Goal: Task Accomplishment & Management: Use online tool/utility

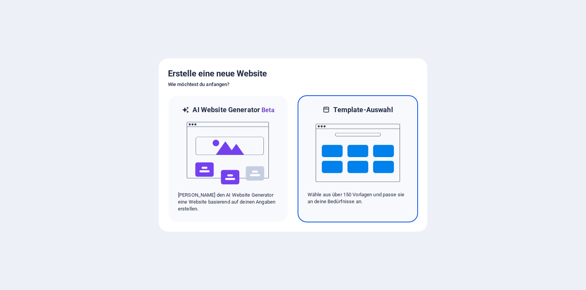
click at [343, 174] on img at bounding box center [358, 152] width 84 height 77
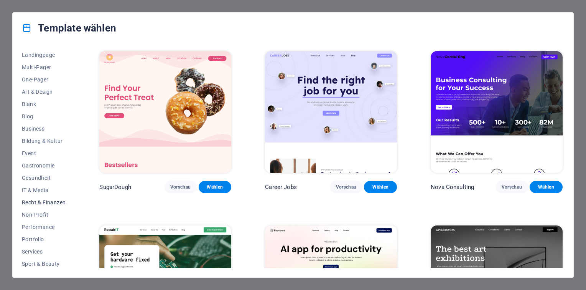
scroll to position [12, 0]
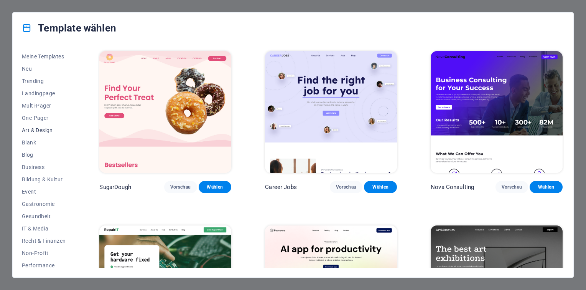
click at [49, 131] on span "Art & Design" at bounding box center [44, 130] width 44 height 6
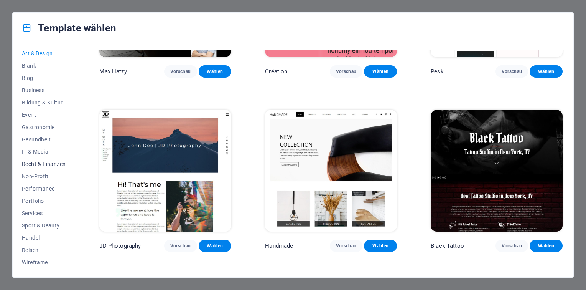
scroll to position [115, 0]
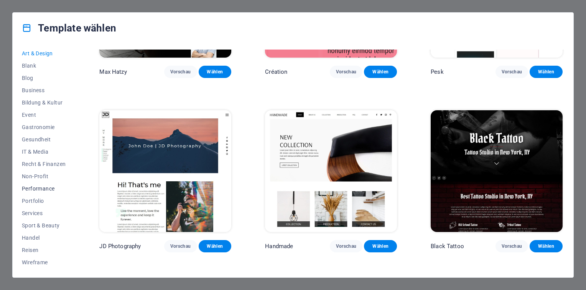
click at [33, 185] on span "Performance" at bounding box center [44, 188] width 44 height 6
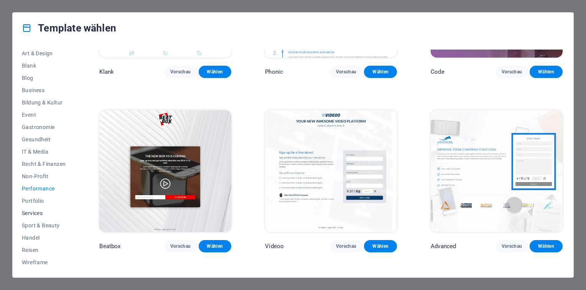
click at [25, 212] on span "Services" at bounding box center [44, 213] width 44 height 6
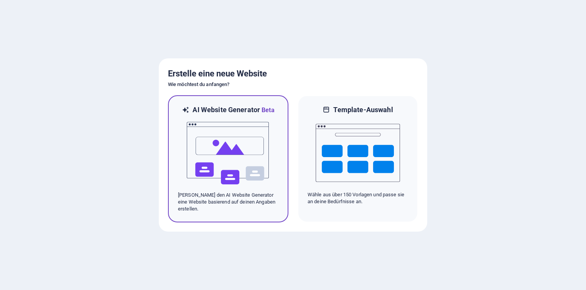
click at [224, 141] on img at bounding box center [228, 153] width 84 height 77
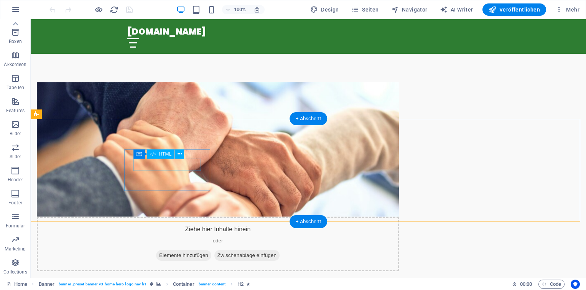
scroll to position [384, 0]
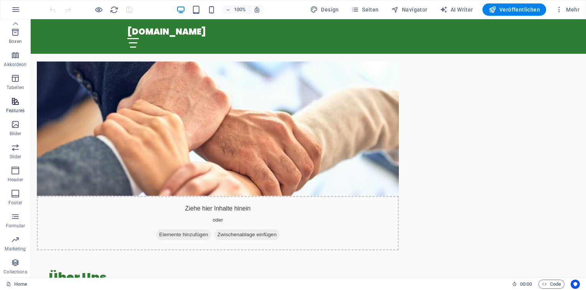
click at [17, 105] on icon "button" at bounding box center [15, 101] width 9 height 9
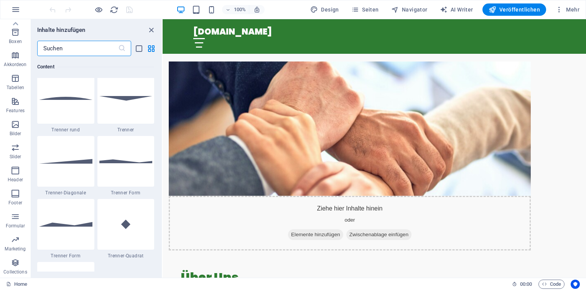
scroll to position [2990, 0]
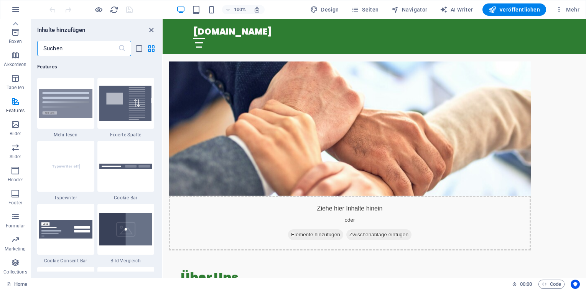
click at [73, 50] on input "text" at bounding box center [77, 48] width 81 height 15
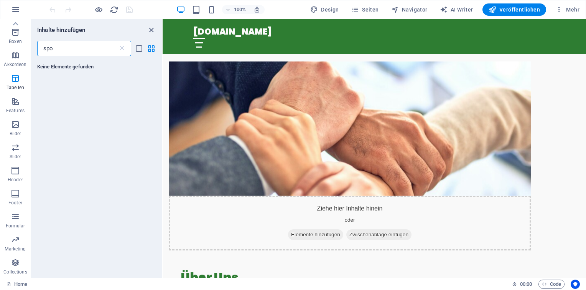
scroll to position [0, 0]
drag, startPoint x: 73, startPoint y: 50, endPoint x: 41, endPoint y: 51, distance: 31.5
click at [41, 51] on input "spo" at bounding box center [77, 48] width 81 height 15
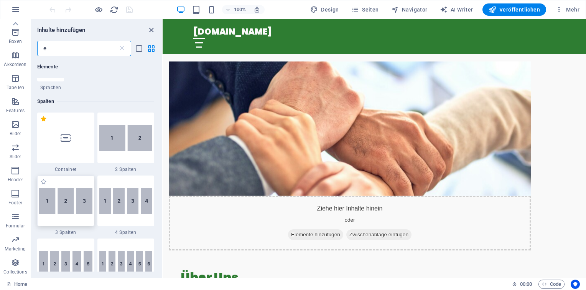
scroll to position [384, 0]
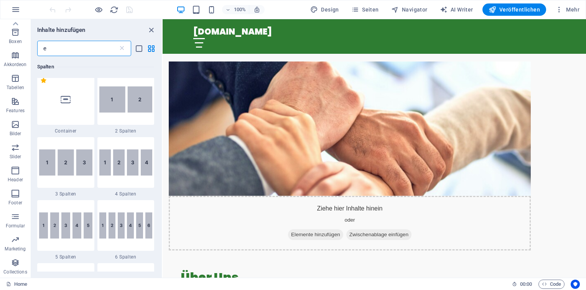
type input "e"
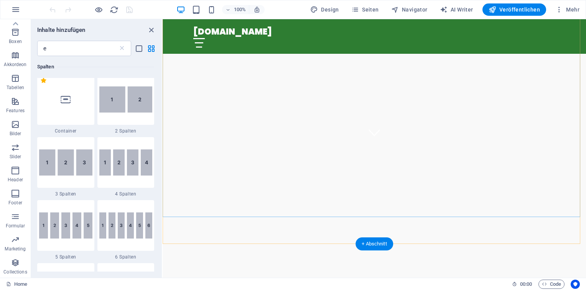
scroll to position [153, 0]
click at [374, 121] on div "+ Abschnitt" at bounding box center [375, 124] width 38 height 13
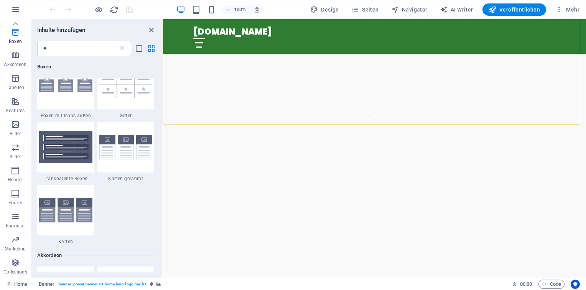
scroll to position [1885, 0]
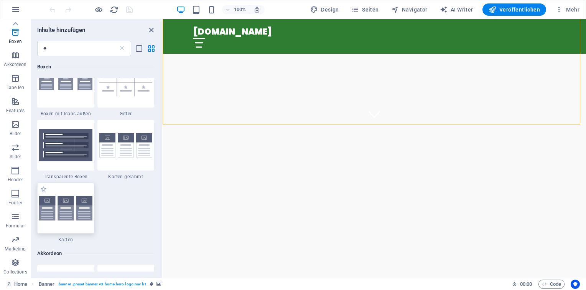
click at [84, 206] on img at bounding box center [65, 208] width 53 height 25
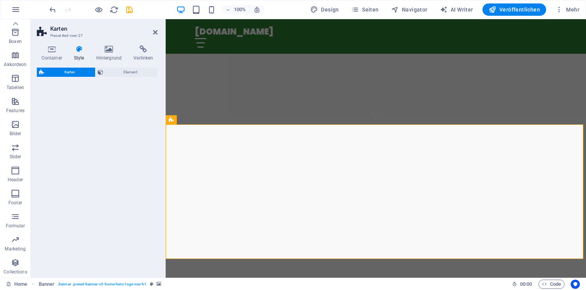
select select "rem"
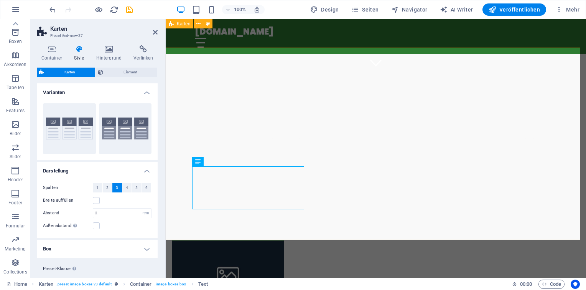
scroll to position [153, 0]
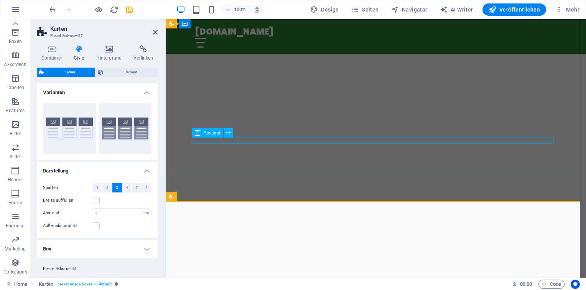
scroll to position [77, 0]
click at [156, 32] on icon at bounding box center [155, 32] width 5 height 6
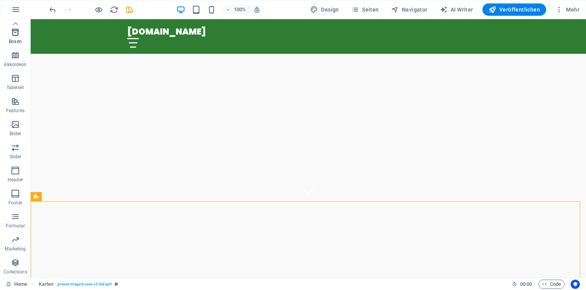
click at [18, 36] on icon "button" at bounding box center [15, 32] width 9 height 9
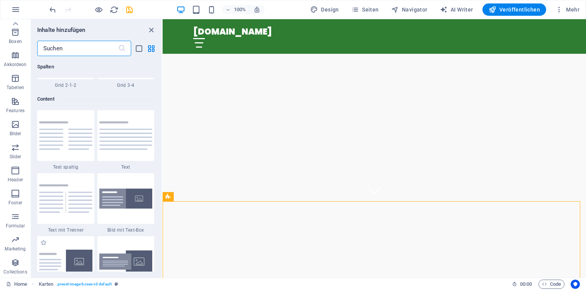
scroll to position [2116, 0]
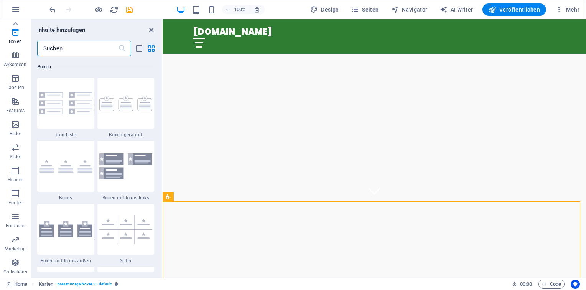
click at [87, 47] on input "text" at bounding box center [77, 48] width 81 height 15
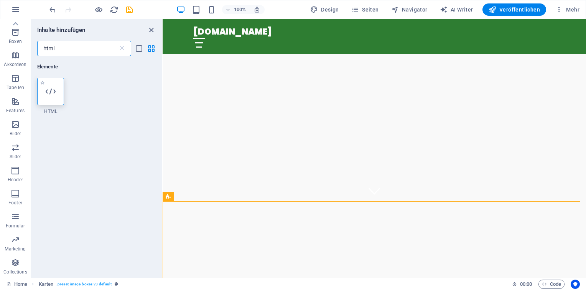
scroll to position [0, 0]
type input "html"
click at [51, 91] on icon at bounding box center [51, 92] width 10 height 10
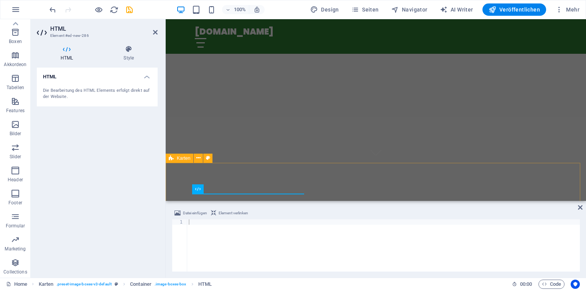
scroll to position [77, 0]
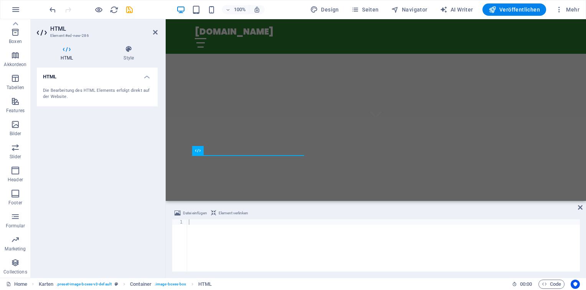
drag, startPoint x: 214, startPoint y: 98, endPoint x: 215, endPoint y: 110, distance: 11.5
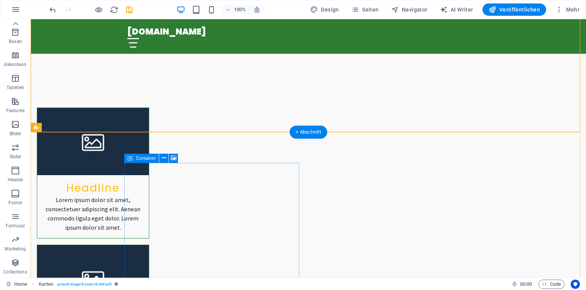
scroll to position [384, 0]
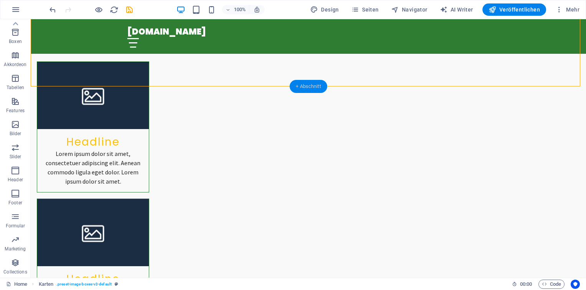
click at [312, 84] on div "+ Abschnitt" at bounding box center [309, 86] width 38 height 13
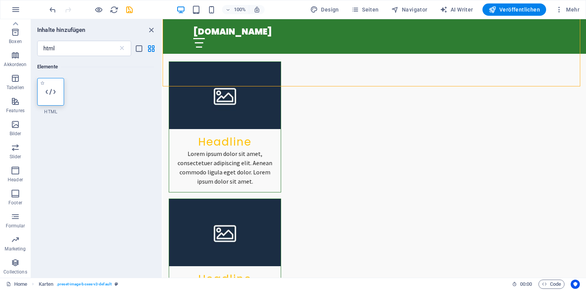
click at [54, 90] on icon at bounding box center [51, 92] width 10 height 10
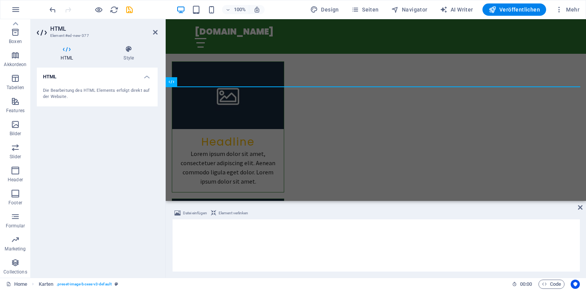
scroll to position [307, 0]
click at [207, 223] on div at bounding box center [383, 250] width 393 height 63
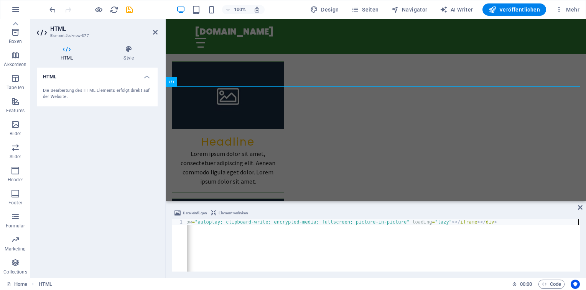
click at [148, 206] on div "HTML Die Bearbeitung des HTML Elements erfolgt direkt auf der Website." at bounding box center [97, 170] width 121 height 204
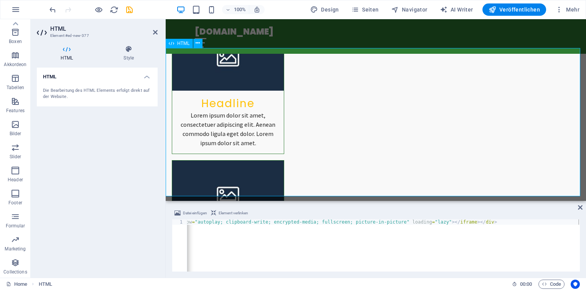
scroll to position [307, 0]
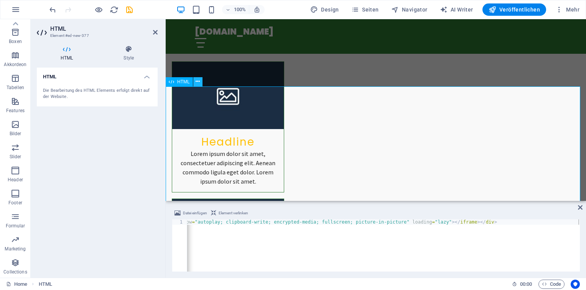
click at [197, 81] on icon at bounding box center [198, 81] width 4 height 8
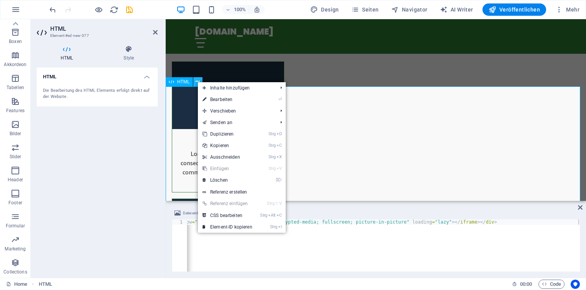
click at [197, 81] on icon at bounding box center [198, 81] width 4 height 8
click at [392, 218] on div "Datei einfügen Element verlinken" at bounding box center [376, 213] width 408 height 11
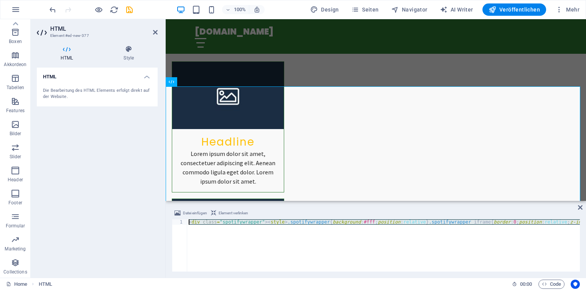
drag, startPoint x: 278, startPoint y: 219, endPoint x: 81, endPoint y: 216, distance: 197.2
click at [81, 216] on div "HTML Element #ed-new-377 HTML Style HTML Die Bearbeitung des HTML Elements erfo…" at bounding box center [308, 148] width 555 height 258
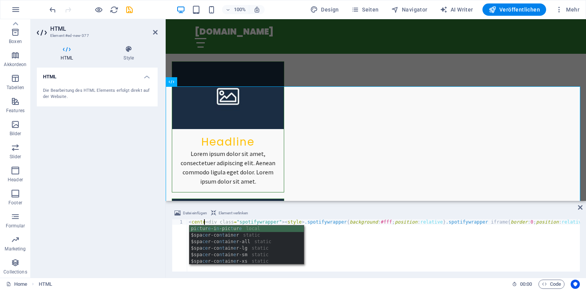
scroll to position [0, 2]
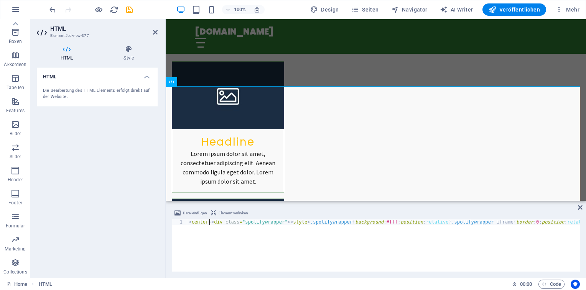
type textarea "<div class="spotifywrapper"><style>.spotifywrapper{background:#fff;position:rel…"
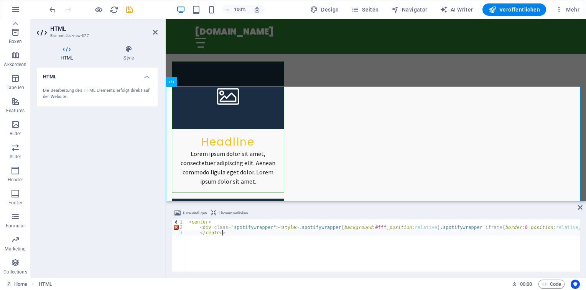
scroll to position [0, 0]
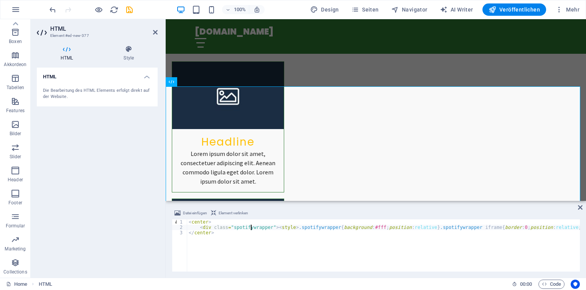
type textarea "<center>"
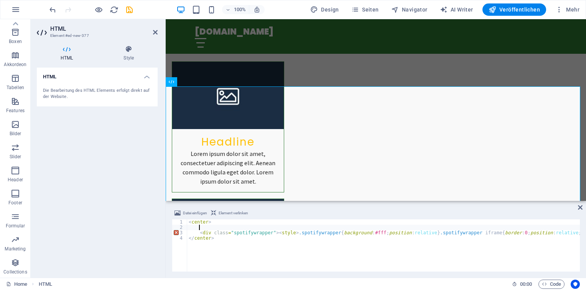
paste textarea
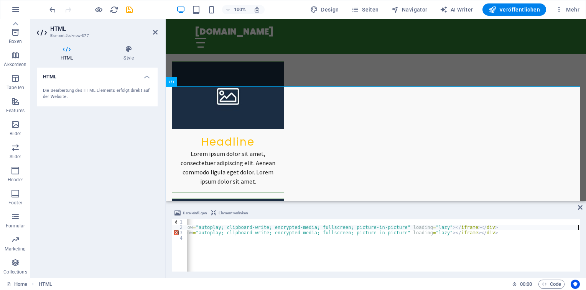
scroll to position [0, 1145]
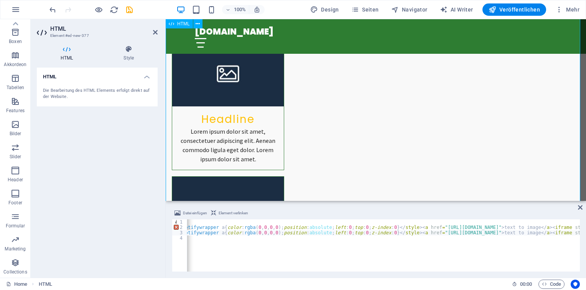
scroll to position [307, 0]
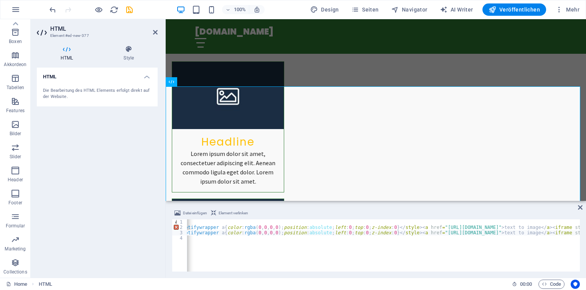
type textarea "<div class="spotifywrapper"><style>.spotifywrapper{background:#fff;position:rel…"
click at [527, 228] on div "< center > < div class = "spotifywrapper" > < style > .spotifywrapper { backgro…" at bounding box center [523, 249] width 1538 height 61
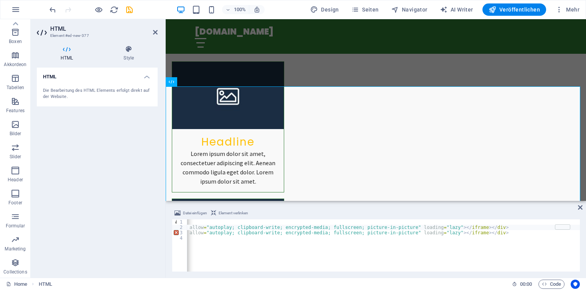
scroll to position [0, 1145]
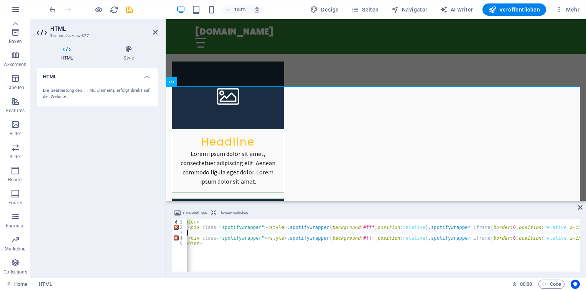
paste textarea
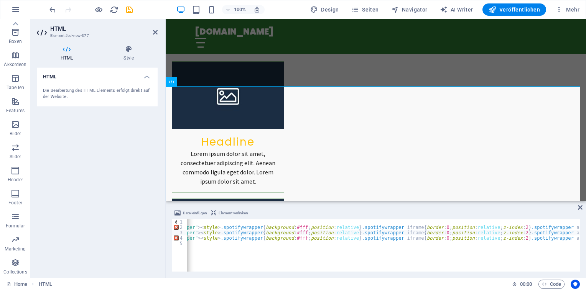
scroll to position [0, 0]
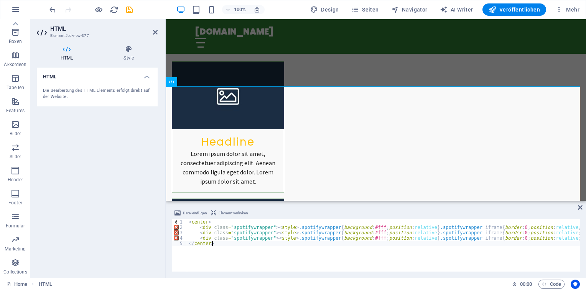
type textarea "</center>"
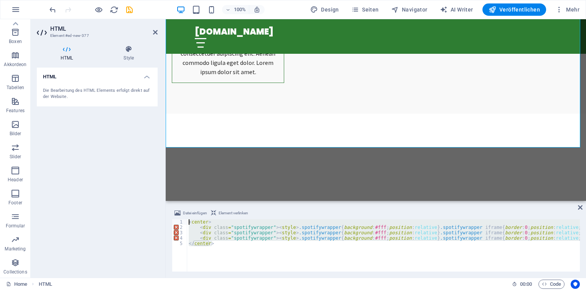
drag, startPoint x: 211, startPoint y: 242, endPoint x: 158, endPoint y: 215, distance: 59.5
click at [158, 215] on div "HTML Element #ed-new-377 HTML Style HTML Die Bearbeitung des HTML Elements erfo…" at bounding box center [308, 148] width 555 height 258
click at [265, 245] on div "< center > < div class = "spotifywrapper" > < style > .spotifywrapper { backgro…" at bounding box center [383, 245] width 393 height 52
type textarea "</center>"
paste textarea
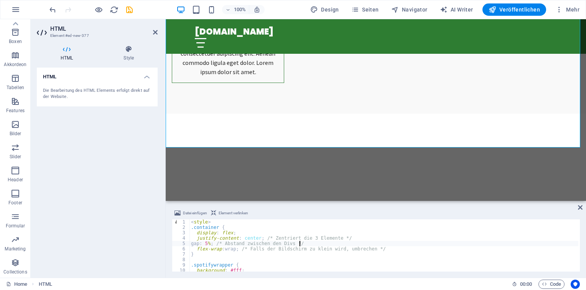
click at [324, 242] on div "< style > .container { display : flex ; justify-content : center ; /* Zentriert…" at bounding box center [383, 250] width 389 height 63
click at [380, 255] on div "< style > .container { display : flex ; justify-content : center ; /* Zentriert…" at bounding box center [383, 250] width 389 height 63
type textarea "}"
click at [273, 259] on div "< style > .container { display : flex ; justify-content : center ; /* Zentriert…" at bounding box center [383, 250] width 389 height 63
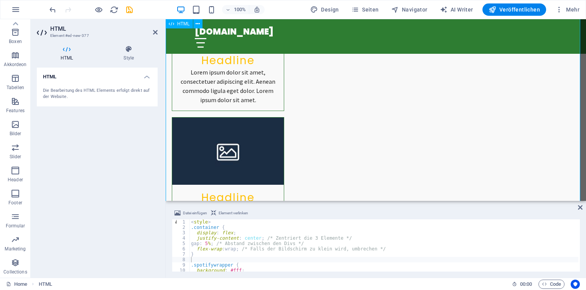
scroll to position [380, 0]
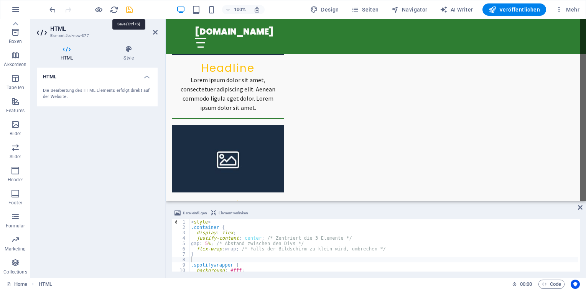
click at [127, 6] on icon "save" at bounding box center [129, 9] width 9 height 9
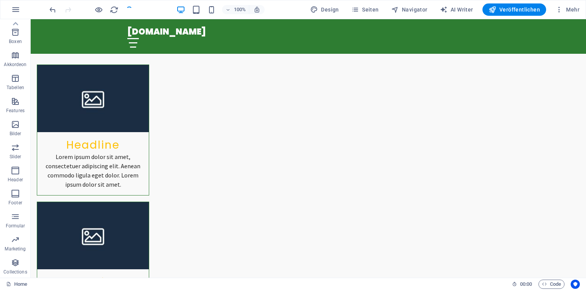
scroll to position [457, 0]
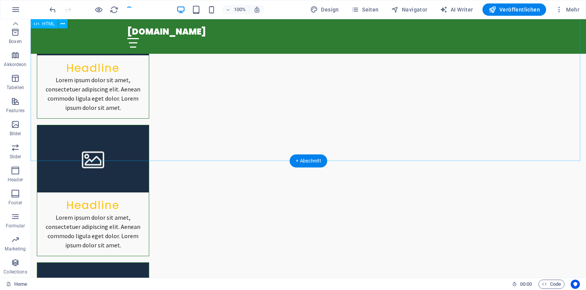
checkbox input "false"
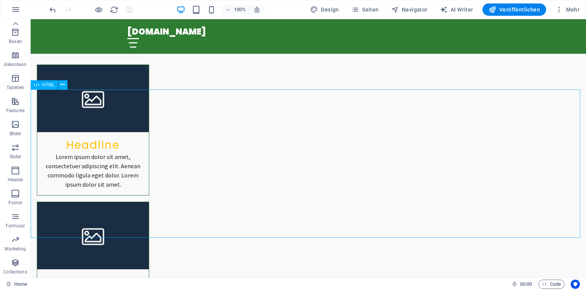
click at [46, 86] on span "HTML" at bounding box center [48, 84] width 13 height 5
click at [46, 84] on span "HTML" at bounding box center [48, 84] width 13 height 5
click at [63, 84] on icon at bounding box center [63, 85] width 4 height 8
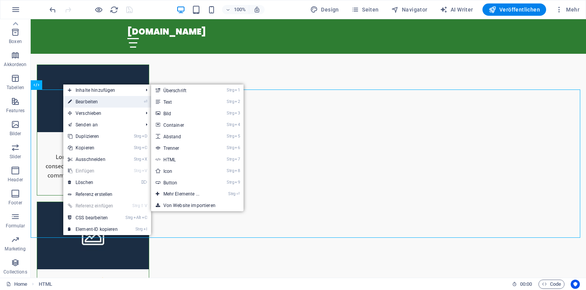
click at [88, 97] on link "⏎ Bearbeiten" at bounding box center [92, 102] width 59 height 12
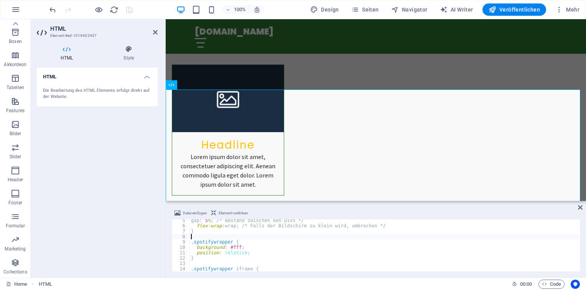
scroll to position [0, 0]
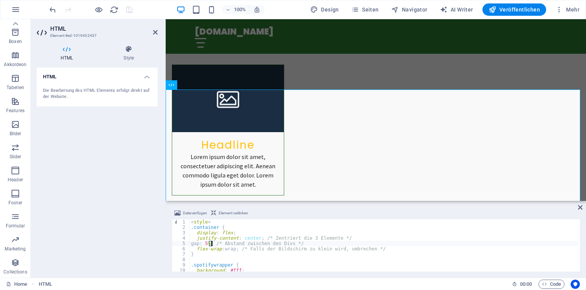
drag, startPoint x: 209, startPoint y: 241, endPoint x: 221, endPoint y: 239, distance: 11.2
click at [212, 240] on div "< style > .container { display : flex ; justify-content : center ; /* Zentriert…" at bounding box center [383, 250] width 389 height 63
click at [222, 243] on div "< style > .container { display : flex ; justify-content : center ; /* Zentriert…" at bounding box center [383, 250] width 389 height 63
click at [212, 242] on div "< style > .container { display : flex ; justify-content : center ; /* Zentriert…" at bounding box center [383, 250] width 389 height 63
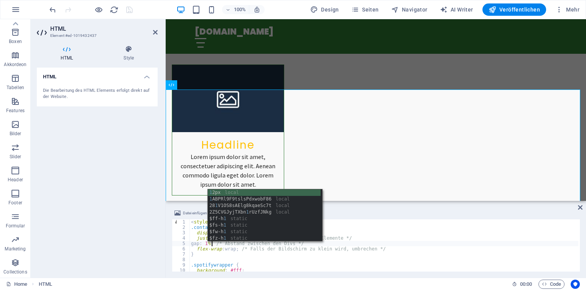
click at [400, 244] on div "< style > .container { display : flex ; justify-content : center ; /* Zentriert…" at bounding box center [383, 250] width 389 height 63
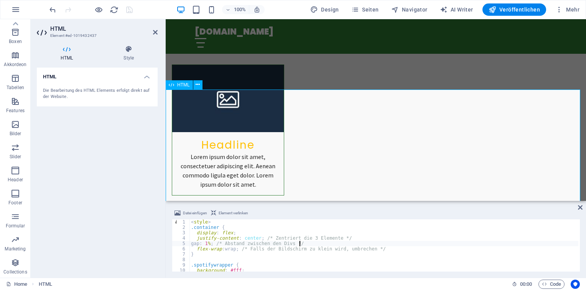
type textarea "gap: 1%; /* Abstand zwischen den Divs */"
click at [153, 32] on icon at bounding box center [155, 32] width 5 height 6
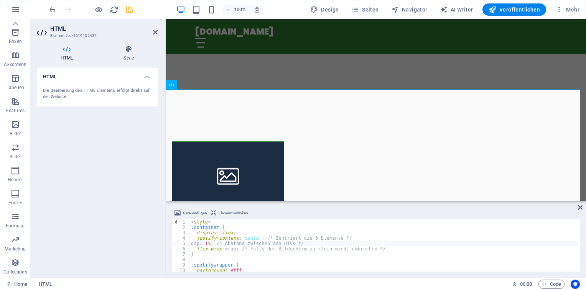
scroll to position [380, 0]
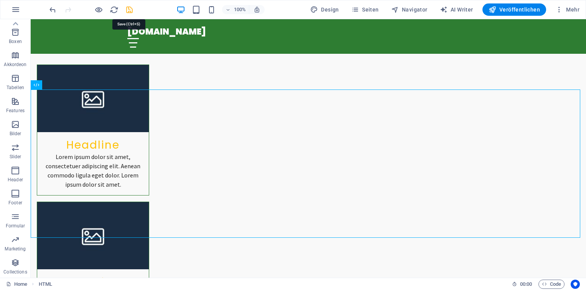
click at [127, 7] on icon "save" at bounding box center [129, 9] width 9 height 9
checkbox input "false"
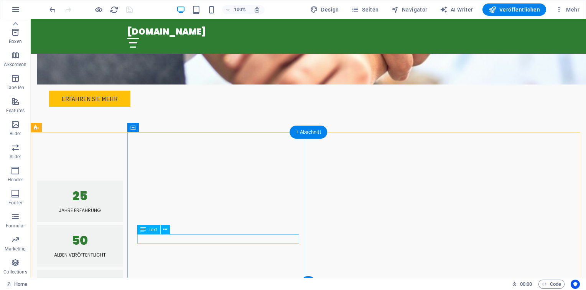
scroll to position [1234, 0]
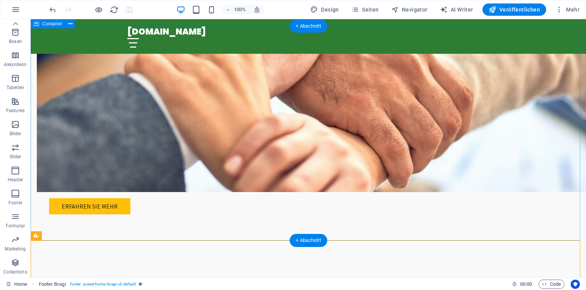
scroll to position [1118, 0]
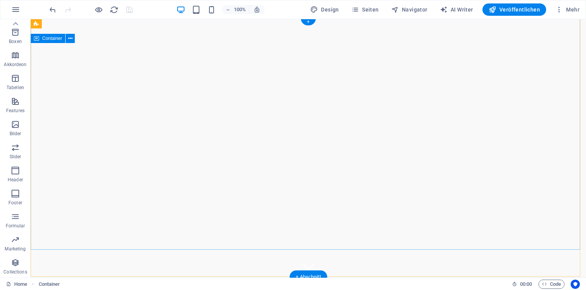
scroll to position [0, 0]
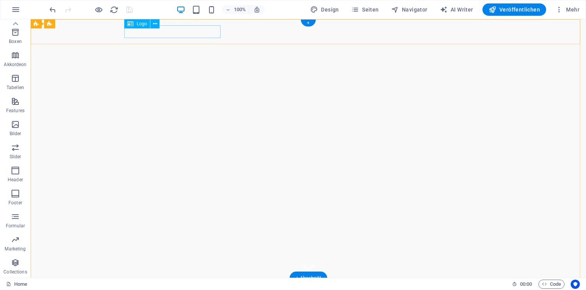
click at [167, 284] on div "[DOMAIN_NAME]" at bounding box center [308, 290] width 362 height 13
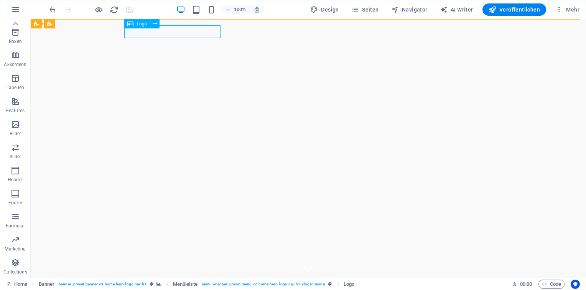
click at [133, 22] on icon at bounding box center [130, 23] width 6 height 9
click at [157, 22] on icon at bounding box center [155, 24] width 4 height 8
click at [482, 28] on div "HTML" at bounding box center [496, 24] width 42 height 10
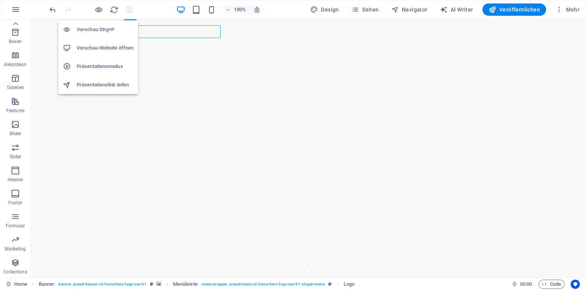
click at [104, 48] on h6 "Vorschau-Website öffnen" at bounding box center [105, 47] width 57 height 9
drag, startPoint x: 17, startPoint y: 239, endPoint x: 120, endPoint y: 172, distance: 123.6
click at [17, 239] on icon "button" at bounding box center [15, 239] width 9 height 9
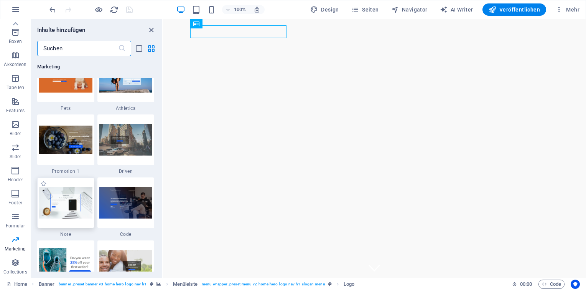
scroll to position [6593, 0]
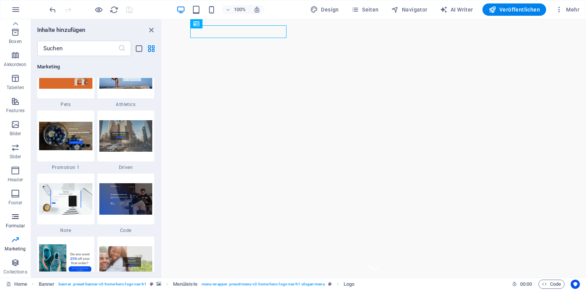
click at [17, 223] on p "Formular" at bounding box center [16, 225] width 20 height 6
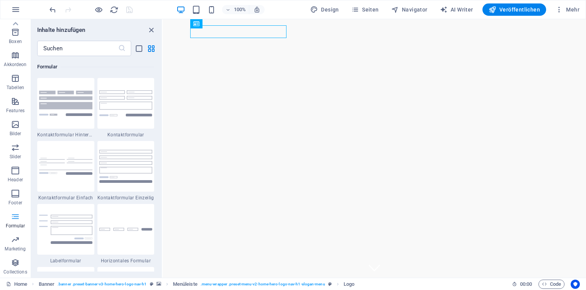
scroll to position [5600, 0]
click at [15, 191] on icon "button" at bounding box center [15, 193] width 9 height 9
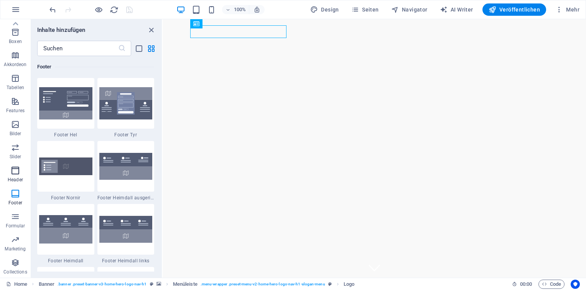
click at [16, 176] on p "Header" at bounding box center [15, 179] width 15 height 6
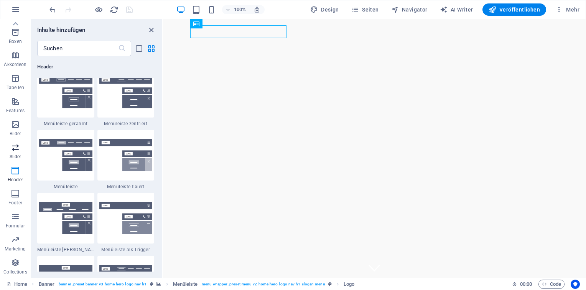
click at [16, 152] on span "Slider" at bounding box center [15, 152] width 31 height 18
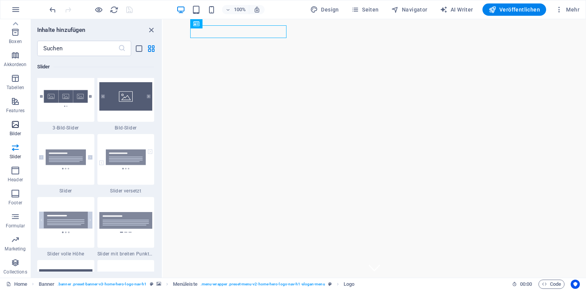
click at [15, 130] on span "Bilder" at bounding box center [15, 129] width 31 height 18
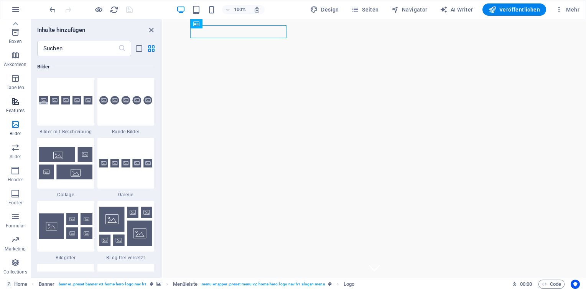
click at [8, 107] on p "Features" at bounding box center [15, 110] width 18 height 6
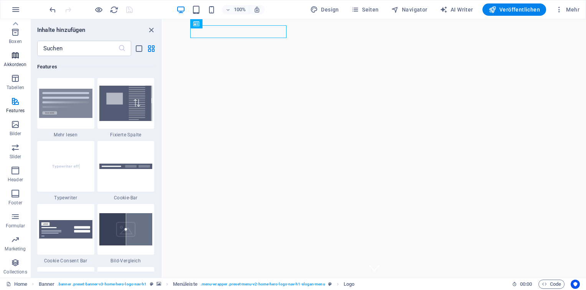
click at [21, 58] on span "Akkordeon" at bounding box center [15, 60] width 31 height 18
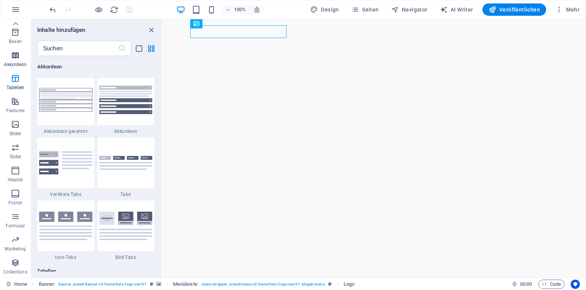
scroll to position [2449, 0]
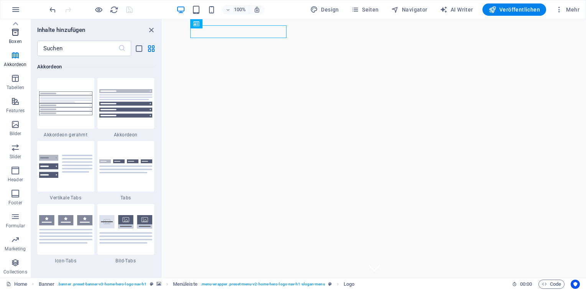
click at [17, 37] on span "Boxen" at bounding box center [15, 37] width 31 height 18
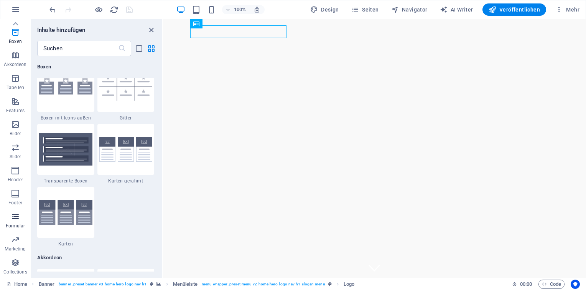
scroll to position [2269, 0]
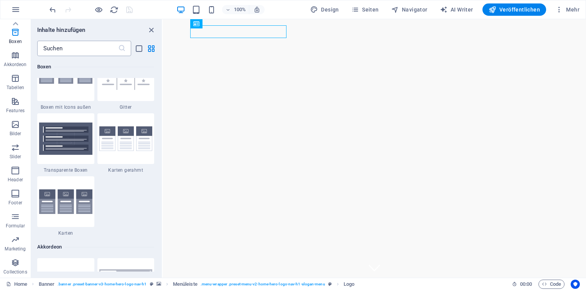
click at [88, 43] on input "text" at bounding box center [77, 48] width 81 height 15
click at [153, 28] on icon "close panel" at bounding box center [151, 30] width 9 height 9
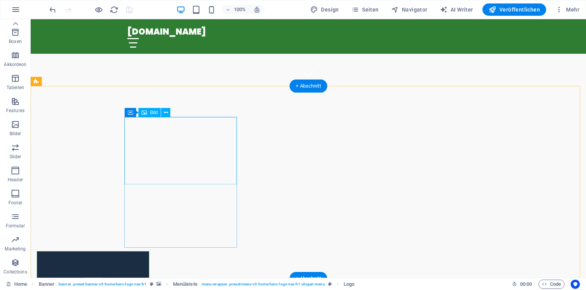
scroll to position [230, 0]
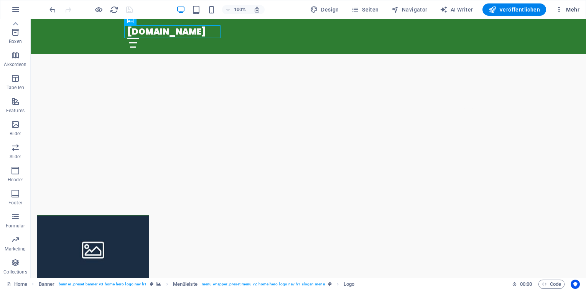
click at [569, 9] on span "Mehr" at bounding box center [567, 10] width 24 height 8
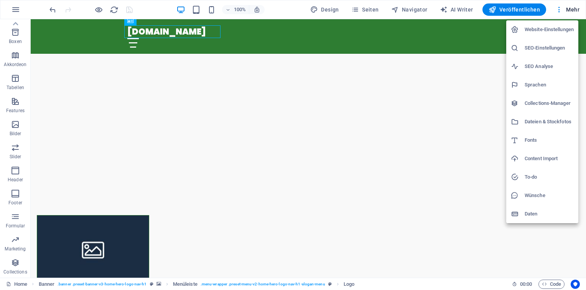
click at [549, 30] on h6 "Website-Einstellungen" at bounding box center [549, 29] width 49 height 9
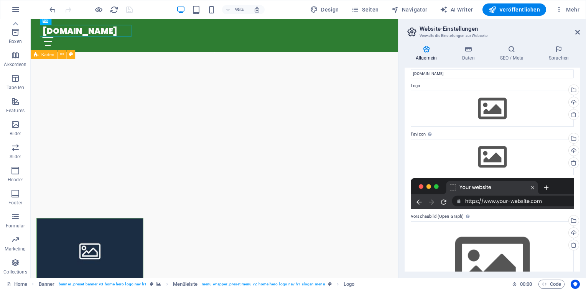
scroll to position [0, 0]
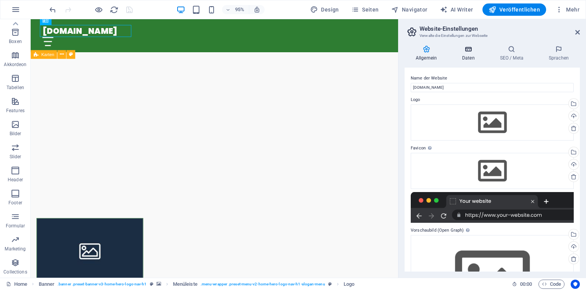
click at [470, 57] on h4 "Daten" at bounding box center [470, 53] width 38 height 16
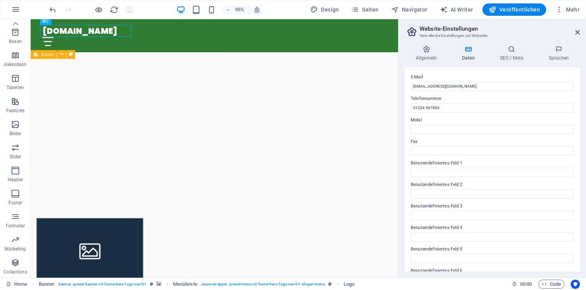
scroll to position [164, 0]
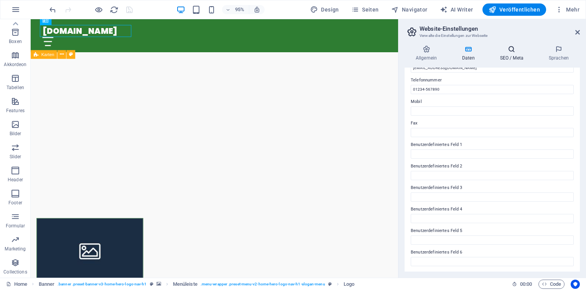
click at [513, 58] on h4 "SEO / Meta" at bounding box center [513, 53] width 49 height 16
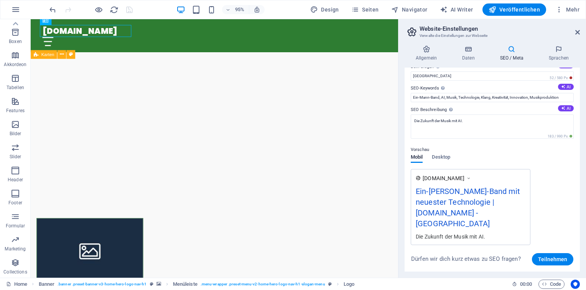
scroll to position [0, 0]
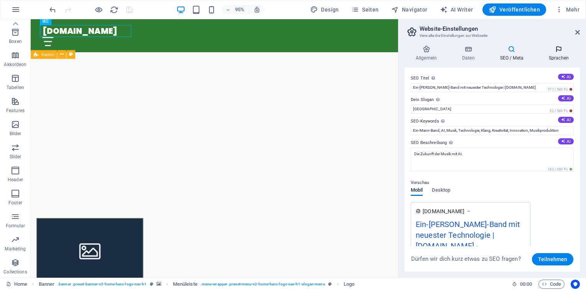
click at [563, 56] on h4 "Sprachen" at bounding box center [559, 53] width 42 height 16
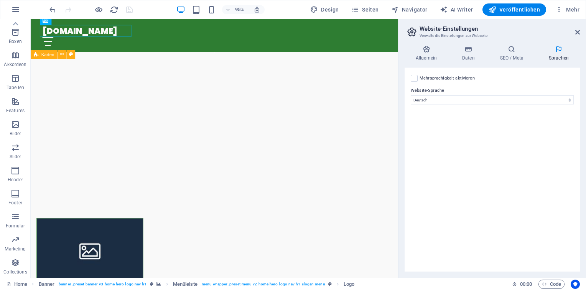
click at [418, 82] on div "Mehrsprachigkeit aktivieren Um die Mehrsprachigkeit zu deaktivieren, lösche Spr…" at bounding box center [492, 78] width 163 height 9
click at [413, 78] on label at bounding box center [414, 78] width 7 height 7
click at [0, 0] on input "Mehrsprachigkeit aktivieren Um die Mehrsprachigkeit zu deaktivieren, lösche Spr…" at bounding box center [0, 0] width 0 height 0
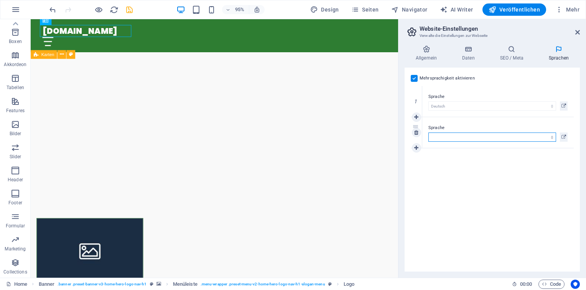
click at [463, 134] on select "Abchasisch Afar Afrikaans Akan Albanisch Amharisch Arabisch Aragonisch Armenisc…" at bounding box center [492, 136] width 128 height 9
click at [463, 135] on select "Abchasisch Afar Afrikaans Akan Albanisch Amharisch Arabisch Aragonisch Armenisc…" at bounding box center [492, 136] width 128 height 9
select select "33"
click at [428, 132] on select "Abchasisch Afar Afrikaans Akan Albanisch Amharisch Arabisch Aragonisch Armenisc…" at bounding box center [492, 136] width 128 height 9
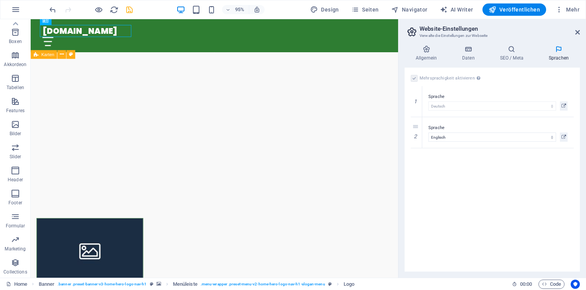
click at [490, 215] on div "Mehrsprachigkeit aktivieren Um die Mehrsprachigkeit zu deaktivieren, lösche Spr…" at bounding box center [492, 170] width 175 height 204
click at [429, 51] on icon at bounding box center [426, 49] width 43 height 8
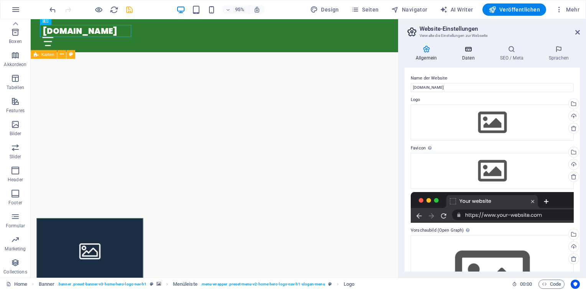
click at [453, 47] on icon at bounding box center [468, 49] width 35 height 8
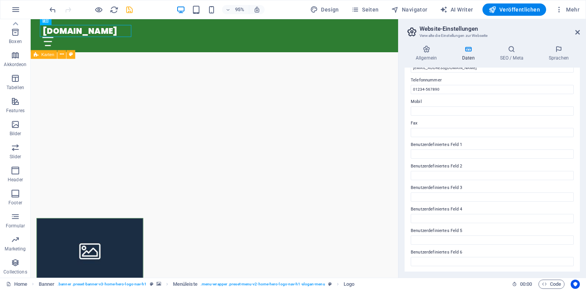
click at [470, 49] on icon at bounding box center [468, 49] width 35 height 8
click at [502, 53] on icon at bounding box center [512, 49] width 46 height 8
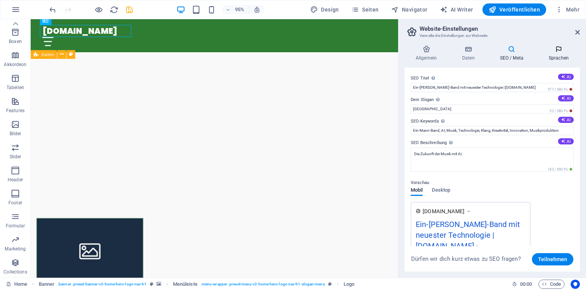
click at [550, 54] on h4 "Sprachen" at bounding box center [559, 53] width 42 height 16
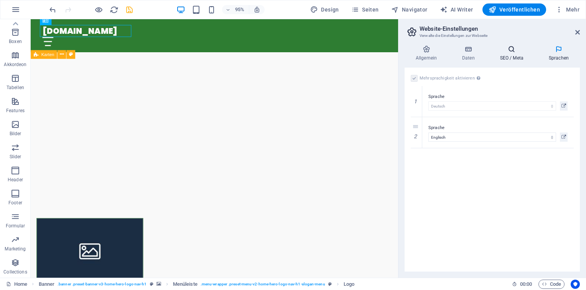
click at [516, 54] on h4 "SEO / Meta" at bounding box center [513, 53] width 49 height 16
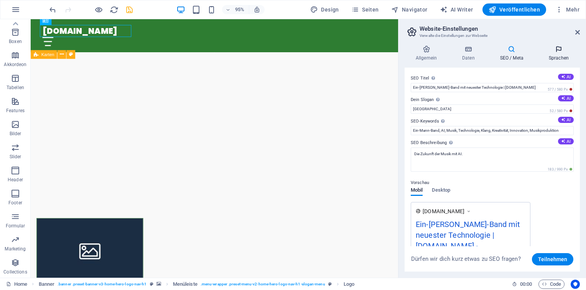
click at [556, 55] on h4 "Sprachen" at bounding box center [559, 53] width 42 height 16
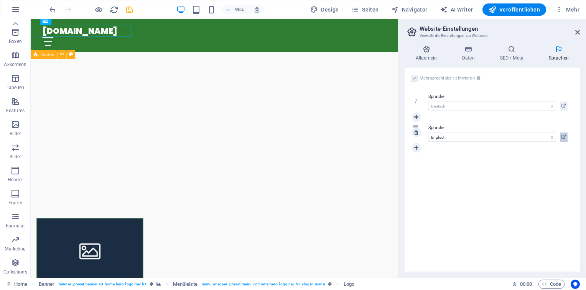
click at [567, 138] on button at bounding box center [564, 136] width 8 height 9
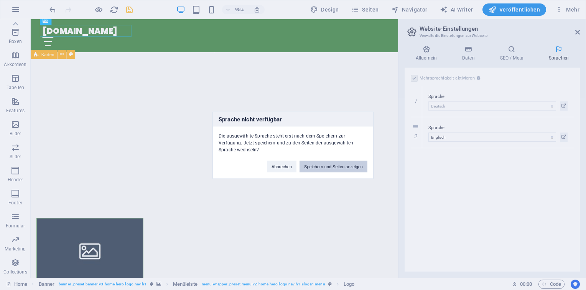
click at [336, 165] on button "Speichern und Seiten anzeigen" at bounding box center [334, 166] width 68 height 12
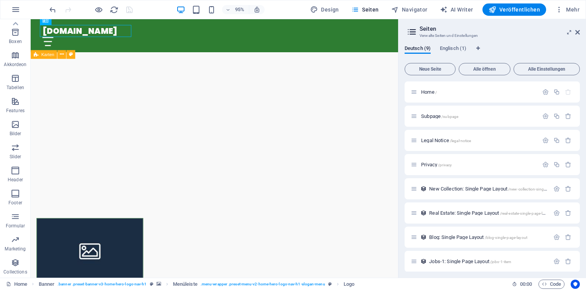
scroll to position [28, 0]
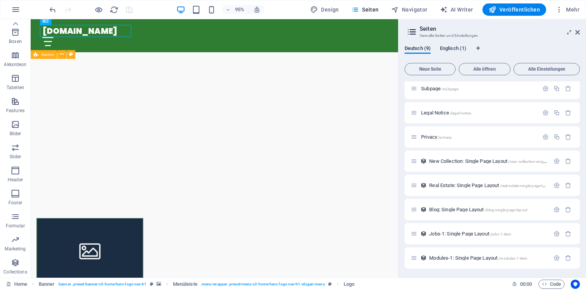
click at [453, 51] on span "Englisch (1)" at bounding box center [453, 49] width 26 height 11
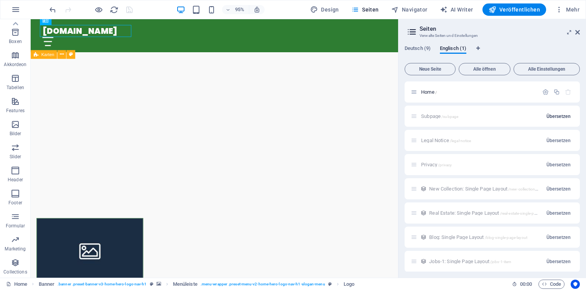
click at [561, 116] on span "Übersetzen" at bounding box center [559, 116] width 24 height 6
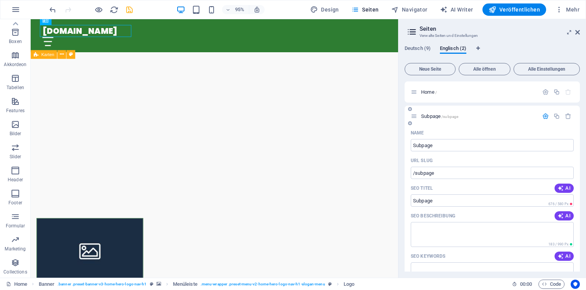
click at [411, 44] on div "Deutsch (9) Englisch (2) Neue Seite Alle öffnen Alle Einstellungen Home / Subpa…" at bounding box center [493, 158] width 188 height 238
click at [409, 49] on span "Deutsch (9)" at bounding box center [418, 49] width 26 height 11
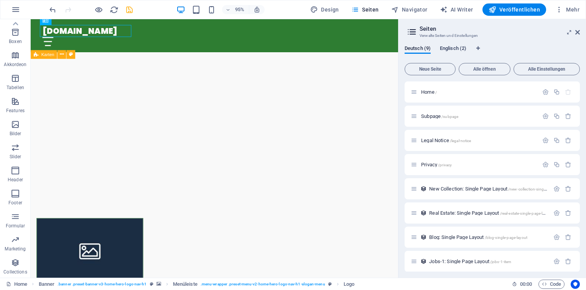
click at [460, 53] on button "Englisch (2)" at bounding box center [453, 49] width 26 height 8
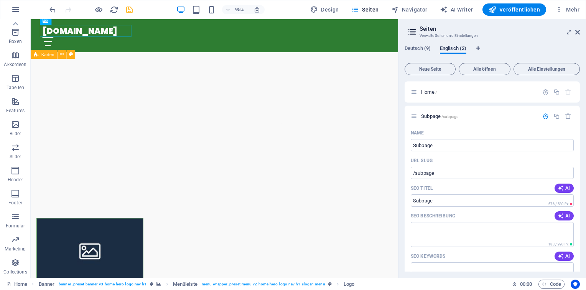
click at [460, 50] on span "Englisch (2)" at bounding box center [453, 49] width 26 height 11
click at [565, 115] on icon "button" at bounding box center [568, 116] width 7 height 7
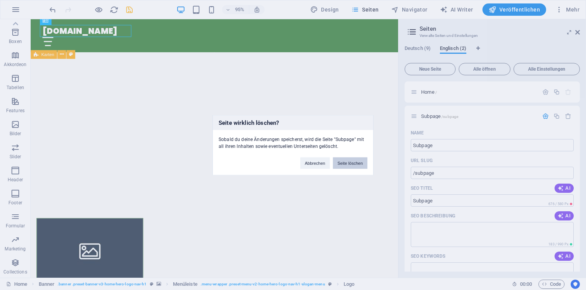
click at [362, 166] on button "Seite löschen" at bounding box center [350, 163] width 35 height 12
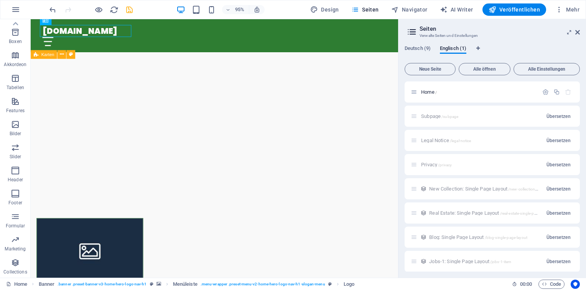
drag, startPoint x: 418, startPoint y: 49, endPoint x: 423, endPoint y: 54, distance: 7.4
click at [418, 49] on span "Deutsch (9)" at bounding box center [418, 49] width 26 height 11
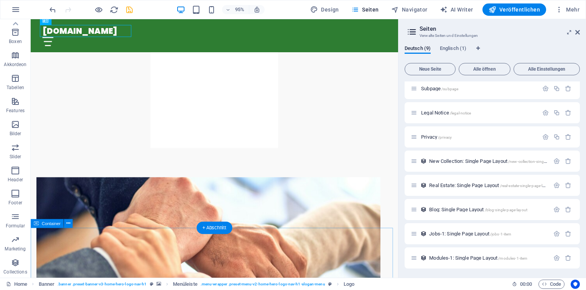
scroll to position [959, 0]
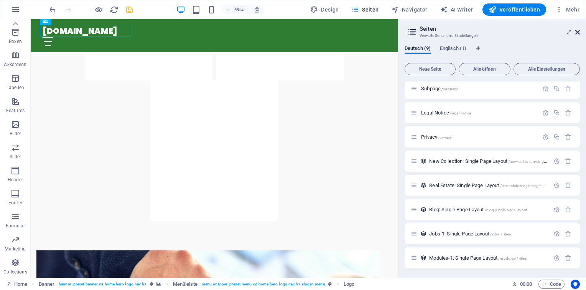
click at [576, 32] on icon at bounding box center [577, 32] width 5 height 6
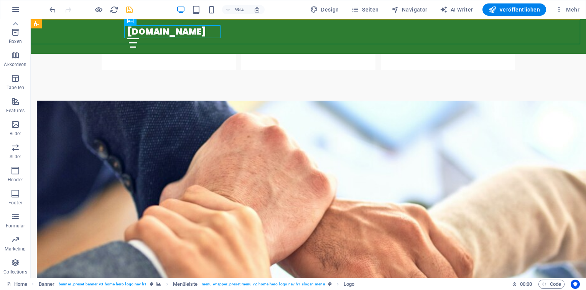
scroll to position [797, 0]
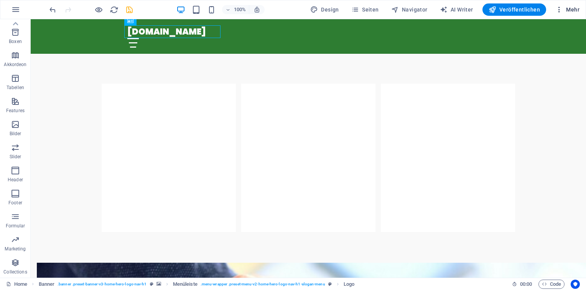
click at [575, 12] on span "Mehr" at bounding box center [567, 10] width 24 height 8
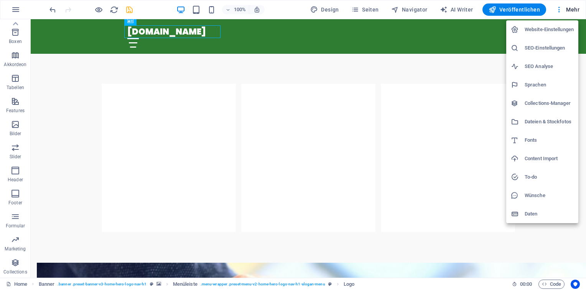
click at [546, 116] on li "Dateien & Stockfotos" at bounding box center [542, 121] width 72 height 18
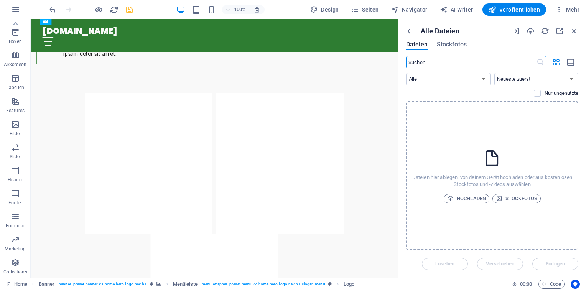
scroll to position [959, 0]
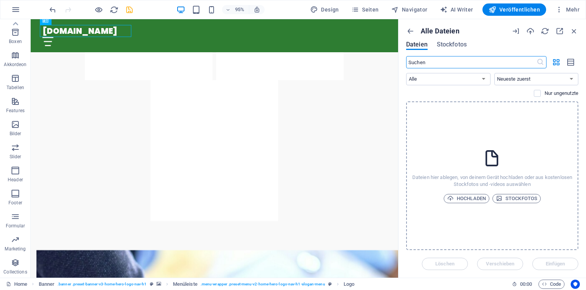
click at [455, 40] on div "Alle Dateien Dateien Stockfotos" at bounding box center [492, 41] width 172 height 29
click at [456, 46] on span "Stockfotos" at bounding box center [452, 44] width 30 height 9
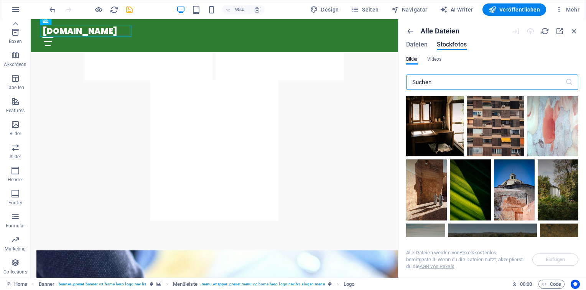
scroll to position [384, 0]
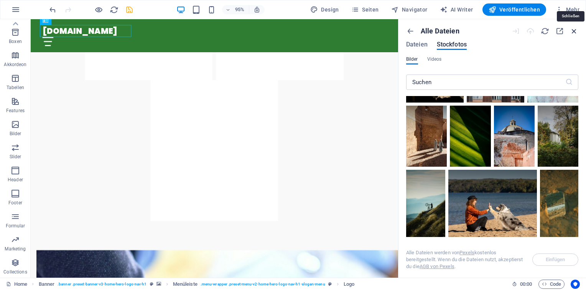
drag, startPoint x: 573, startPoint y: 30, endPoint x: 539, endPoint y: 0, distance: 44.8
click at [573, 30] on icon "button" at bounding box center [574, 31] width 8 height 8
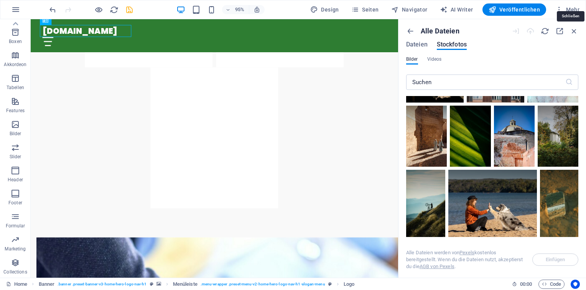
scroll to position [797, 0]
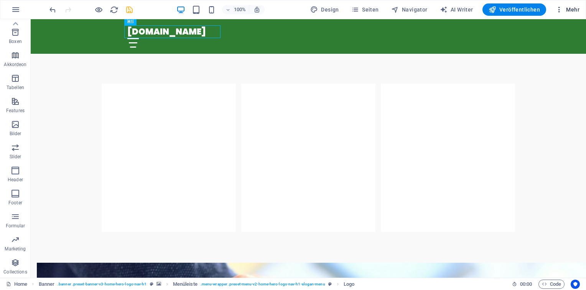
click at [563, 8] on icon "button" at bounding box center [559, 10] width 8 height 8
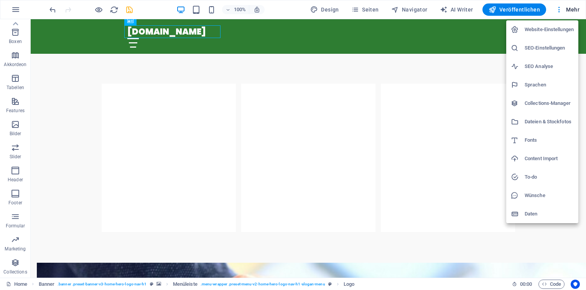
click at [539, 180] on h6 "To-do" at bounding box center [549, 176] width 49 height 9
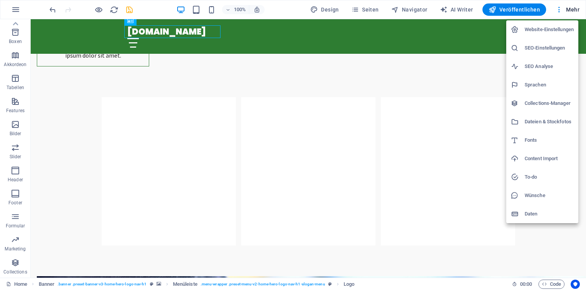
scroll to position [959, 0]
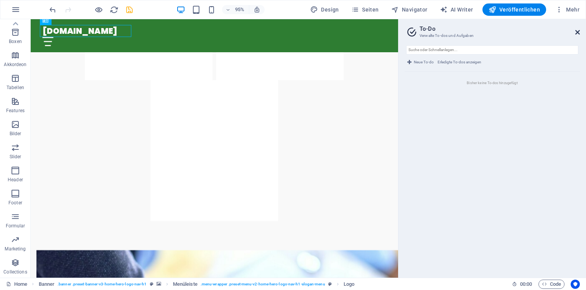
click at [576, 30] on icon at bounding box center [577, 32] width 5 height 6
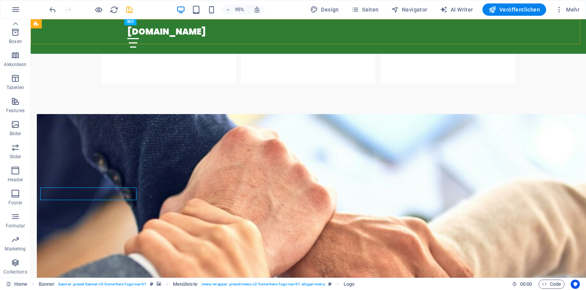
scroll to position [797, 0]
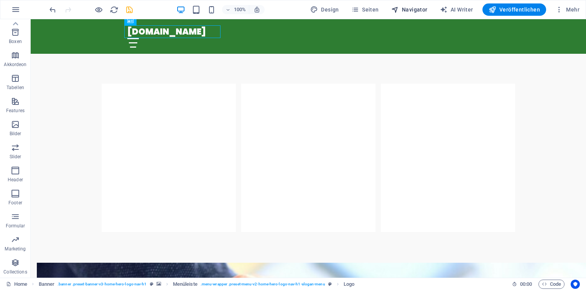
click at [416, 5] on button "Navigator" at bounding box center [409, 9] width 43 height 12
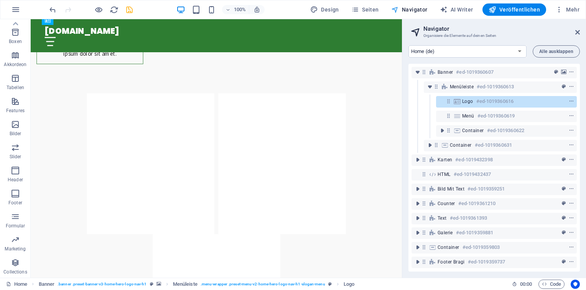
scroll to position [959, 0]
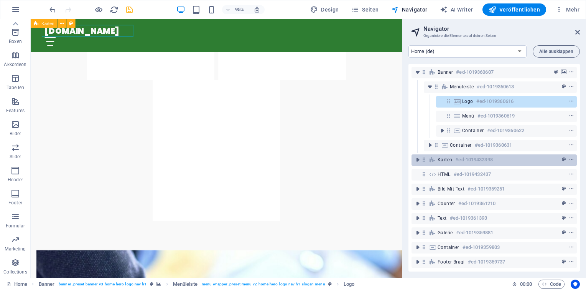
click at [450, 158] on span "Karten" at bounding box center [445, 159] width 15 height 6
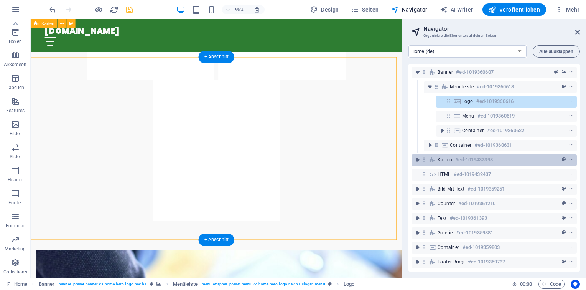
scroll to position [232, 0]
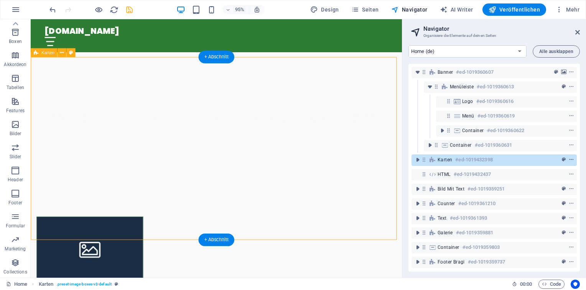
click at [569, 159] on icon "context-menu" at bounding box center [571, 159] width 5 height 5
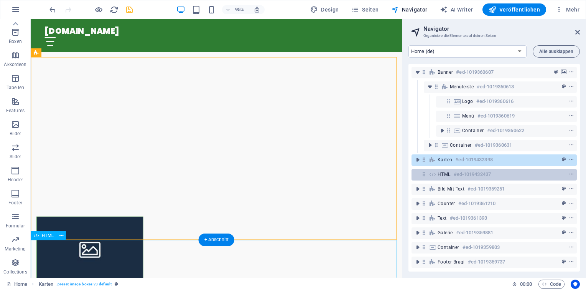
click at [443, 172] on span "HTML" at bounding box center [444, 174] width 13 height 6
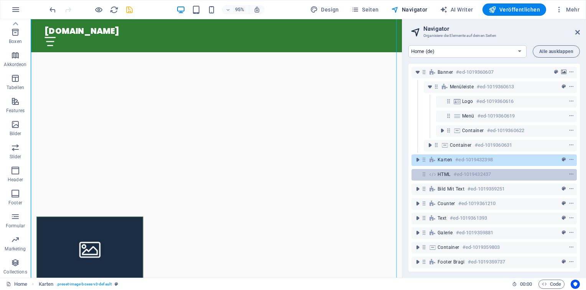
scroll to position [476, 0]
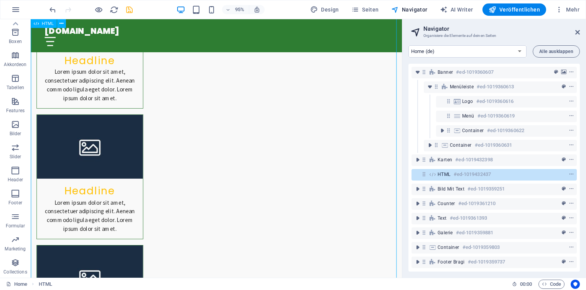
drag, startPoint x: 460, startPoint y: 172, endPoint x: 445, endPoint y: 169, distance: 15.7
click at [445, 169] on div "HTML #ed-1019432437" at bounding box center [494, 175] width 165 height 12
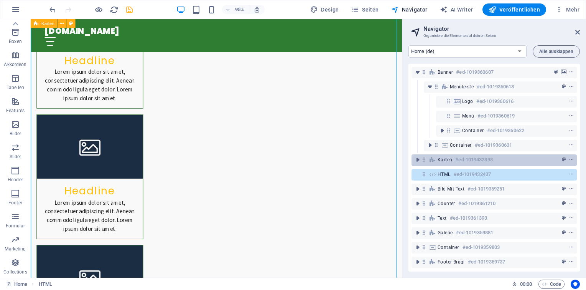
click at [506, 161] on div "Karten #ed-1019432398" at bounding box center [488, 159] width 101 height 9
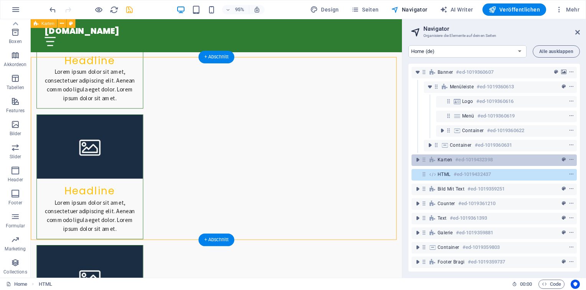
scroll to position [232, 0]
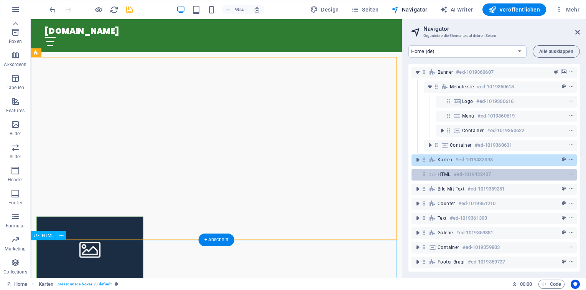
click at [503, 172] on div "HTML #ed-1019432437" at bounding box center [488, 174] width 101 height 9
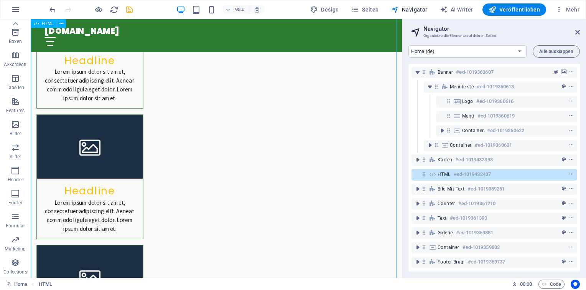
click at [570, 175] on icon "context-menu" at bounding box center [571, 173] width 5 height 5
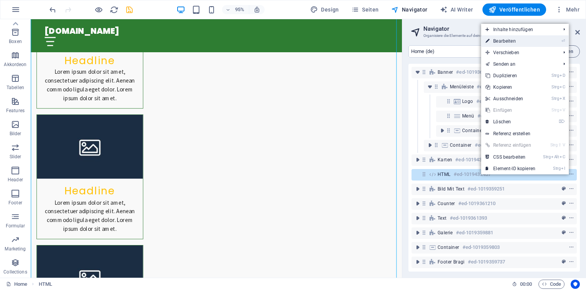
click at [519, 41] on link "⏎ Bearbeiten" at bounding box center [510, 41] width 59 height 12
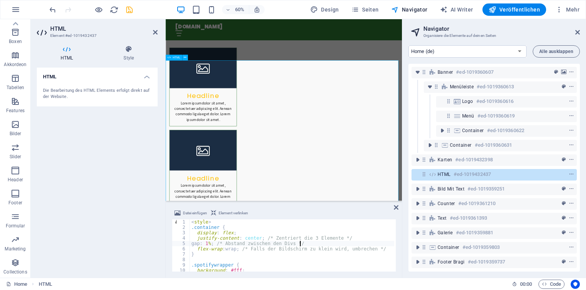
scroll to position [392, 0]
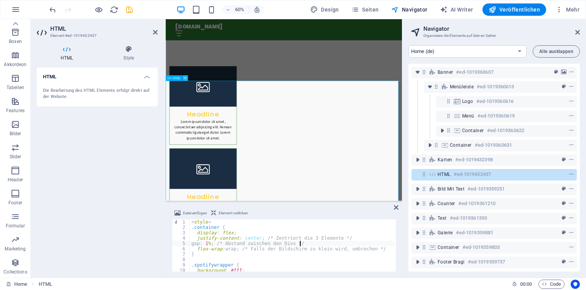
click at [184, 78] on icon at bounding box center [185, 78] width 3 height 5
click at [186, 78] on icon at bounding box center [185, 78] width 3 height 5
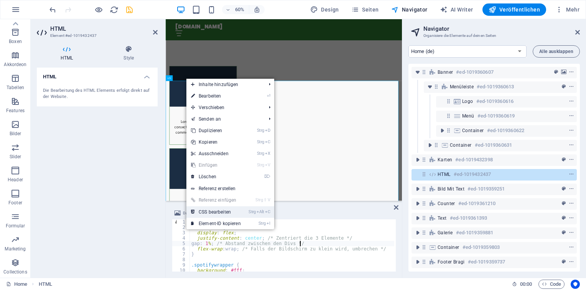
click at [214, 210] on link "Strg Alt C CSS bearbeiten" at bounding box center [215, 212] width 59 height 12
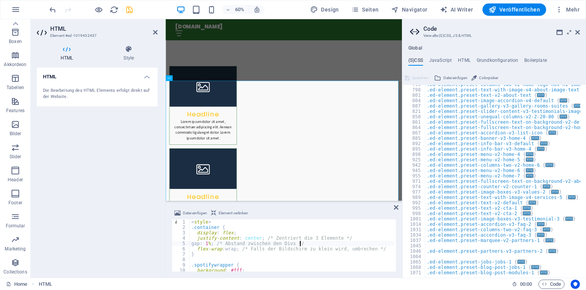
scroll to position [441, 0]
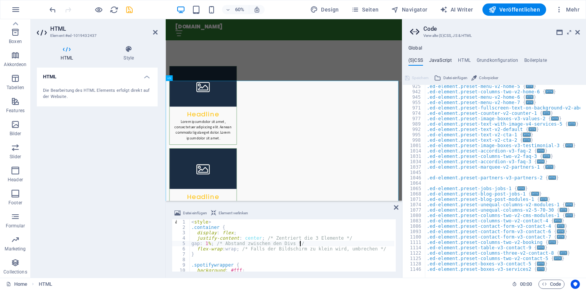
click at [443, 62] on h4 "JavaScript" at bounding box center [440, 62] width 23 height 8
type textarea "/* JS for preset "Menu V2" */"
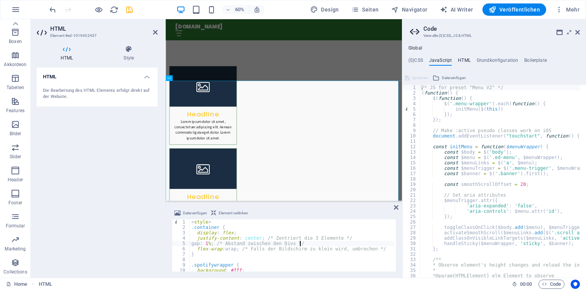
click at [466, 61] on h4 "HTML" at bounding box center [464, 62] width 13 height 8
type textarea "<a href="#main-content" class="wv-link-content button">Skip to main content</a>"
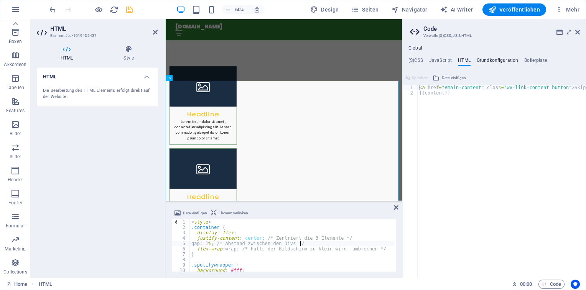
click at [492, 61] on h4 "Grundkonfiguration" at bounding box center [498, 62] width 42 height 8
type textarea "$color-background: #F9F9F9;"
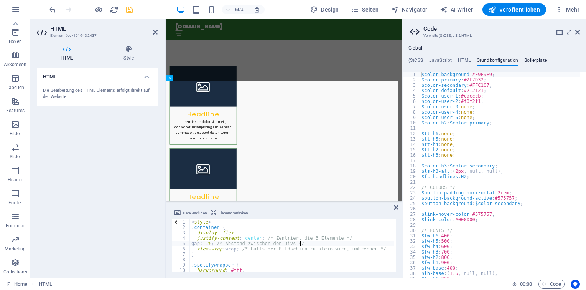
click at [531, 59] on h4 "Boilerplate" at bounding box center [535, 62] width 23 height 8
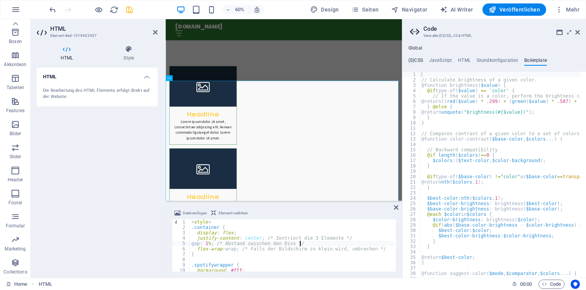
click at [418, 61] on h4 "(S)CSS" at bounding box center [415, 62] width 15 height 8
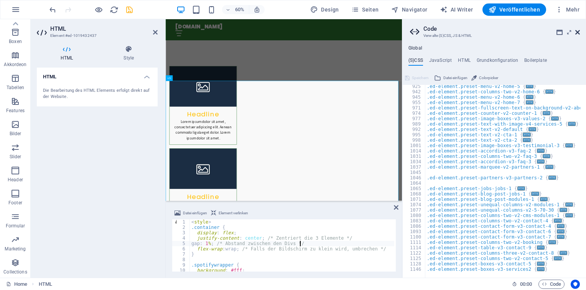
drag, startPoint x: 577, startPoint y: 31, endPoint x: 395, endPoint y: 57, distance: 183.2
click at [577, 31] on icon at bounding box center [577, 32] width 5 height 6
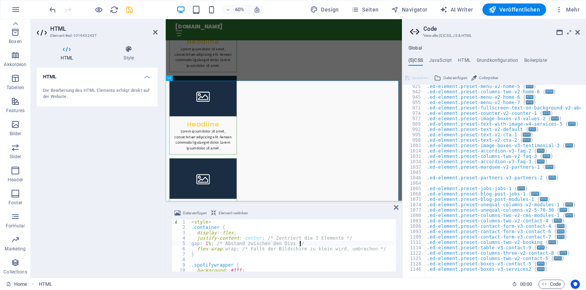
scroll to position [271, 0]
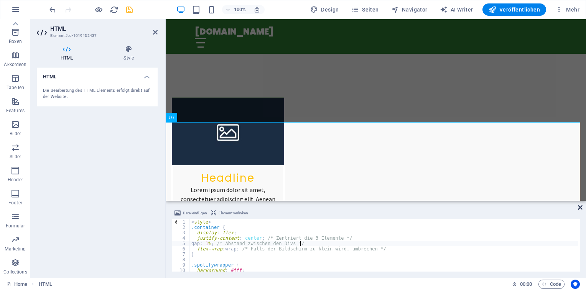
drag, startPoint x: 581, startPoint y: 208, endPoint x: 540, endPoint y: 153, distance: 68.4
click at [581, 208] on icon at bounding box center [580, 207] width 5 height 6
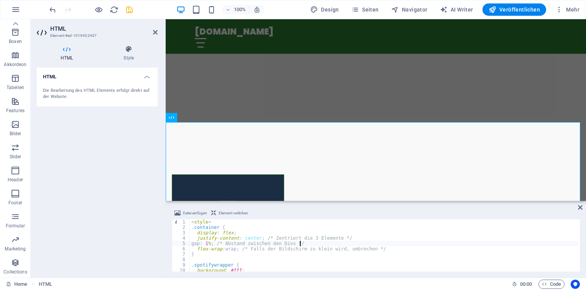
scroll to position [348, 0]
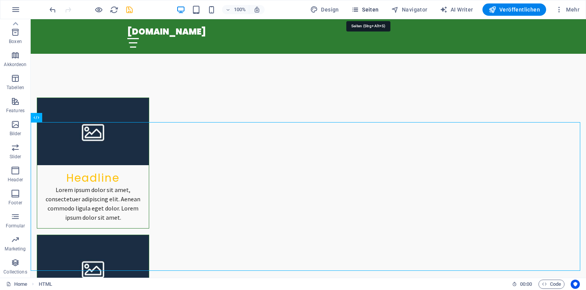
click at [366, 11] on span "Seiten" at bounding box center [365, 10] width 28 height 8
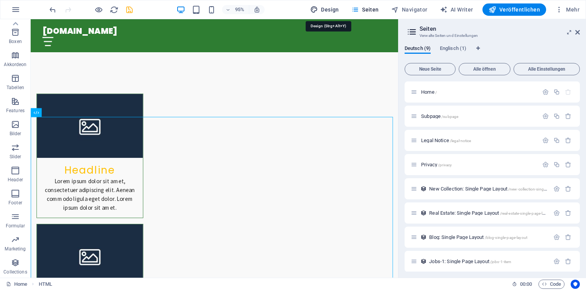
click at [339, 12] on span "Design" at bounding box center [324, 10] width 29 height 8
select select "px"
select select "200"
select select "px"
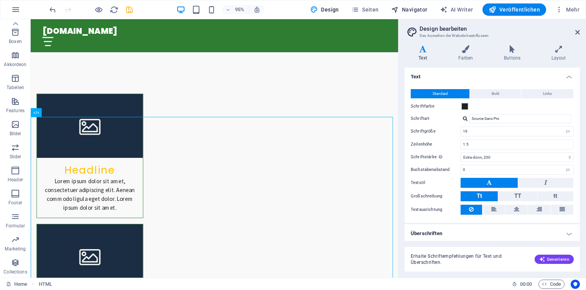
click at [416, 8] on span "Navigator" at bounding box center [409, 10] width 36 height 8
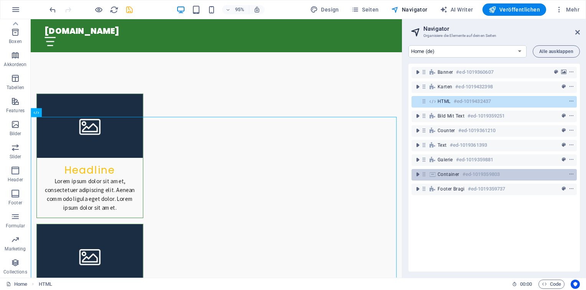
click at [502, 176] on div "Container #ed-1019359803" at bounding box center [488, 174] width 101 height 9
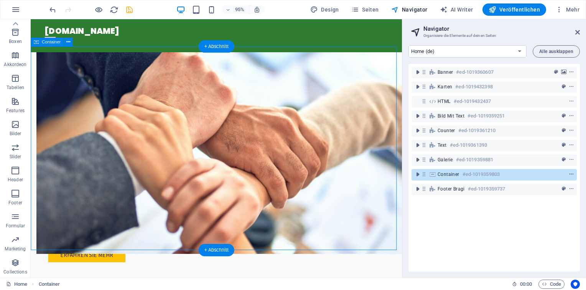
click at [571, 174] on icon "context-menu" at bounding box center [571, 173] width 5 height 5
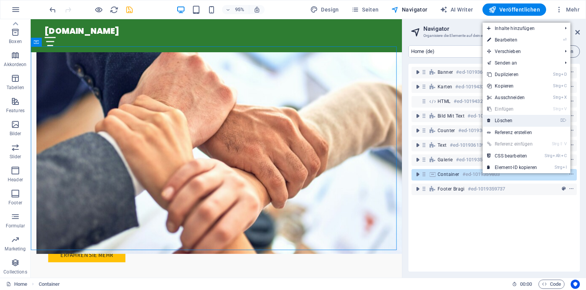
click at [517, 119] on link "⌦ Löschen" at bounding box center [512, 121] width 59 height 12
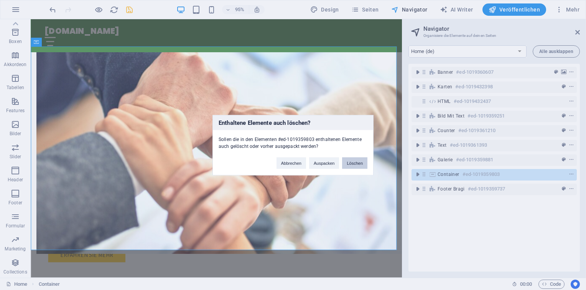
click at [356, 164] on button "Löschen" at bounding box center [354, 163] width 25 height 12
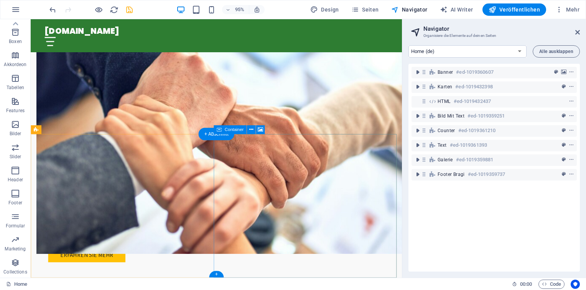
scroll to position [1135, 0]
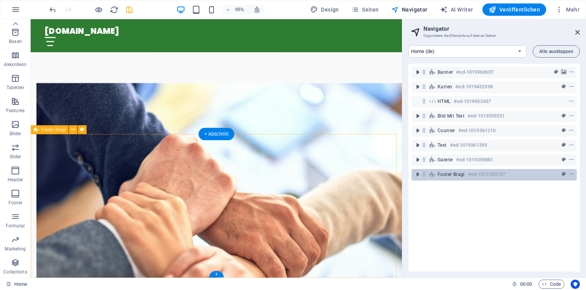
click at [525, 178] on div "Footer Bragi #ed-1019359737" at bounding box center [488, 174] width 101 height 9
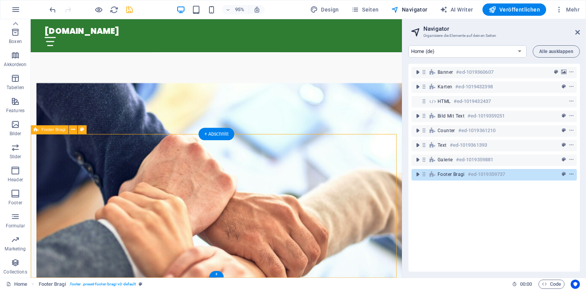
click at [570, 175] on icon "context-menu" at bounding box center [571, 173] width 5 height 5
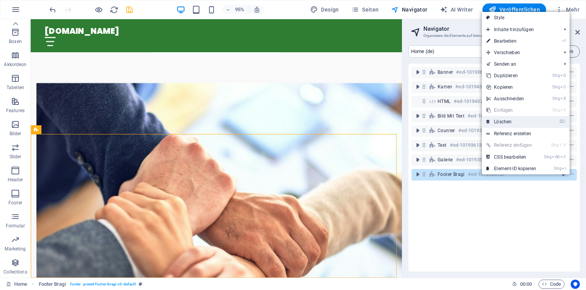
click at [519, 120] on link "⌦ Löschen" at bounding box center [511, 122] width 59 height 12
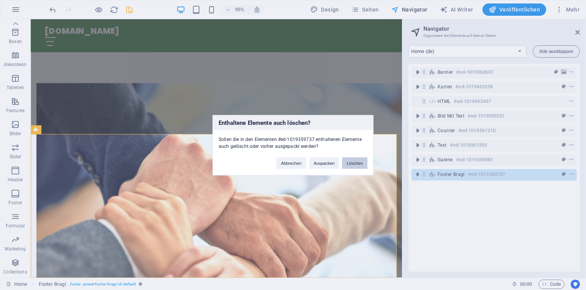
click at [366, 165] on button "Löschen" at bounding box center [354, 163] width 25 height 12
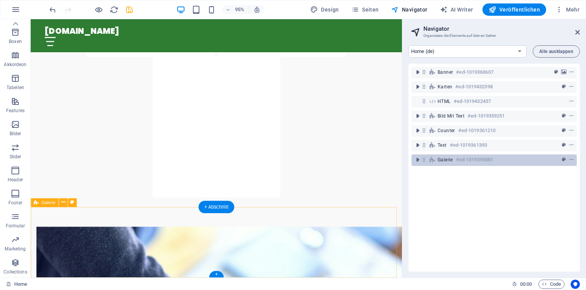
drag, startPoint x: 517, startPoint y: 159, endPoint x: 533, endPoint y: 158, distance: 16.1
click at [516, 158] on div "Galerie #ed-1019359881" at bounding box center [488, 159] width 101 height 9
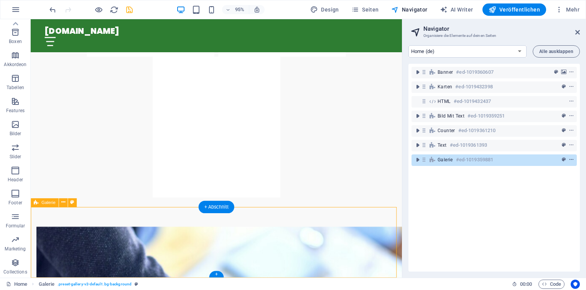
click at [571, 160] on icon "context-menu" at bounding box center [571, 159] width 5 height 5
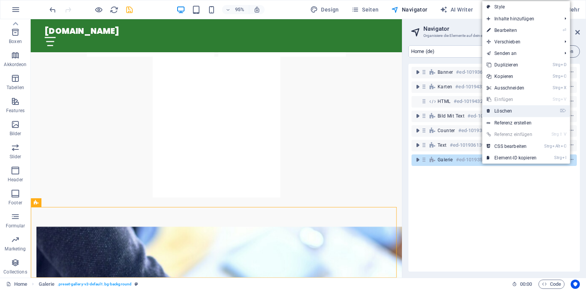
click at [512, 110] on link "⌦ Löschen" at bounding box center [511, 111] width 59 height 12
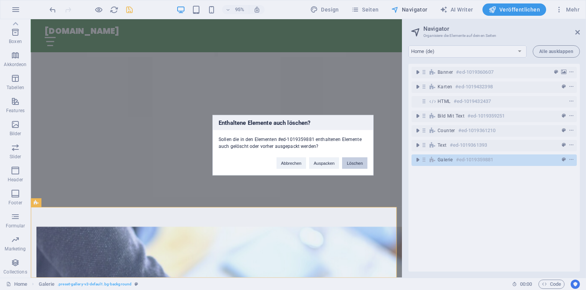
click at [356, 160] on button "Löschen" at bounding box center [354, 163] width 25 height 12
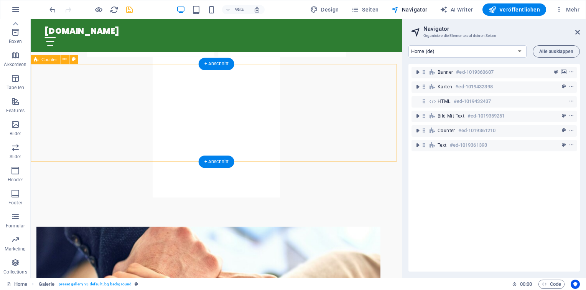
scroll to position [909, 0]
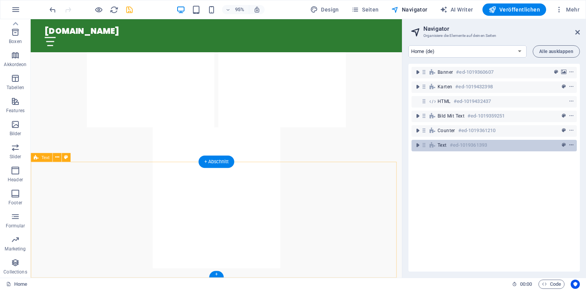
click at [569, 145] on icon "context-menu" at bounding box center [571, 144] width 5 height 5
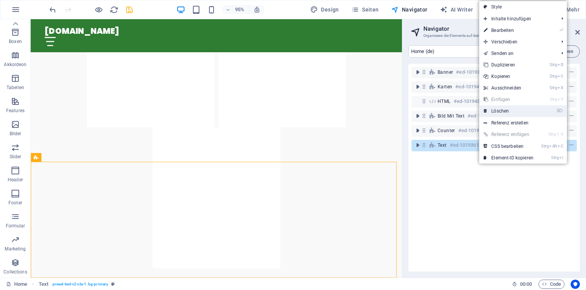
click at [503, 107] on link "⌦ Löschen" at bounding box center [508, 111] width 59 height 12
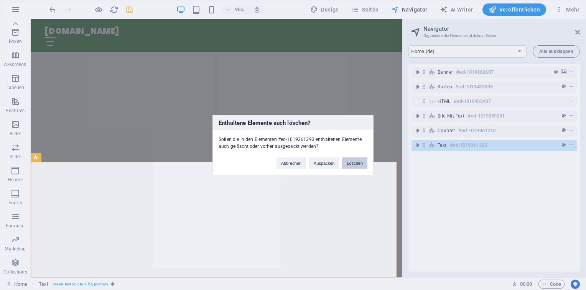
click at [358, 161] on button "Löschen" at bounding box center [354, 163] width 25 height 12
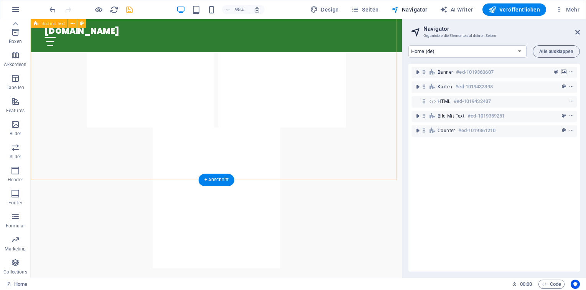
scroll to position [787, 0]
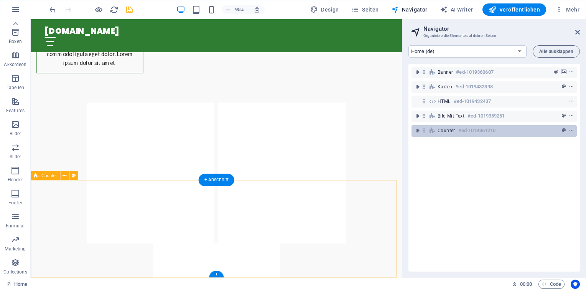
click at [500, 129] on div "Counter #ed-1019361210" at bounding box center [488, 130] width 101 height 9
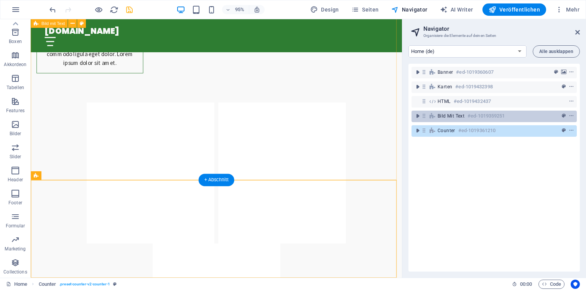
click at [536, 117] on div "Bild mit Text #ed-1019359251" at bounding box center [488, 115] width 101 height 9
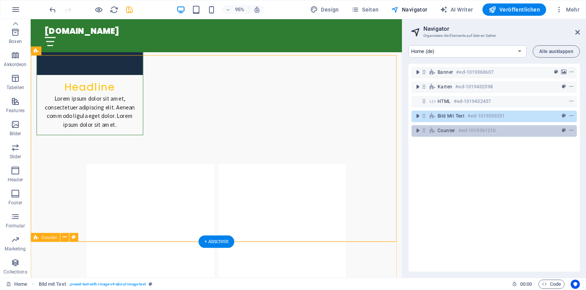
click at [530, 130] on div "Counter #ed-1019361210" at bounding box center [488, 130] width 101 height 9
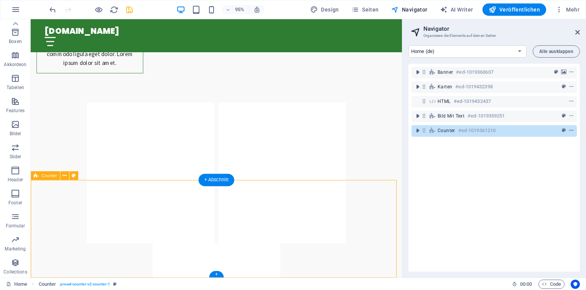
click at [571, 130] on icon "context-menu" at bounding box center [571, 130] width 5 height 5
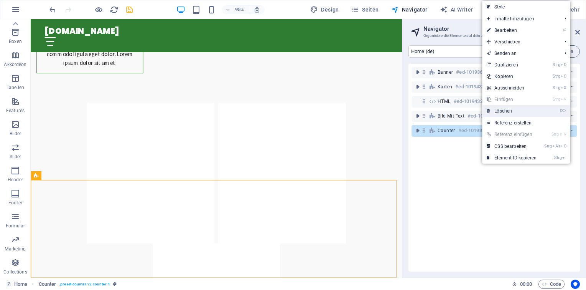
click at [517, 111] on link "⌦ Löschen" at bounding box center [511, 111] width 59 height 12
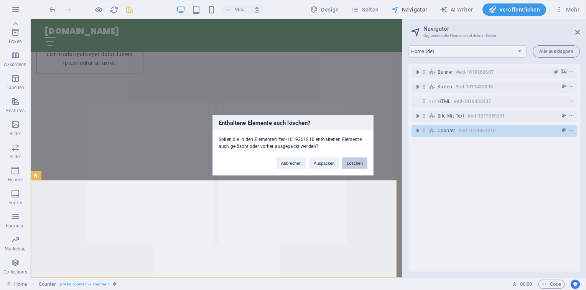
click at [351, 163] on button "Löschen" at bounding box center [354, 163] width 25 height 12
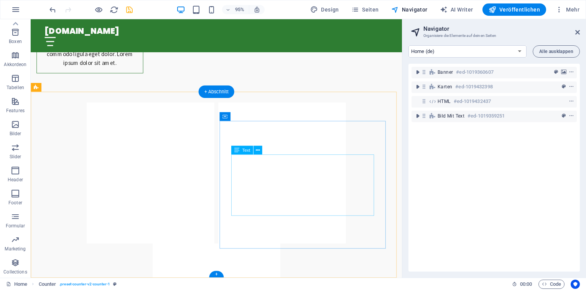
scroll to position [684, 0]
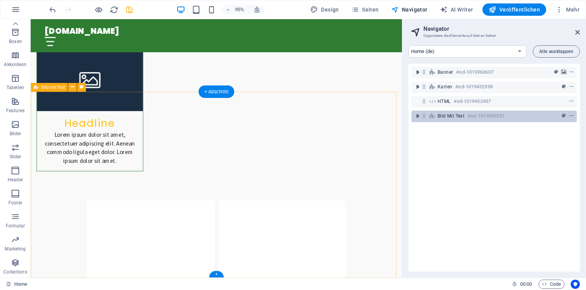
click at [569, 116] on icon "context-menu" at bounding box center [571, 115] width 5 height 5
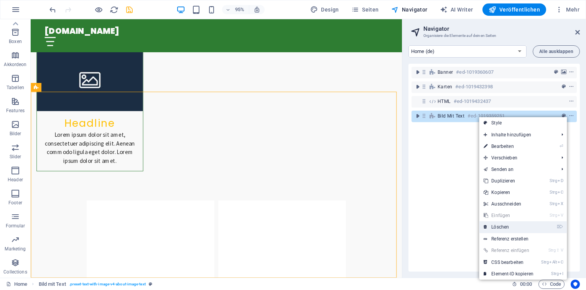
click at [509, 224] on link "⌦ Löschen" at bounding box center [508, 227] width 59 height 12
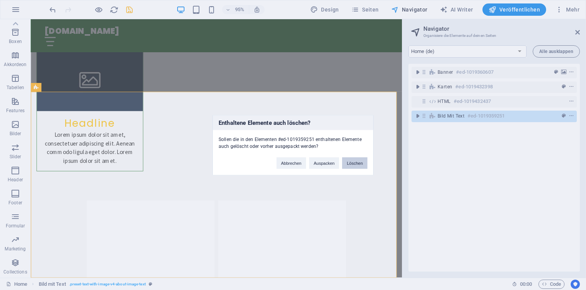
click at [359, 163] on button "Löschen" at bounding box center [354, 163] width 25 height 12
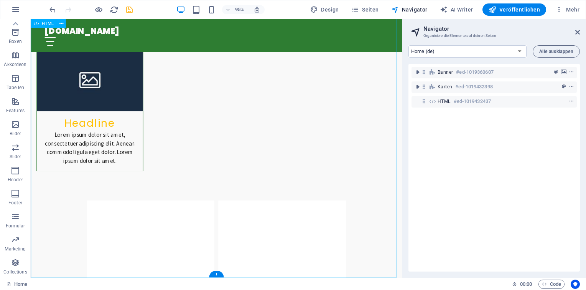
scroll to position [488, 0]
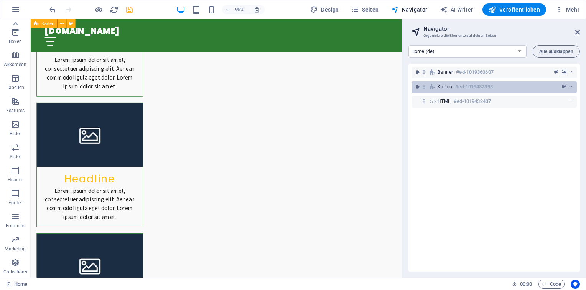
click at [505, 85] on div "Karten #ed-1019432398" at bounding box center [488, 86] width 101 height 9
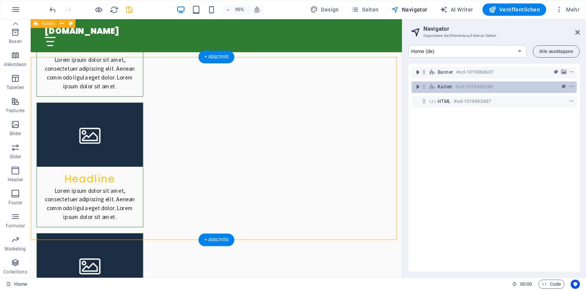
scroll to position [232, 0]
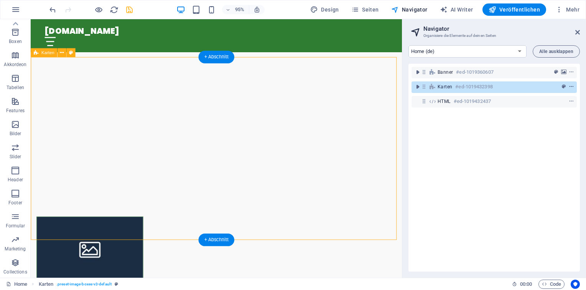
click at [572, 87] on icon "context-menu" at bounding box center [571, 86] width 5 height 5
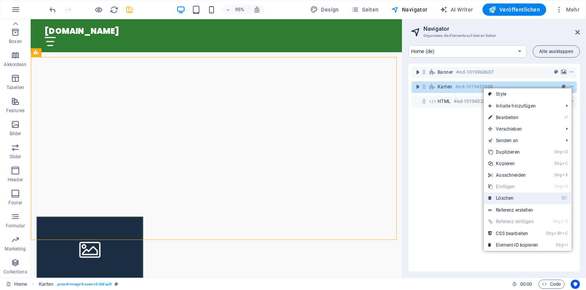
click at [520, 199] on link "⌦ Löschen" at bounding box center [513, 198] width 59 height 12
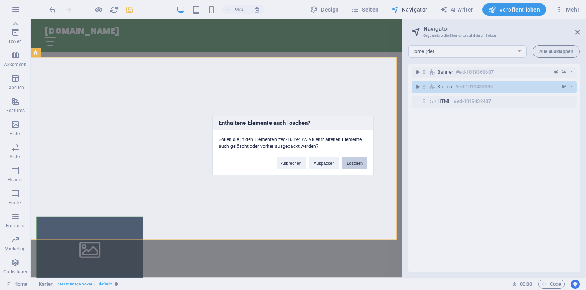
drag, startPoint x: 354, startPoint y: 162, endPoint x: 384, endPoint y: 134, distance: 41.0
click at [354, 162] on button "Löschen" at bounding box center [354, 163] width 25 height 12
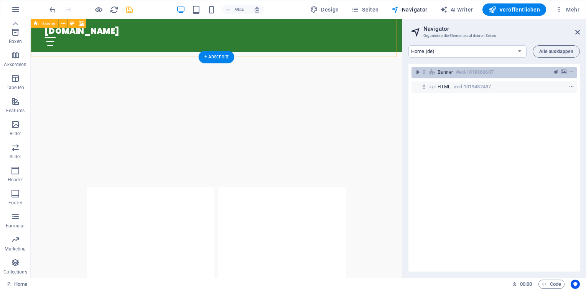
click at [519, 74] on div "Banner #ed-1019360607" at bounding box center [488, 72] width 101 height 9
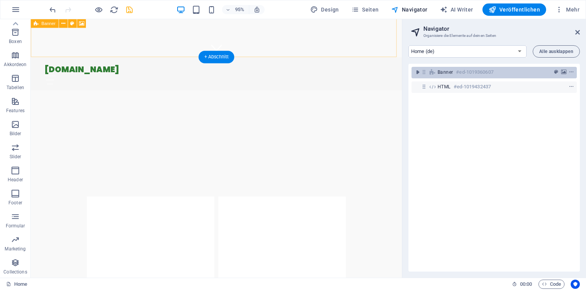
scroll to position [0, 0]
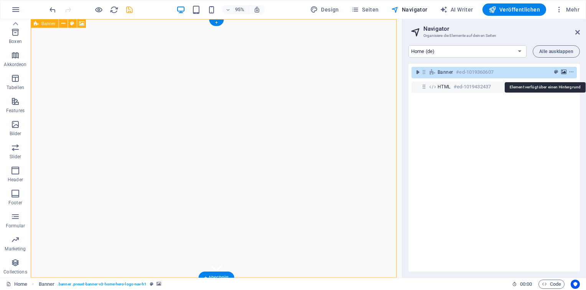
click at [565, 72] on icon "background" at bounding box center [563, 71] width 5 height 5
select select "ms"
select select "s"
select select "progressive"
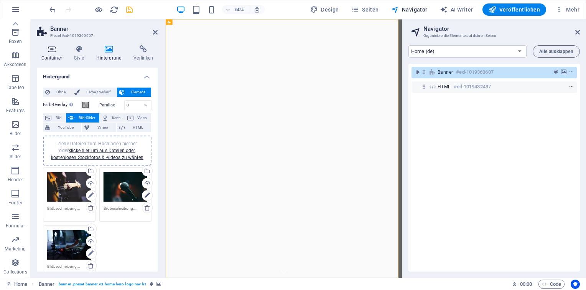
click at [58, 56] on h4 "Container" at bounding box center [53, 53] width 33 height 16
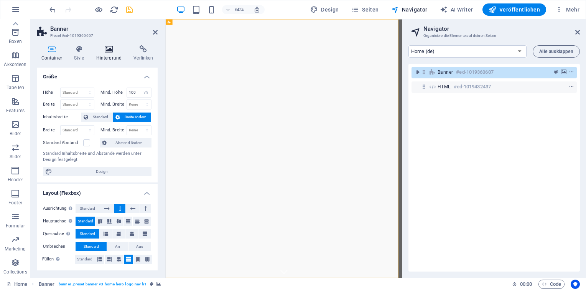
click at [110, 53] on h4 "Hintergrund" at bounding box center [111, 53] width 38 height 16
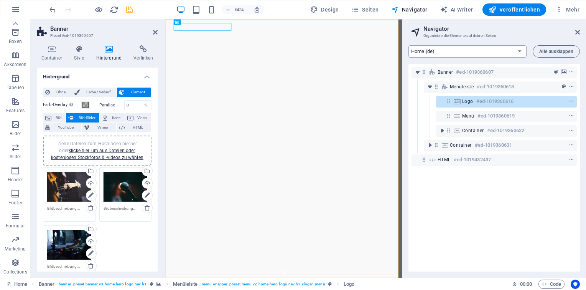
click at [518, 50] on select "Home (de) Subpage (de) Legal Notice (de) Privacy (de) New Collection: Single Pa…" at bounding box center [467, 51] width 118 height 12
click at [127, 9] on icon "save" at bounding box center [129, 9] width 9 height 9
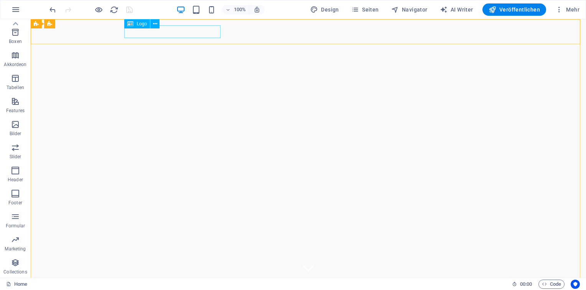
click at [135, 24] on div "Logo" at bounding box center [137, 23] width 26 height 9
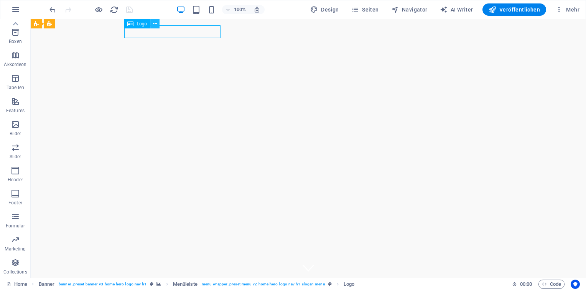
click at [154, 24] on icon at bounding box center [155, 24] width 4 height 8
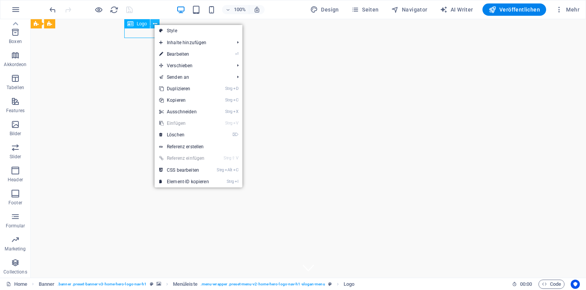
click at [154, 24] on icon at bounding box center [155, 24] width 4 height 8
click at [142, 284] on div "[DOMAIN_NAME]" at bounding box center [308, 290] width 362 height 13
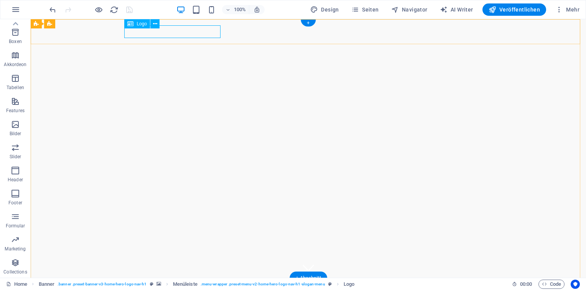
click at [142, 284] on div "[DOMAIN_NAME]" at bounding box center [308, 290] width 362 height 13
select select "px"
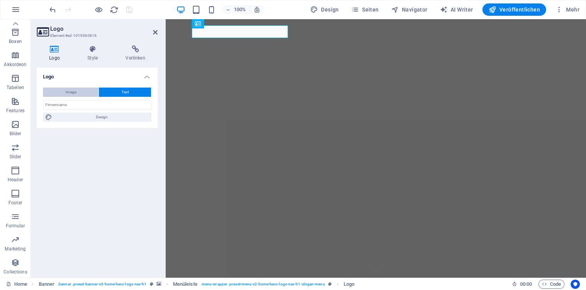
click at [88, 92] on button "Image" at bounding box center [71, 91] width 56 height 9
select select "DISABLED_OPTION_VALUE"
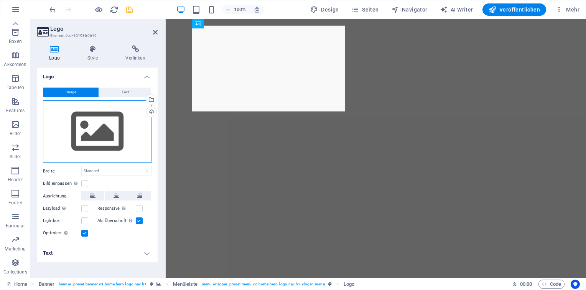
click at [95, 138] on div "Ziehe Dateien zum Hochladen hierher oder klicke hier, um aus Dateien oder koste…" at bounding box center [97, 131] width 109 height 63
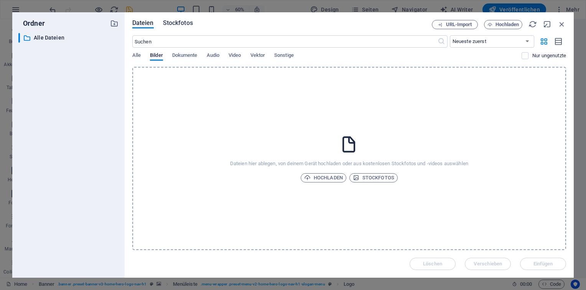
click at [184, 24] on span "Stockfotos" at bounding box center [178, 22] width 30 height 9
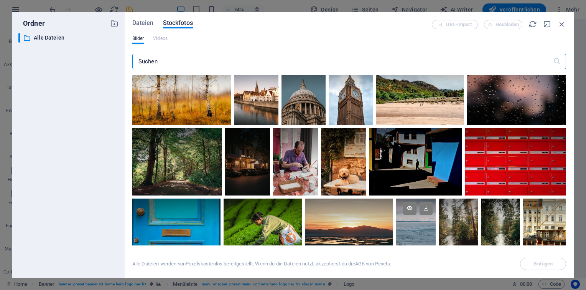
scroll to position [652, 0]
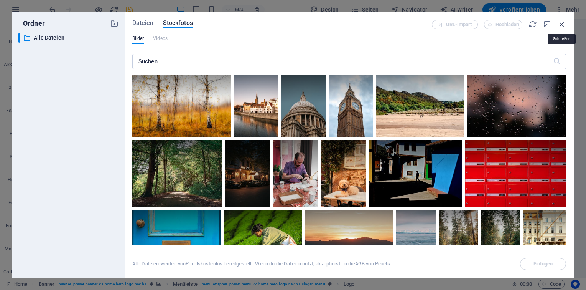
drag, startPoint x: 562, startPoint y: 22, endPoint x: 379, endPoint y: 3, distance: 184.7
click at [562, 22] on icon "button" at bounding box center [562, 24] width 8 height 8
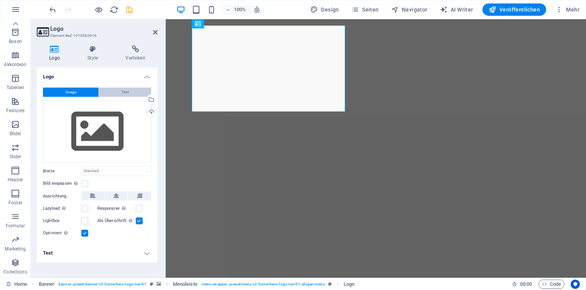
click at [122, 92] on span "Text" at bounding box center [125, 91] width 7 height 9
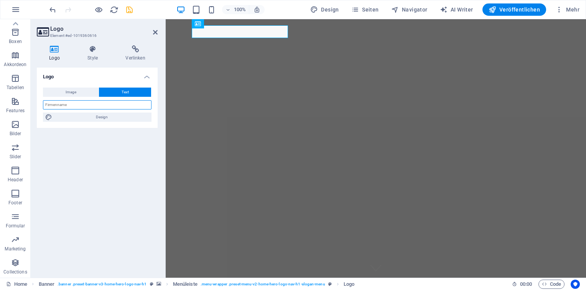
click at [81, 106] on input "text" at bounding box center [97, 104] width 109 height 9
drag, startPoint x: 100, startPoint y: 106, endPoint x: 14, endPoint y: 102, distance: 86.0
click at [14, 102] on section "Favoriten Elemente Spalten Content Boxen Akkordeon Tabellen Features Bilder Sli…" at bounding box center [293, 148] width 586 height 258
type input "Dudler3000 & the A.I. Code"
click at [71, 93] on span "Image" at bounding box center [71, 91] width 11 height 9
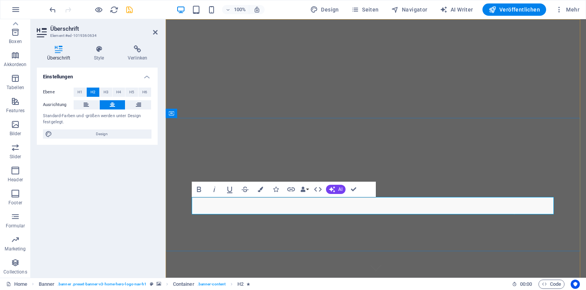
scroll to position [0, 2]
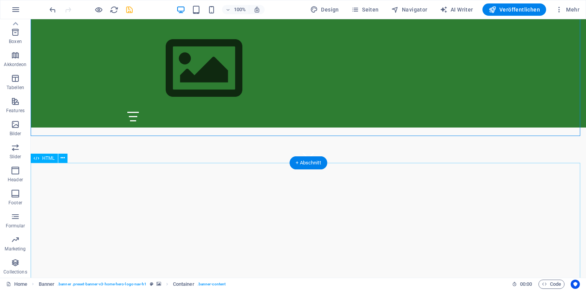
scroll to position [115, 0]
drag, startPoint x: 307, startPoint y: 158, endPoint x: 301, endPoint y: 142, distance: 16.9
click at [307, 158] on div "+ Abschnitt" at bounding box center [309, 162] width 38 height 13
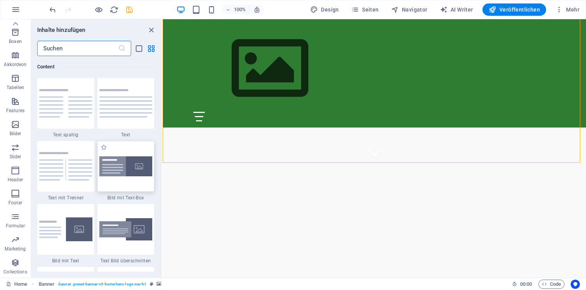
scroll to position [1304, 0]
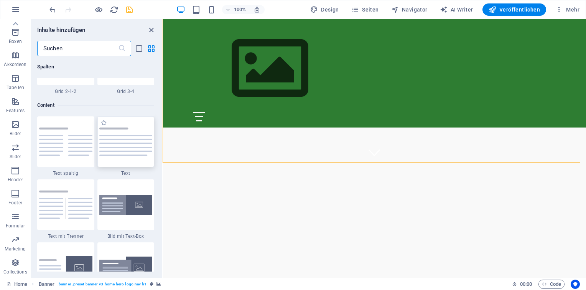
click at [127, 140] on img at bounding box center [125, 141] width 53 height 28
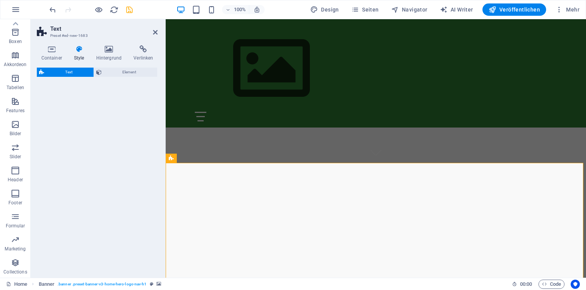
select select "preset-text-v2-default"
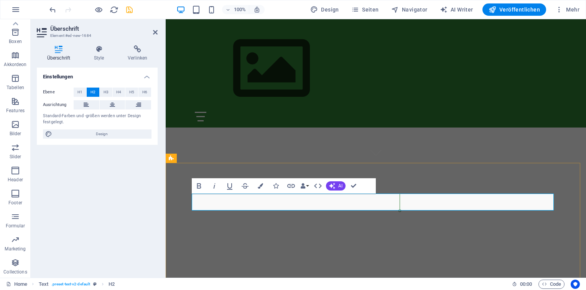
scroll to position [0, 2]
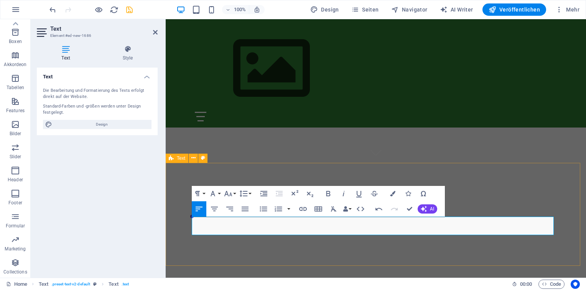
drag, startPoint x: 311, startPoint y: 229, endPoint x: 191, endPoint y: 221, distance: 120.3
click at [428, 208] on button "AI" at bounding box center [428, 208] width 20 height 9
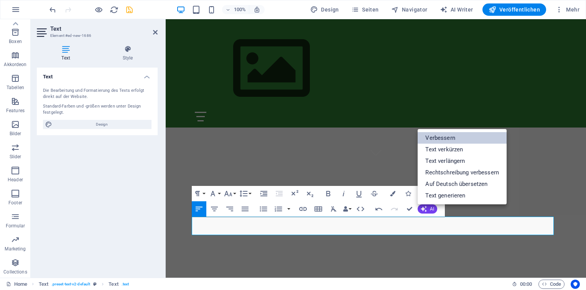
click at [455, 139] on link "Verbessern" at bounding box center [462, 138] width 89 height 12
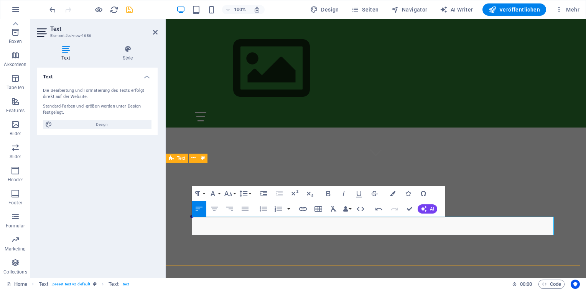
drag, startPoint x: 385, startPoint y: 232, endPoint x: 186, endPoint y: 224, distance: 200.0
click at [427, 206] on button "AI" at bounding box center [428, 208] width 20 height 9
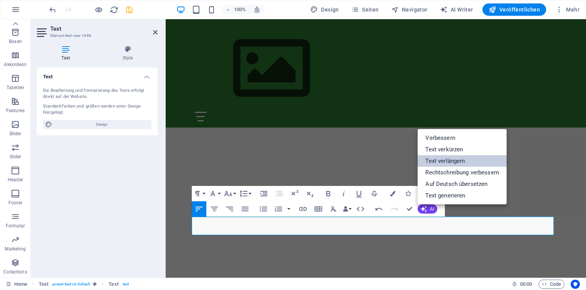
click at [457, 163] on link "Text verlängern" at bounding box center [462, 161] width 89 height 12
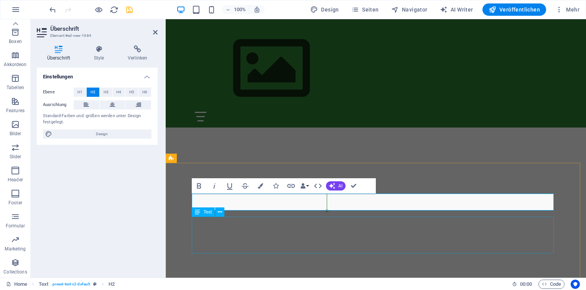
drag, startPoint x: 475, startPoint y: 245, endPoint x: 614, endPoint y: 247, distance: 139.2
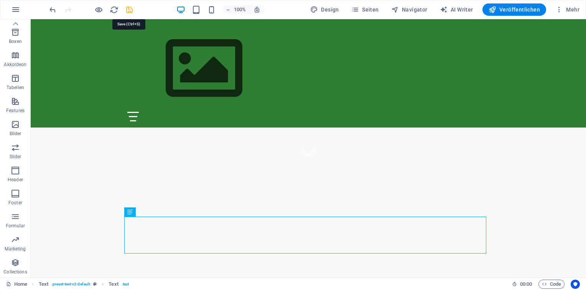
click at [125, 8] on icon "save" at bounding box center [129, 9] width 9 height 9
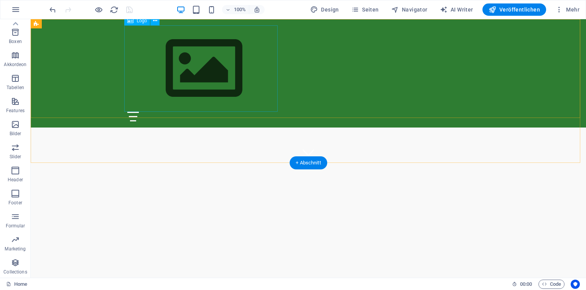
click at [183, 57] on div at bounding box center [308, 68] width 362 height 86
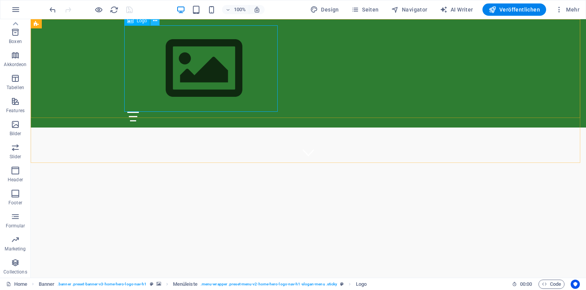
click at [156, 23] on icon at bounding box center [155, 21] width 4 height 8
click at [186, 63] on div at bounding box center [308, 68] width 362 height 86
click at [153, 23] on icon at bounding box center [155, 21] width 4 height 8
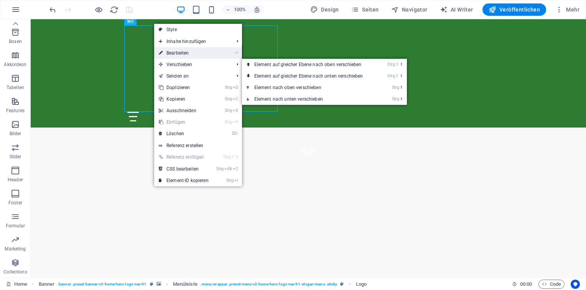
click at [194, 52] on link "⏎ Bearbeiten" at bounding box center [183, 53] width 59 height 12
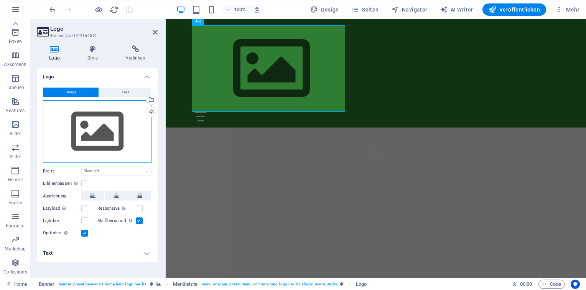
click at [81, 132] on div "Ziehe Dateien zum Hochladen hierher oder klicke hier, um aus Dateien oder koste…" at bounding box center [97, 131] width 109 height 63
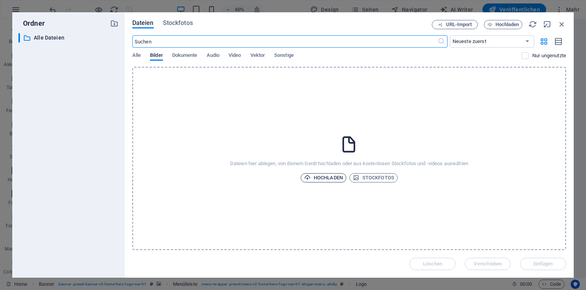
click at [330, 178] on span "Hochladen" at bounding box center [323, 177] width 39 height 9
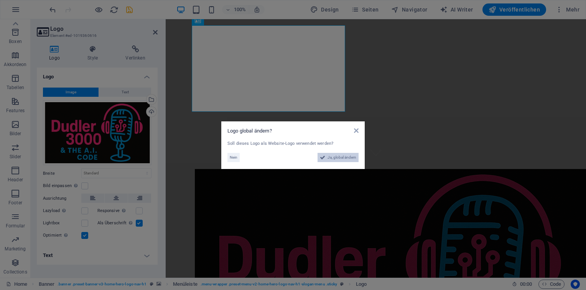
click at [338, 158] on span "Ja, global ändern" at bounding box center [342, 157] width 29 height 9
select select "31"
select select "33"
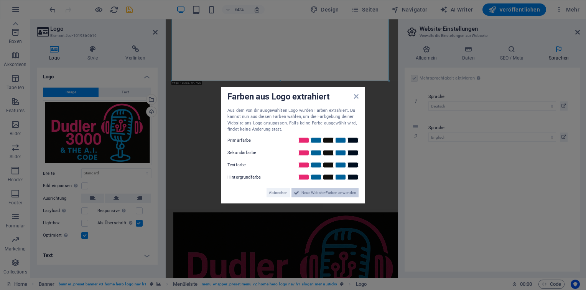
drag, startPoint x: 252, startPoint y: 289, endPoint x: 316, endPoint y: 192, distance: 116.3
click at [316, 192] on span "Neue Website-Farben anwenden" at bounding box center [328, 192] width 55 height 9
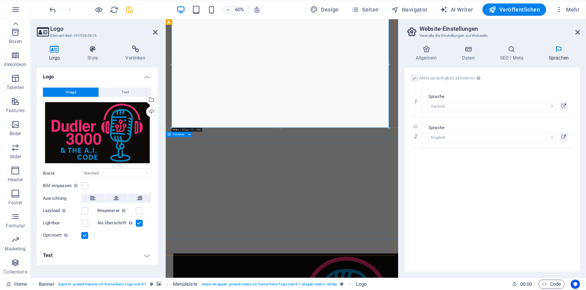
scroll to position [0, 0]
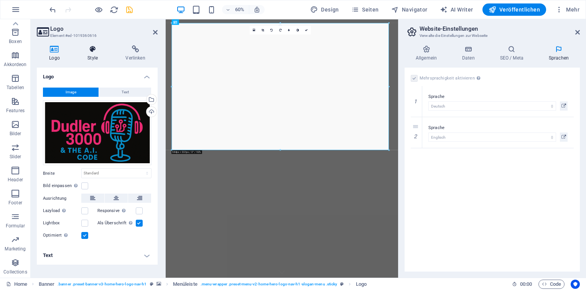
click at [96, 49] on icon at bounding box center [92, 49] width 35 height 8
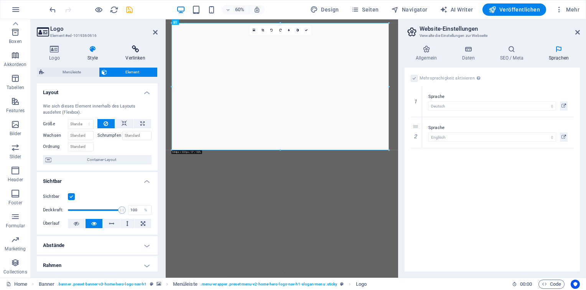
click at [136, 54] on h4 "Verlinken" at bounding box center [135, 53] width 44 height 16
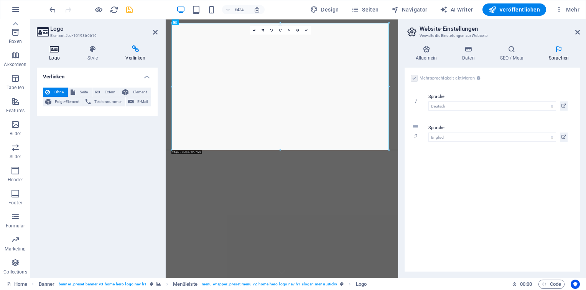
click at [59, 54] on h4 "Logo" at bounding box center [56, 53] width 38 height 16
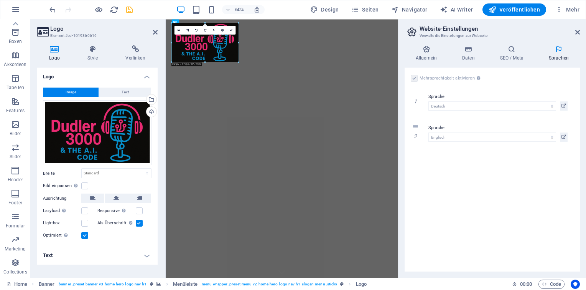
drag, startPoint x: 389, startPoint y: 148, endPoint x: 140, endPoint y: 15, distance: 281.8
type input "290"
select select "px"
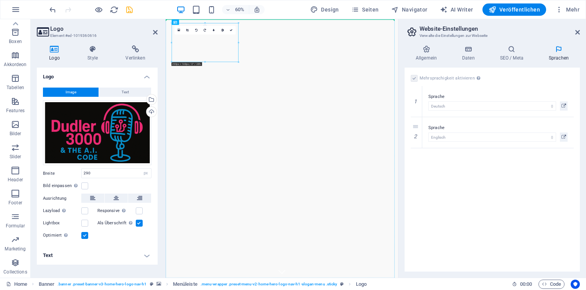
drag, startPoint x: 244, startPoint y: 69, endPoint x: 338, endPoint y: 68, distance: 93.6
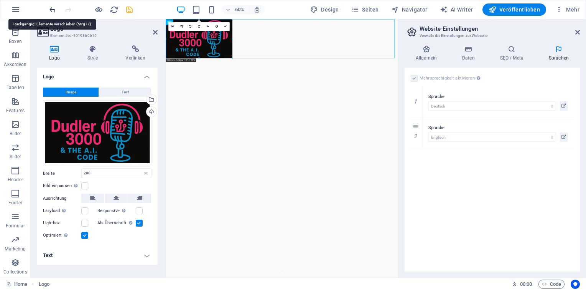
click at [52, 11] on icon "undo" at bounding box center [52, 9] width 9 height 9
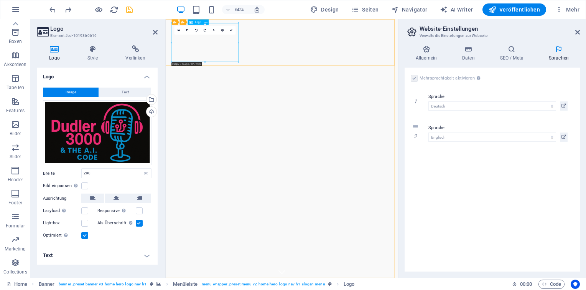
click at [154, 32] on icon at bounding box center [155, 32] width 5 height 6
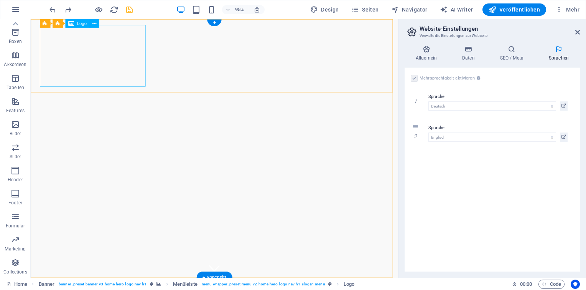
click at [91, 21] on button at bounding box center [94, 23] width 9 height 9
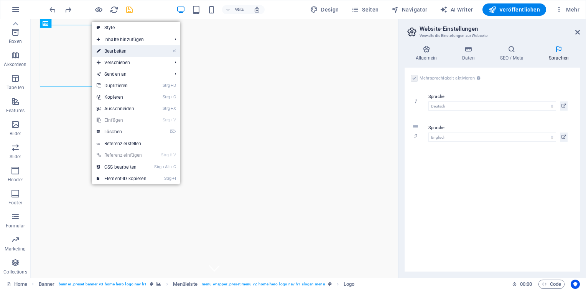
click at [117, 48] on link "⏎ Bearbeiten" at bounding box center [121, 51] width 59 height 12
select select "px"
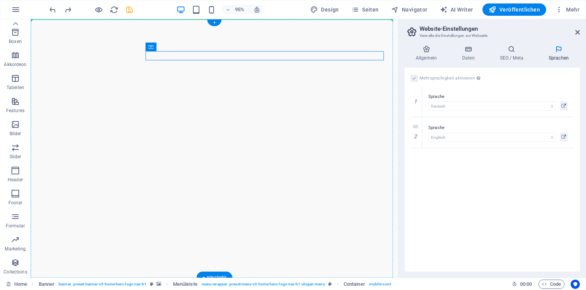
drag, startPoint x: 270, startPoint y: 62, endPoint x: 266, endPoint y: 44, distance: 17.7
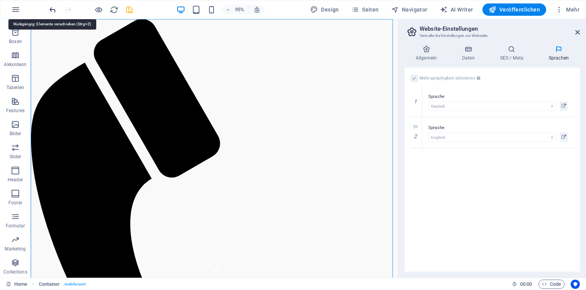
click at [52, 8] on icon "undo" at bounding box center [52, 9] width 9 height 9
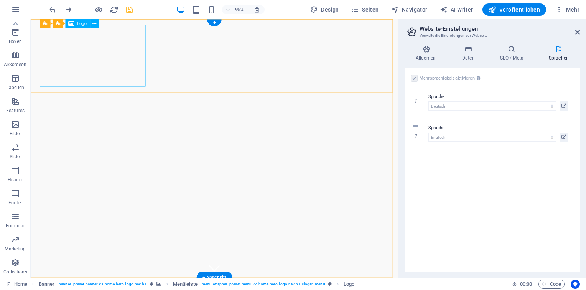
click at [94, 21] on icon at bounding box center [94, 24] width 4 height 8
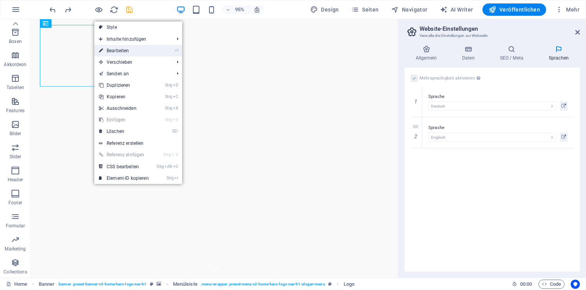
click at [132, 50] on link "⏎ Bearbeiten" at bounding box center [123, 51] width 59 height 12
select select "px"
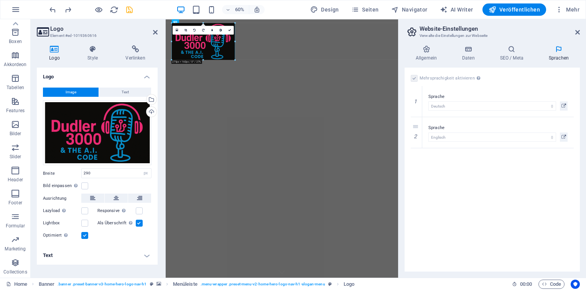
drag, startPoint x: 238, startPoint y: 44, endPoint x: 232, endPoint y: 43, distance: 5.8
type input "275"
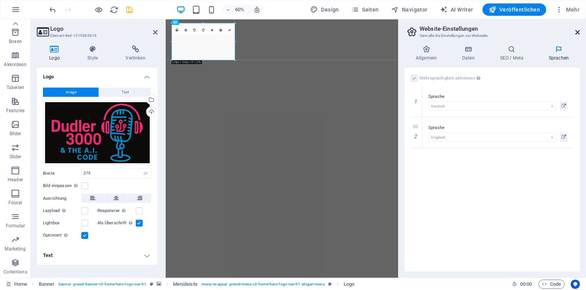
click at [577, 29] on icon at bounding box center [577, 32] width 5 height 6
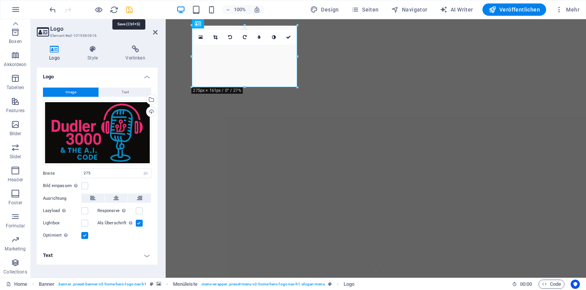
click at [130, 11] on icon "save" at bounding box center [129, 9] width 9 height 9
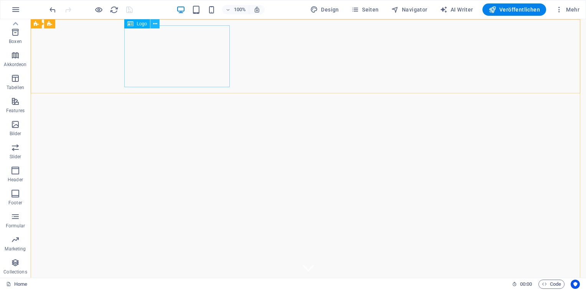
click at [156, 25] on icon at bounding box center [155, 24] width 4 height 8
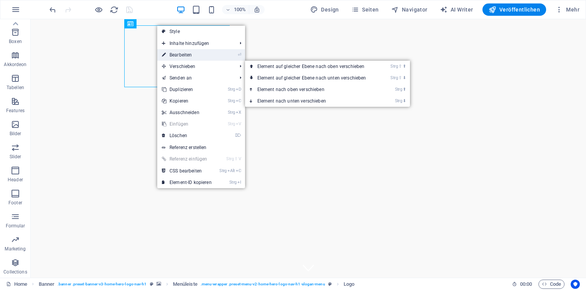
click at [183, 54] on link "⏎ Bearbeiten" at bounding box center [186, 55] width 59 height 12
select select "px"
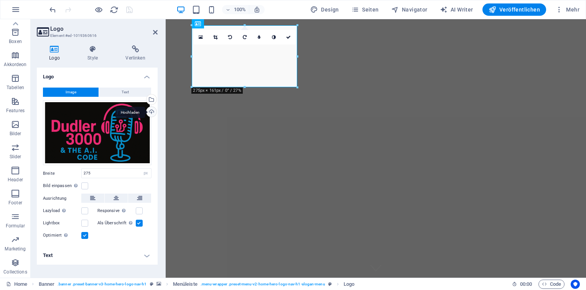
click at [150, 110] on div "Hochladen" at bounding box center [151, 113] width 12 height 12
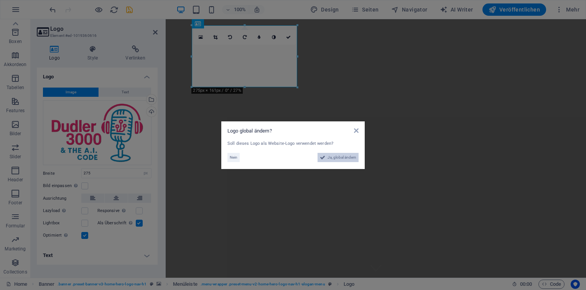
click at [336, 158] on span "Ja, global ändern" at bounding box center [342, 157] width 29 height 9
select select "31"
select select "33"
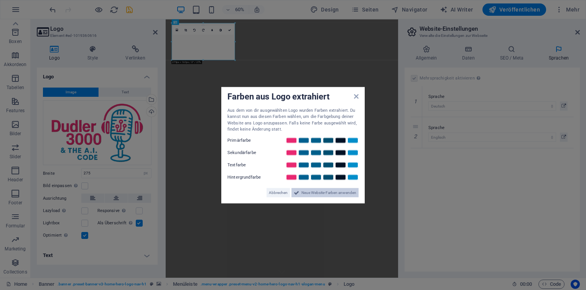
drag, startPoint x: 307, startPoint y: 193, endPoint x: 233, endPoint y: 290, distance: 121.8
click at [307, 193] on span "Neue Website-Farben anwenden" at bounding box center [328, 192] width 55 height 9
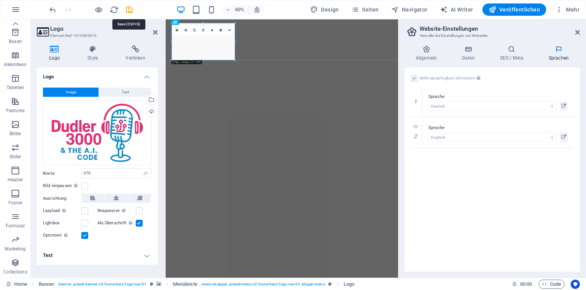
drag, startPoint x: 129, startPoint y: 12, endPoint x: 167, endPoint y: 12, distance: 37.6
click at [129, 12] on icon "save" at bounding box center [129, 9] width 9 height 9
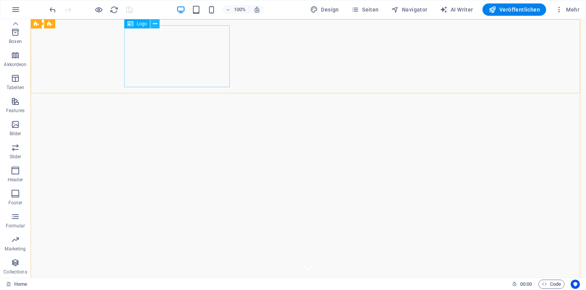
click at [153, 23] on icon at bounding box center [155, 24] width 4 height 8
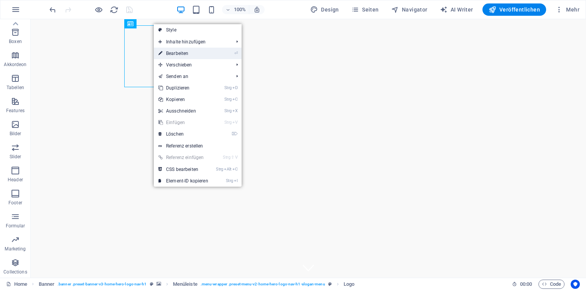
click at [183, 52] on link "⏎ Bearbeiten" at bounding box center [183, 54] width 59 height 12
select select "px"
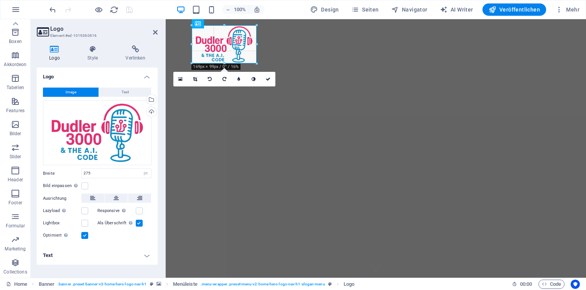
drag, startPoint x: 244, startPoint y: 87, endPoint x: 258, endPoint y: 65, distance: 26.4
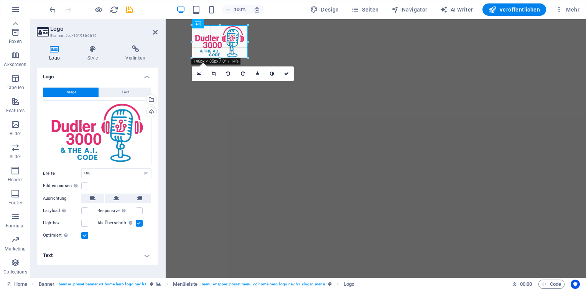
drag, startPoint x: 224, startPoint y: 63, endPoint x: 224, endPoint y: 57, distance: 5.8
type input "145"
click at [135, 6] on div "100% Design Seiten Navigator AI Writer Veröffentlichen Mehr" at bounding box center [315, 9] width 535 height 12
drag, startPoint x: 130, startPoint y: 10, endPoint x: 133, endPoint y: 17, distance: 7.8
click at [130, 10] on icon "save" at bounding box center [129, 9] width 9 height 9
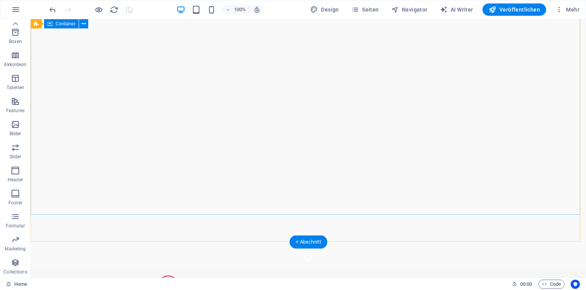
scroll to position [1, 0]
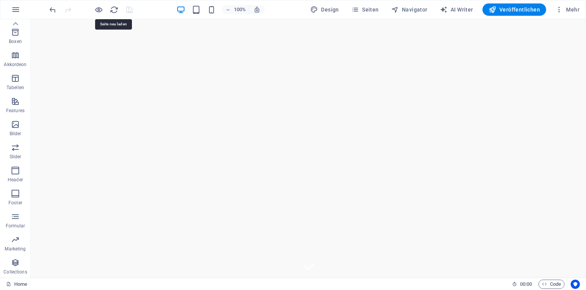
drag, startPoint x: 115, startPoint y: 7, endPoint x: 134, endPoint y: 18, distance: 21.6
click at [115, 7] on icon "reload" at bounding box center [114, 9] width 9 height 9
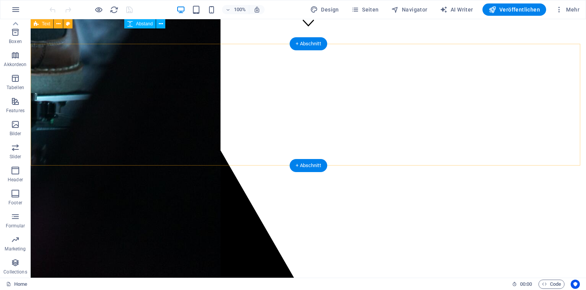
scroll to position [231, 0]
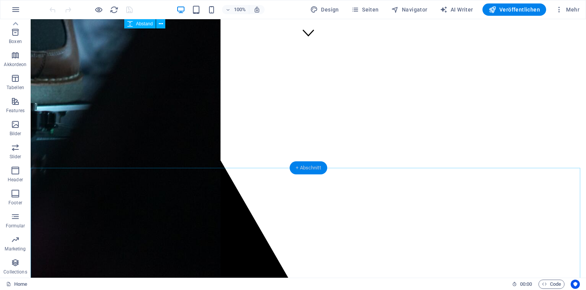
click at [305, 168] on div "+ Abschnitt" at bounding box center [309, 167] width 38 height 13
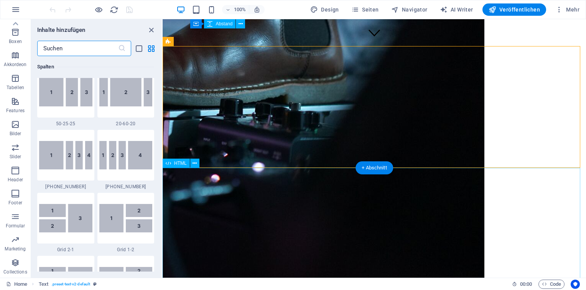
scroll to position [1342, 0]
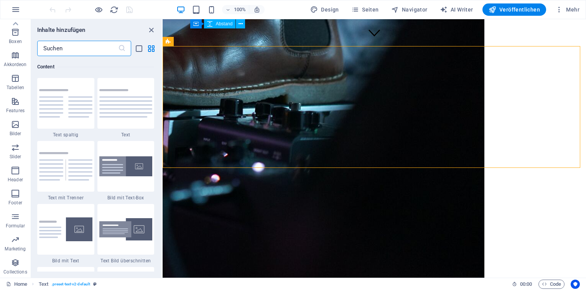
click at [74, 49] on input "text" at bounding box center [77, 48] width 81 height 15
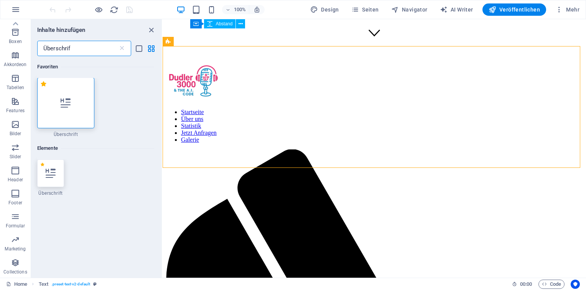
scroll to position [0, 0]
type input "Überschrif"
click at [46, 164] on div at bounding box center [50, 174] width 27 height 28
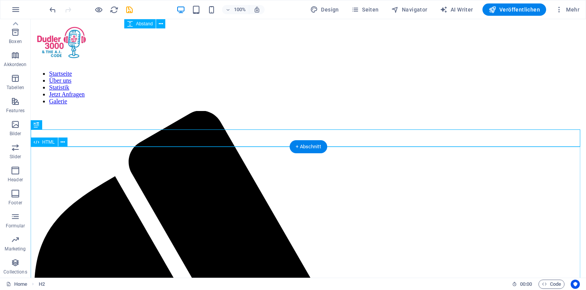
scroll to position [287, 0]
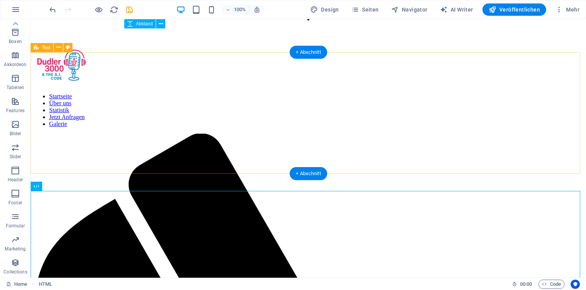
scroll to position [210, 0]
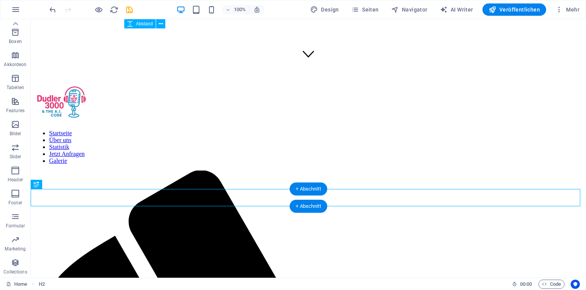
click at [311, 201] on div "+ Abschnitt" at bounding box center [309, 205] width 38 height 13
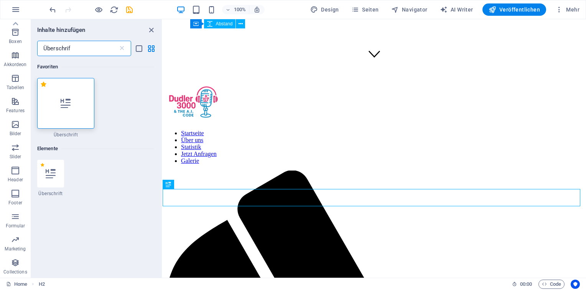
click at [63, 51] on input "Überschrif" at bounding box center [77, 48] width 81 height 15
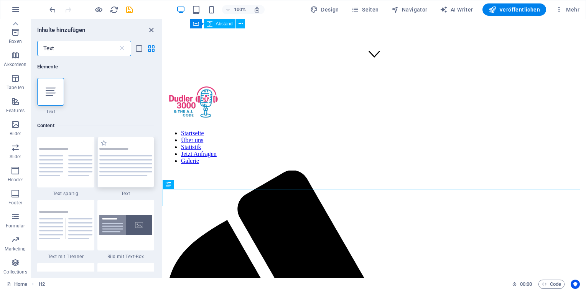
type input "Text"
click at [142, 171] on img at bounding box center [125, 162] width 53 height 28
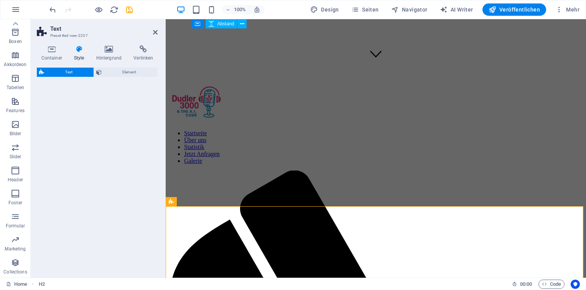
select select "preset-text-v2-default"
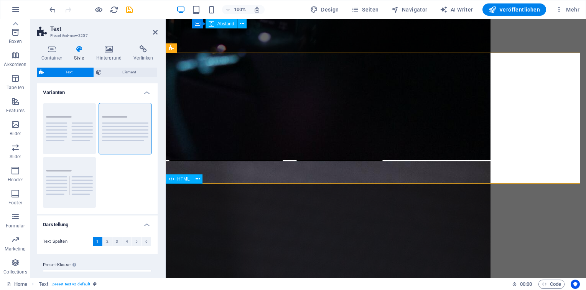
scroll to position [364, 0]
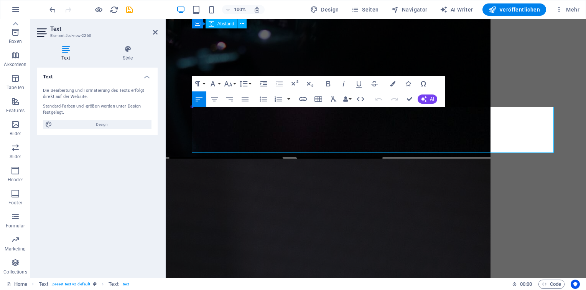
drag, startPoint x: 347, startPoint y: 148, endPoint x: 163, endPoint y: 115, distance: 186.7
click at [166, 115] on html "Skip to main content Startseite Über uns Statistik Jetzt Anfragen Galerie Willk…" at bounding box center [376, 290] width 420 height 1269
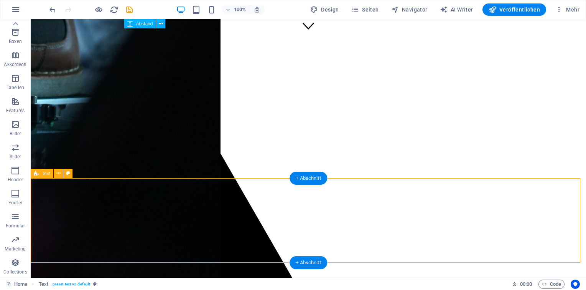
scroll to position [249, 0]
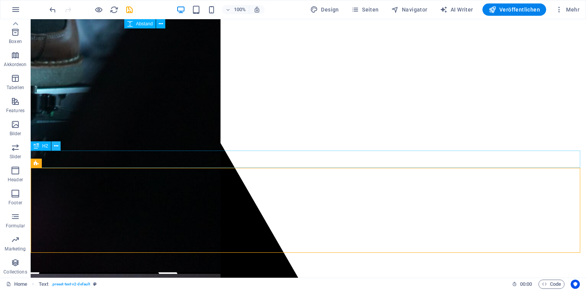
click at [57, 145] on icon at bounding box center [56, 146] width 4 height 8
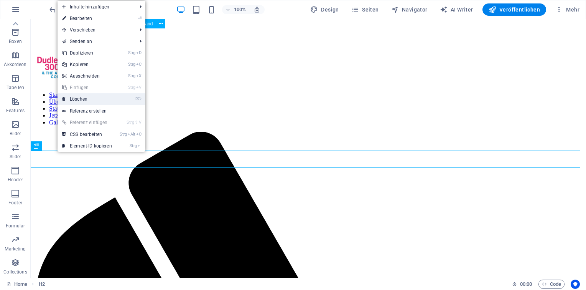
click at [85, 97] on link "⌦ Löschen" at bounding box center [87, 99] width 59 height 12
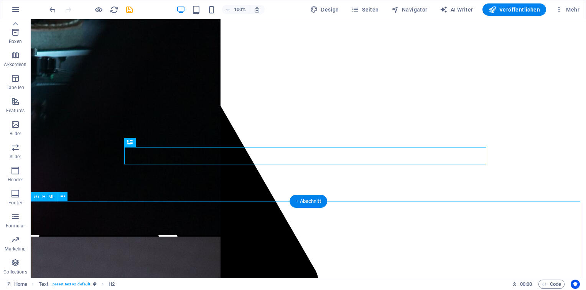
scroll to position [287, 0]
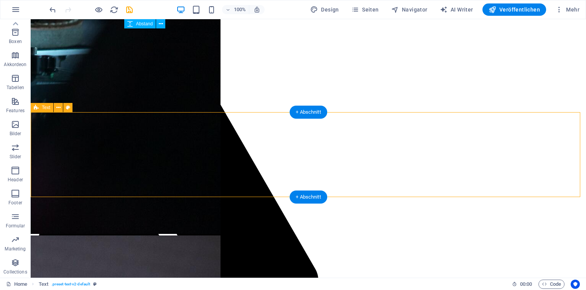
select select "preset-text-v2-default"
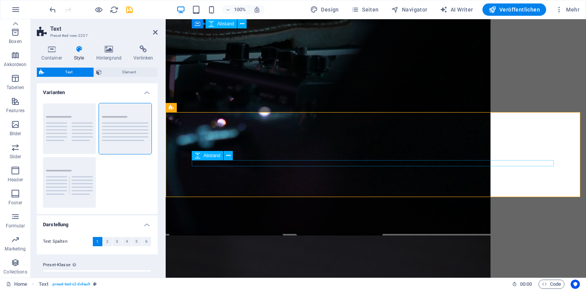
select select "rem"
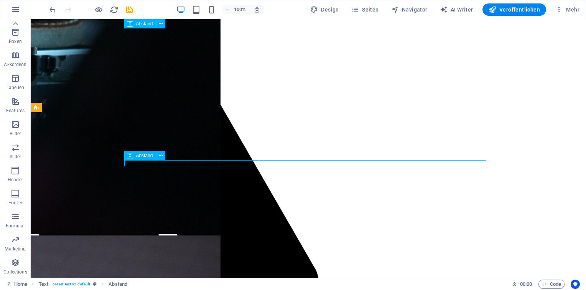
select select "rem"
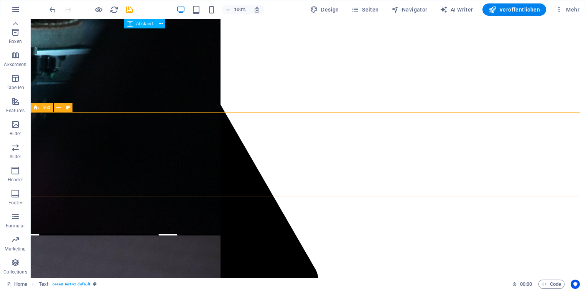
click at [147, 140] on button at bounding box center [149, 137] width 9 height 9
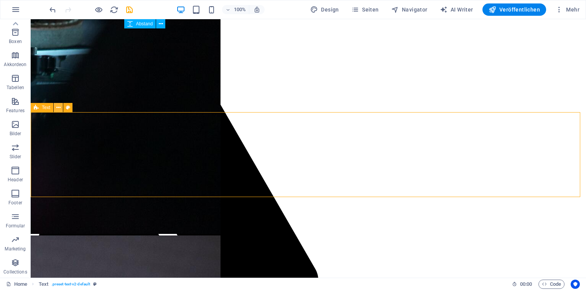
click at [59, 106] on icon at bounding box center [58, 108] width 4 height 8
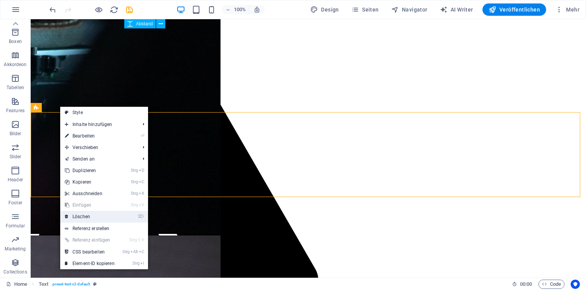
click at [88, 216] on link "⌦ Löschen" at bounding box center [89, 217] width 59 height 12
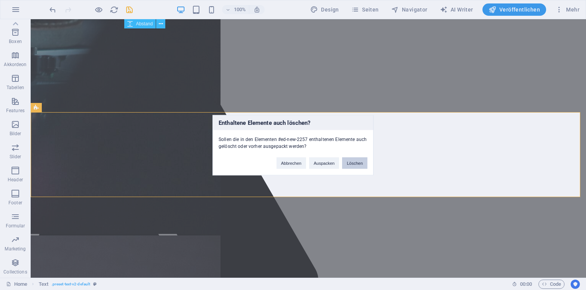
click at [355, 164] on button "Löschen" at bounding box center [354, 163] width 25 height 12
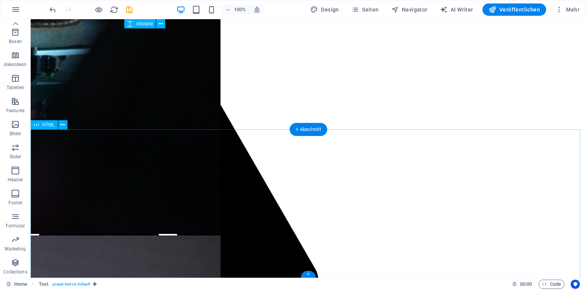
scroll to position [270, 0]
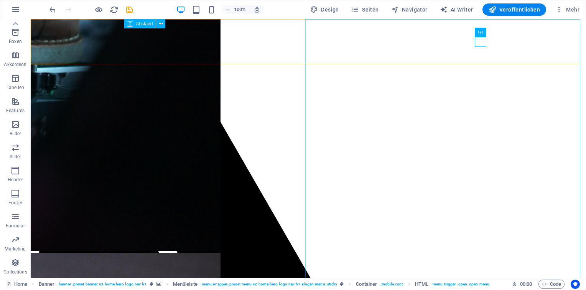
click at [472, 105] on nav "Startseite Über uns Statistik Jetzt Anfragen Galerie" at bounding box center [308, 87] width 549 height 35
click at [460, 105] on nav "Startseite Über uns Statistik Jetzt Anfragen Galerie" at bounding box center [308, 87] width 549 height 35
click at [465, 105] on nav "Startseite Über uns Statistik Jetzt Anfragen Galerie" at bounding box center [308, 87] width 549 height 35
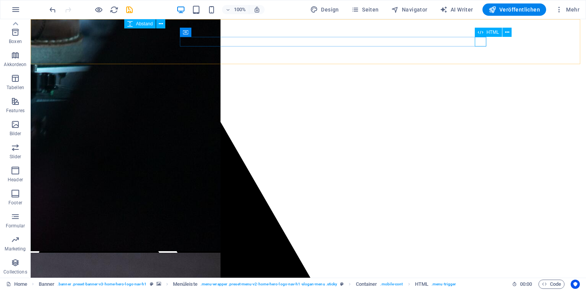
click at [485, 31] on div "HTML" at bounding box center [488, 32] width 27 height 9
click at [506, 32] on icon at bounding box center [507, 32] width 4 height 8
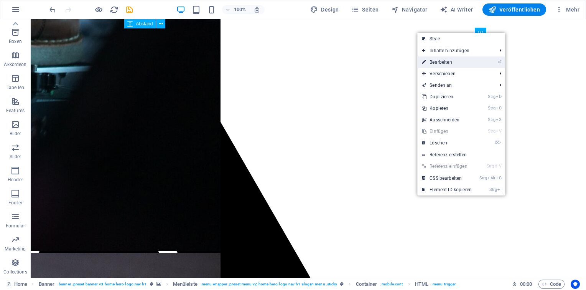
click at [451, 61] on link "⏎ Bearbeiten" at bounding box center [446, 62] width 59 height 12
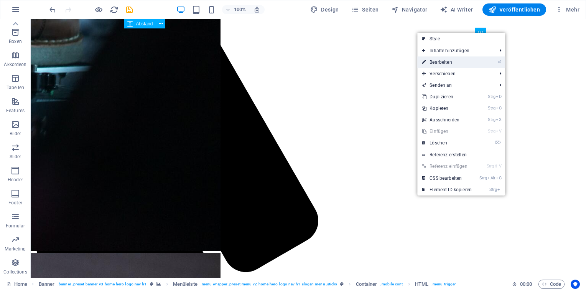
scroll to position [210, 0]
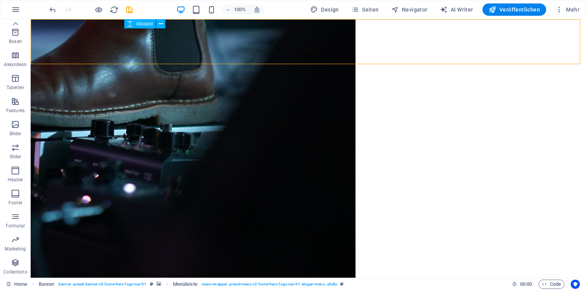
scroll to position [270, 0]
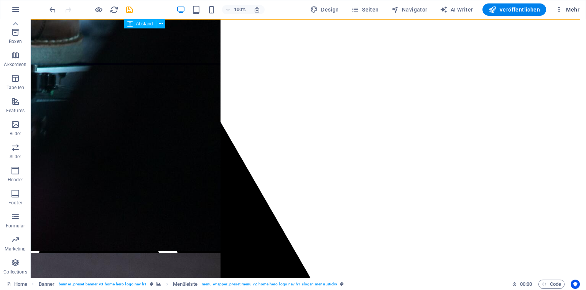
click at [571, 12] on span "Mehr" at bounding box center [567, 10] width 24 height 8
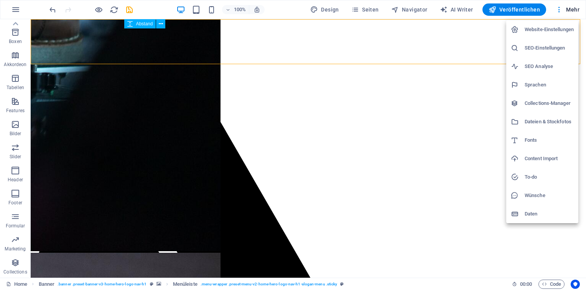
click at [555, 30] on h6 "Website-Einstellungen" at bounding box center [549, 29] width 49 height 9
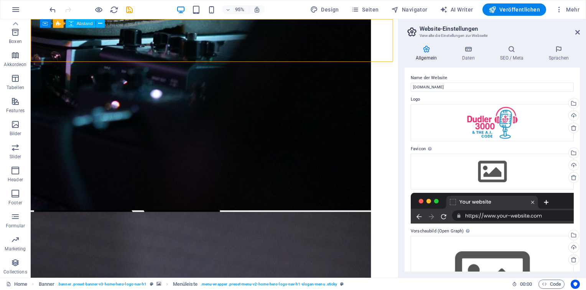
scroll to position [0, 0]
click at [471, 55] on h4 "Daten" at bounding box center [470, 53] width 38 height 16
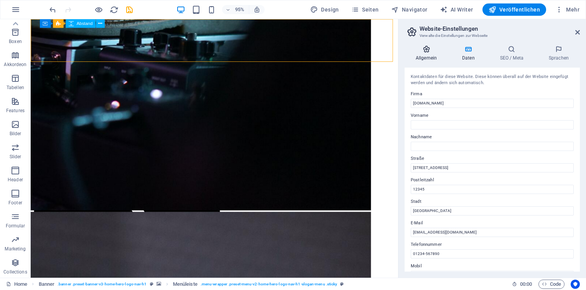
click at [428, 57] on h4 "Allgemein" at bounding box center [428, 53] width 46 height 16
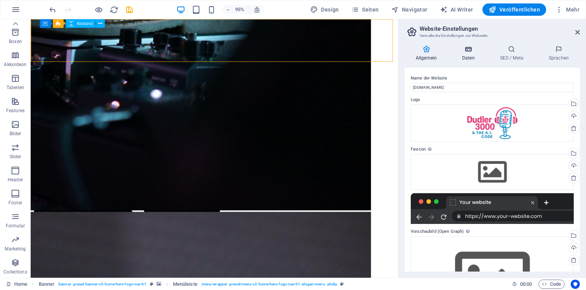
click at [473, 58] on h4 "Daten" at bounding box center [470, 53] width 38 height 16
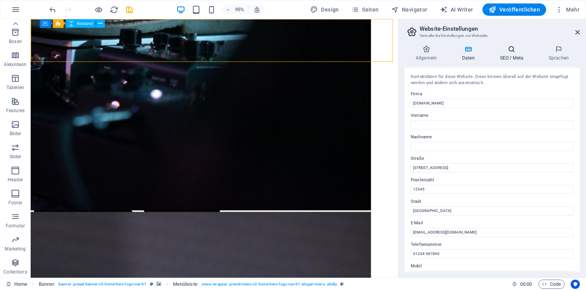
click at [509, 56] on h4 "SEO / Meta" at bounding box center [513, 53] width 49 height 16
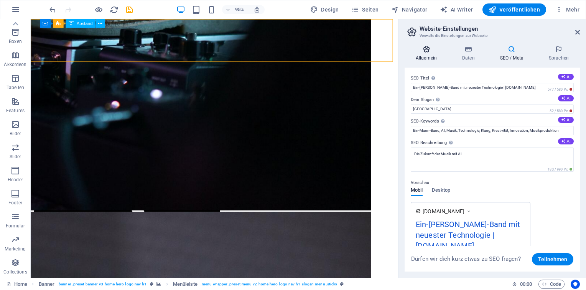
click at [433, 55] on h4 "Allgemein" at bounding box center [428, 53] width 46 height 16
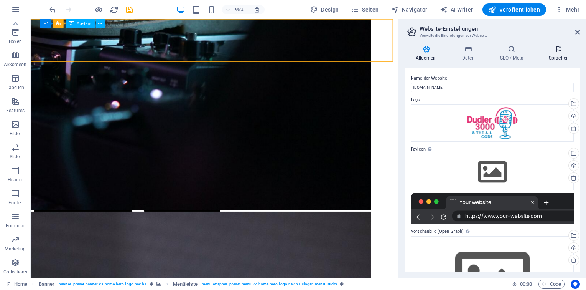
click at [552, 56] on h4 "Sprachen" at bounding box center [559, 53] width 42 height 16
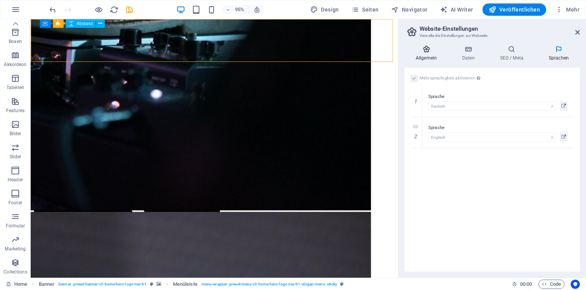
click at [432, 58] on h4 "Allgemein" at bounding box center [428, 53] width 46 height 16
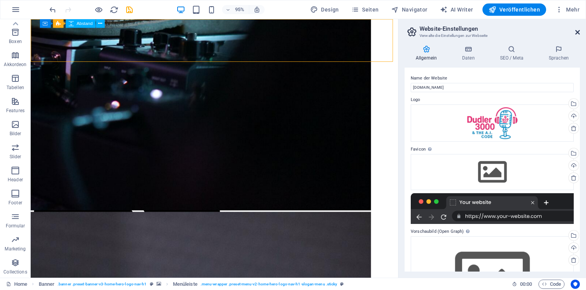
click at [576, 33] on icon at bounding box center [577, 32] width 5 height 6
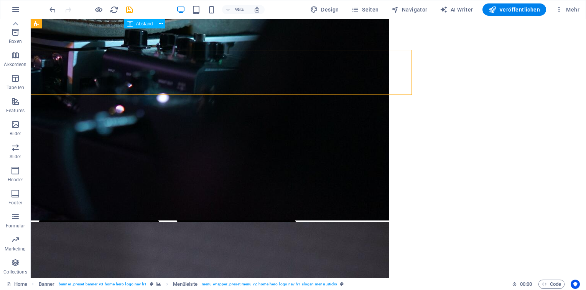
scroll to position [270, 0]
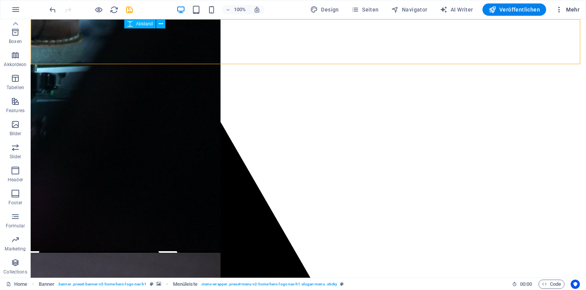
click at [570, 9] on span "Mehr" at bounding box center [567, 10] width 24 height 8
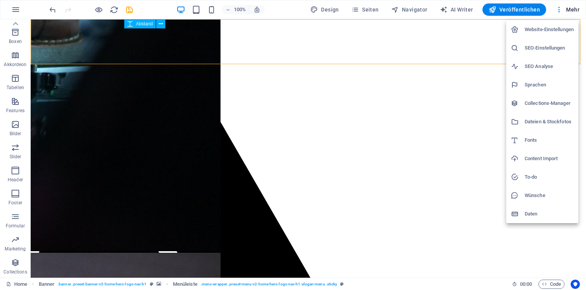
click at [538, 139] on h6 "Fonts" at bounding box center [549, 139] width 49 height 9
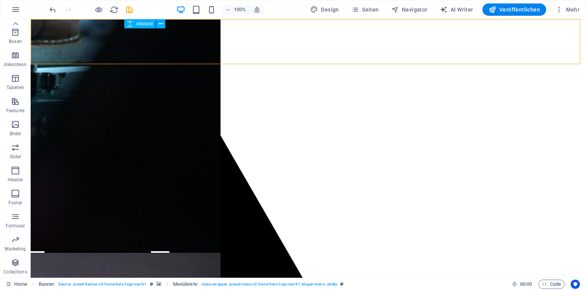
scroll to position [300, 0]
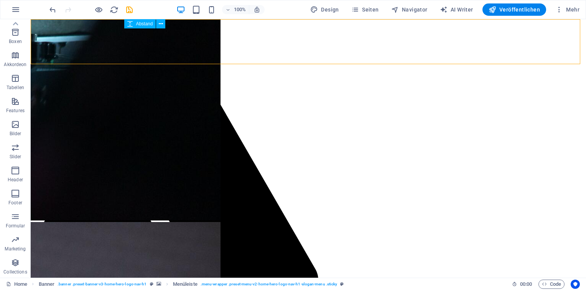
select select "popularity"
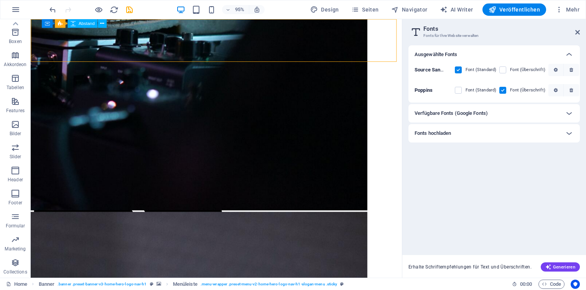
click at [580, 26] on h2 "Fonts" at bounding box center [501, 28] width 156 height 7
click at [580, 29] on icon at bounding box center [577, 32] width 5 height 6
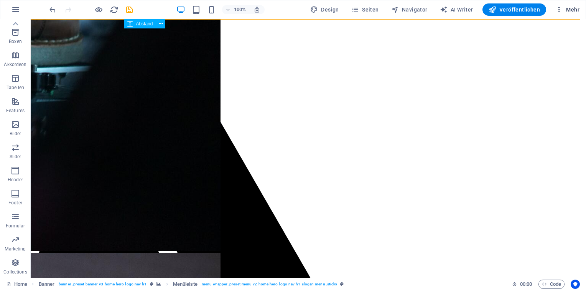
click at [572, 8] on span "Mehr" at bounding box center [567, 10] width 24 height 8
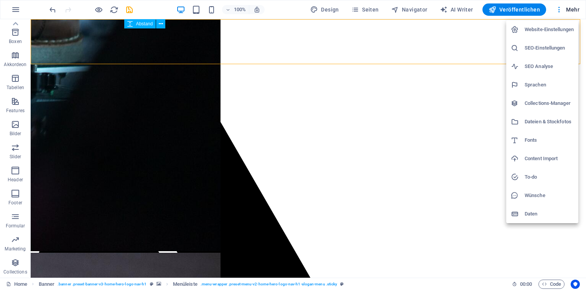
click at [419, 10] on div at bounding box center [293, 145] width 586 height 290
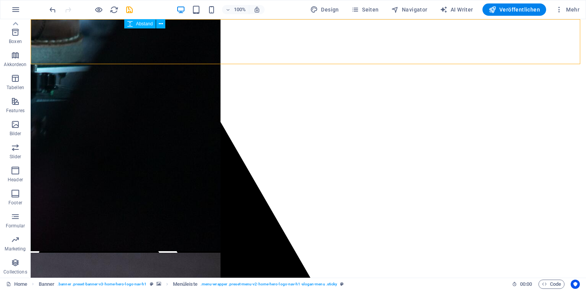
click at [410, 10] on span "Navigator" at bounding box center [409, 10] width 36 height 8
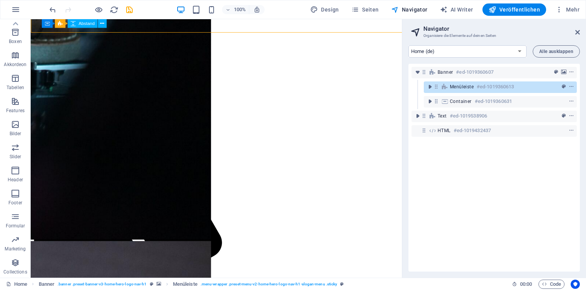
scroll to position [300, 0]
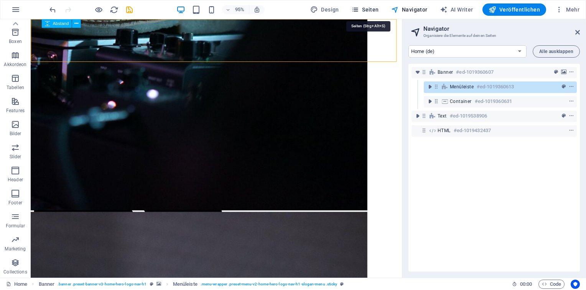
click at [372, 8] on span "Seiten" at bounding box center [365, 10] width 28 height 8
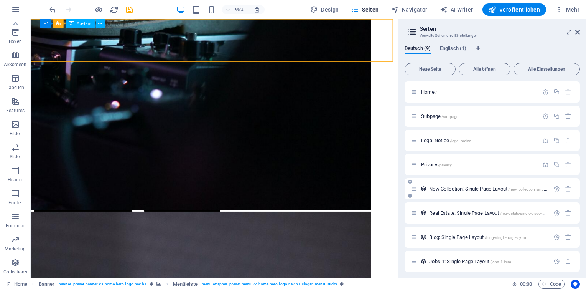
click at [499, 186] on div "New Collection: Single Page Layout /new-collection-single-page-layout" at bounding box center [480, 188] width 139 height 9
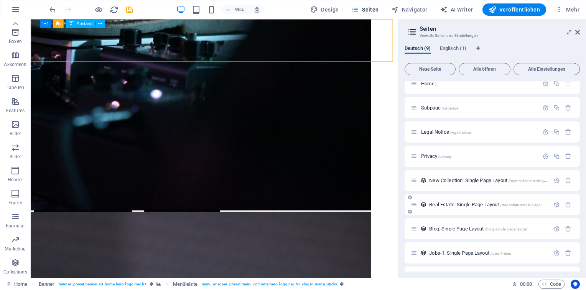
scroll to position [28, 0]
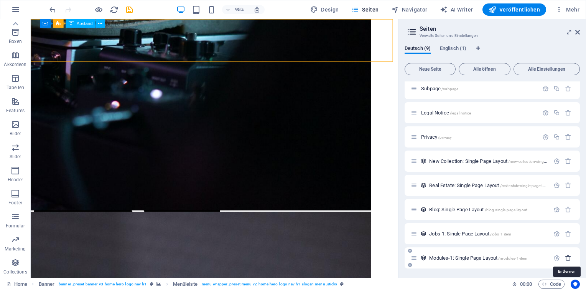
click at [567, 258] on icon "button" at bounding box center [568, 257] width 7 height 7
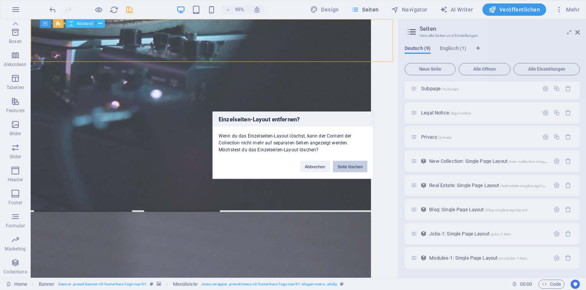
click at [354, 163] on button "Seite löschen" at bounding box center [350, 166] width 35 height 12
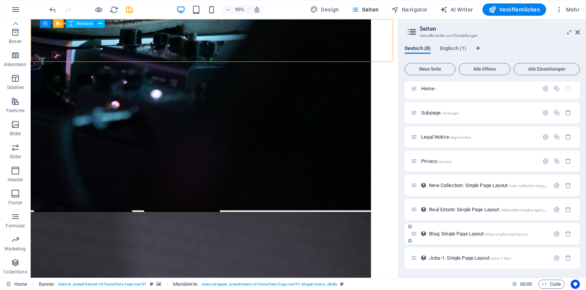
scroll to position [3, 0]
click at [567, 258] on icon "button" at bounding box center [568, 258] width 7 height 7
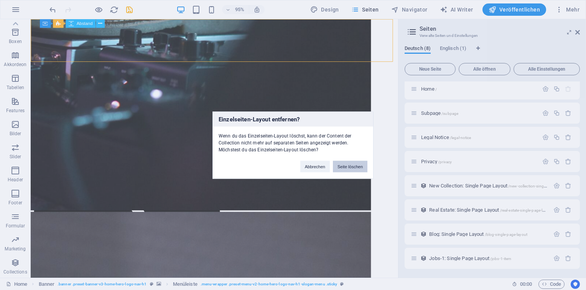
click at [355, 168] on button "Seite löschen" at bounding box center [350, 166] width 35 height 12
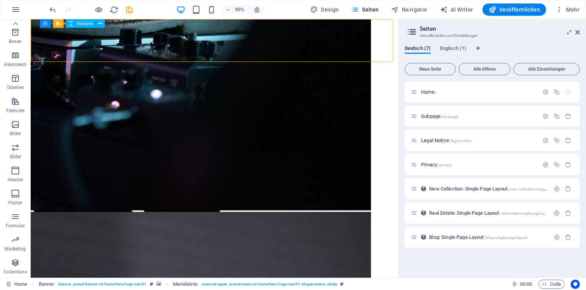
scroll to position [0, 0]
click at [566, 239] on icon "button" at bounding box center [568, 237] width 7 height 7
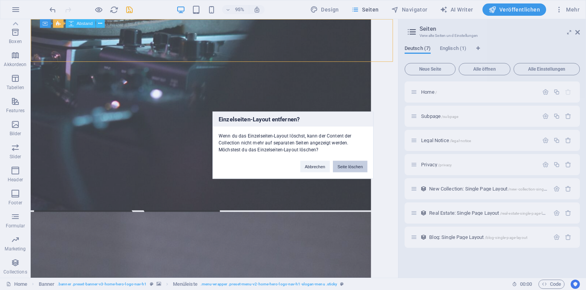
click at [354, 164] on button "Seite löschen" at bounding box center [350, 166] width 35 height 12
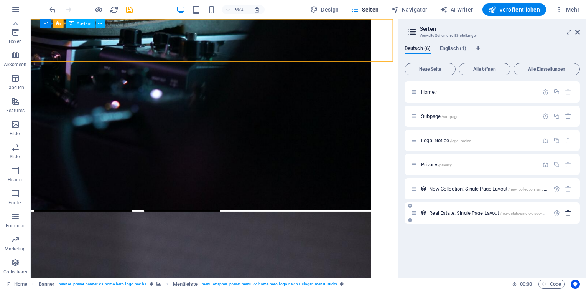
click at [568, 214] on icon "button" at bounding box center [568, 212] width 7 height 7
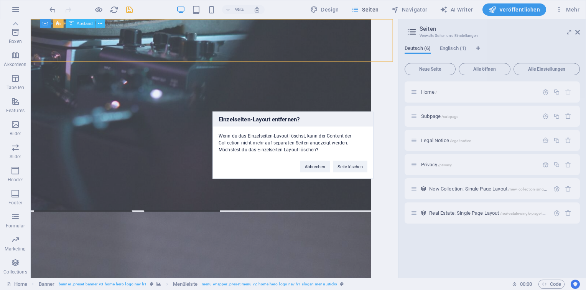
drag, startPoint x: 357, startPoint y: 164, endPoint x: 569, endPoint y: 200, distance: 215.2
click at [357, 163] on button "Seite löschen" at bounding box center [350, 166] width 35 height 12
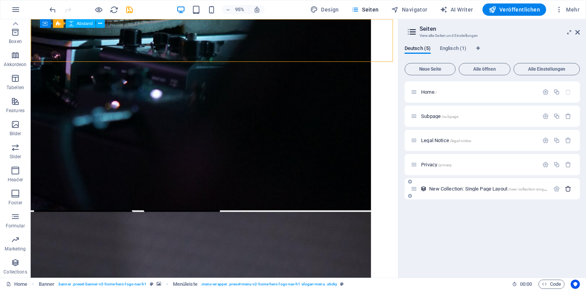
click at [568, 190] on icon "button" at bounding box center [568, 188] width 7 height 7
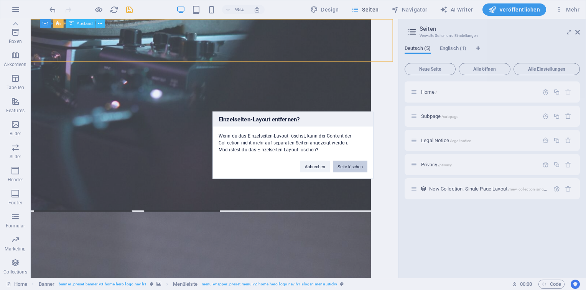
click at [354, 167] on button "Seite löschen" at bounding box center [350, 166] width 35 height 12
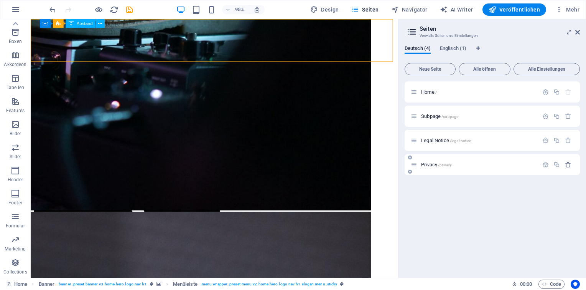
click at [569, 166] on icon "button" at bounding box center [568, 164] width 7 height 7
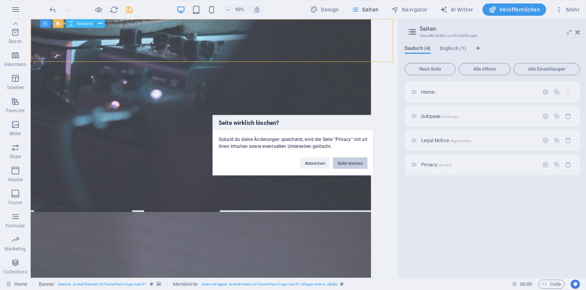
click at [362, 161] on button "Seite löschen" at bounding box center [350, 163] width 35 height 12
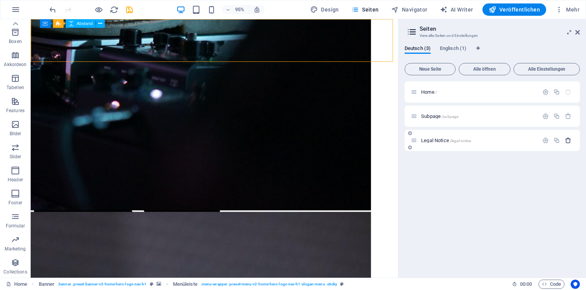
click at [571, 142] on icon "button" at bounding box center [568, 140] width 7 height 7
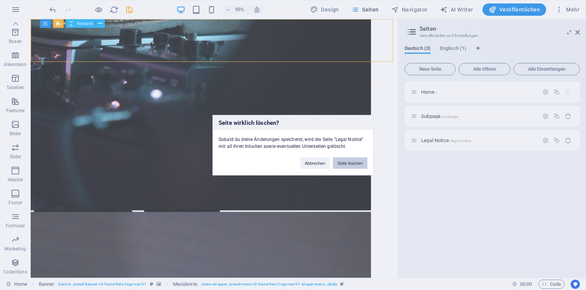
click at [357, 157] on button "Seite löschen" at bounding box center [350, 163] width 35 height 12
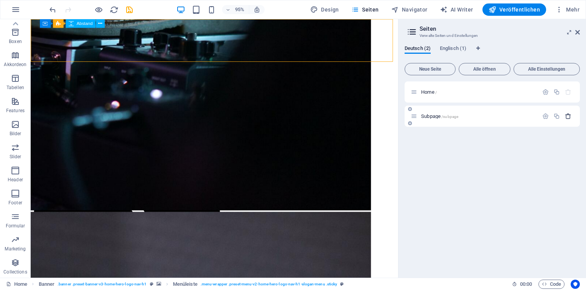
click at [569, 117] on icon "button" at bounding box center [568, 116] width 7 height 7
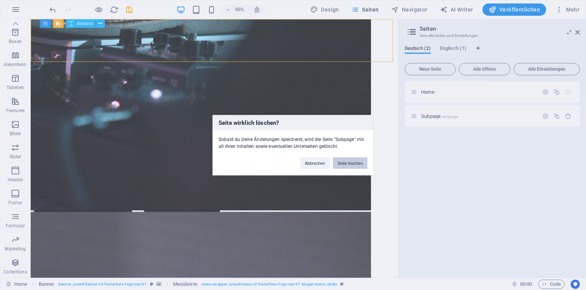
click at [356, 161] on button "Seite löschen" at bounding box center [350, 163] width 35 height 12
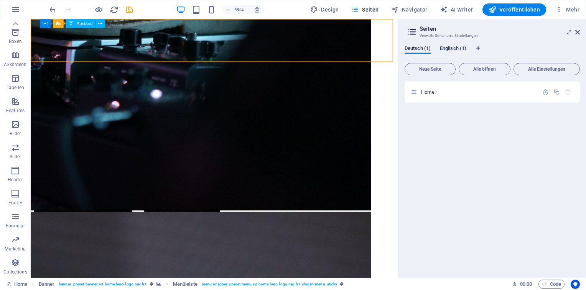
click at [456, 50] on span "Englisch (1)" at bounding box center [453, 49] width 26 height 11
click at [413, 49] on span "Deutsch (1)" at bounding box center [418, 49] width 26 height 11
click at [338, 11] on span "Design" at bounding box center [324, 10] width 29 height 8
select select "px"
select select "200"
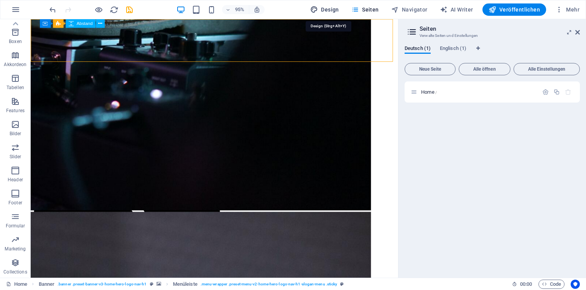
select select "px"
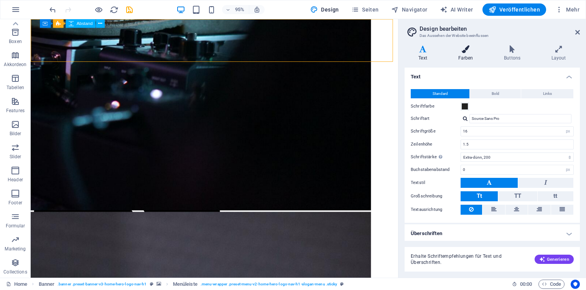
click at [461, 48] on icon at bounding box center [465, 49] width 43 height 8
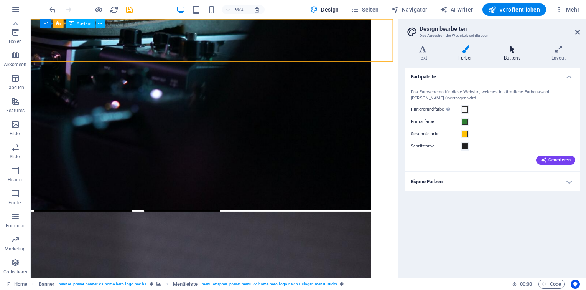
click at [520, 53] on h4 "Buttons" at bounding box center [514, 53] width 48 height 16
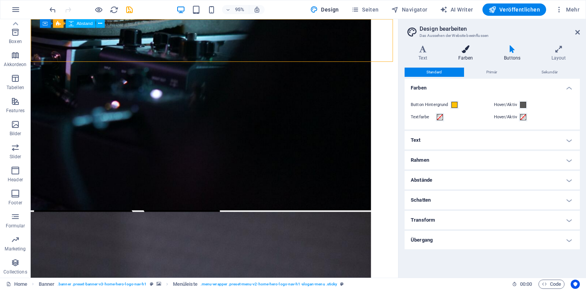
click at [466, 53] on h4 "Farben" at bounding box center [467, 53] width 46 height 16
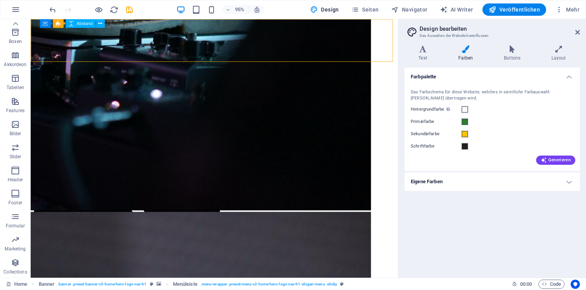
click at [572, 184] on h4 "Eigene Farben" at bounding box center [492, 181] width 175 height 18
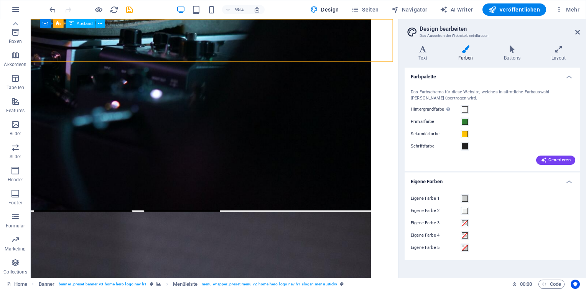
click at [571, 181] on h4 "Eigene Farben" at bounding box center [492, 179] width 175 height 14
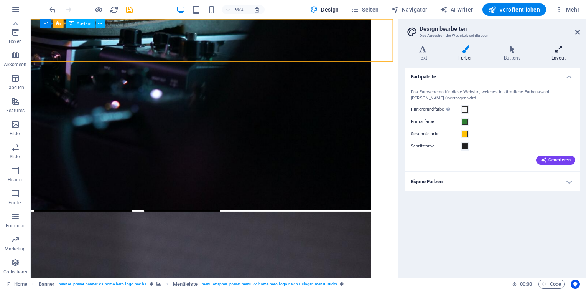
click at [555, 55] on h4 "Layout" at bounding box center [558, 53] width 43 height 16
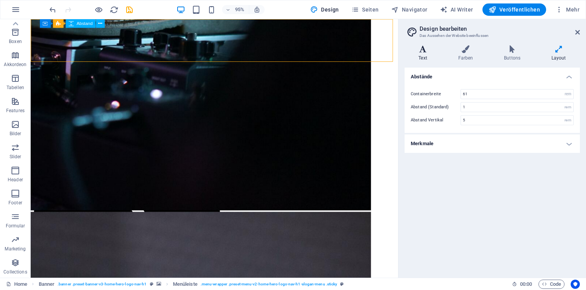
click at [428, 53] on h4 "Text" at bounding box center [425, 53] width 40 height 16
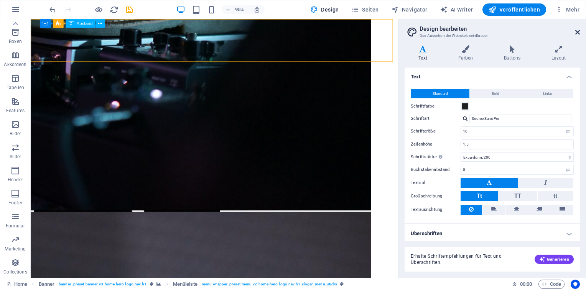
click at [577, 33] on icon at bounding box center [577, 32] width 5 height 6
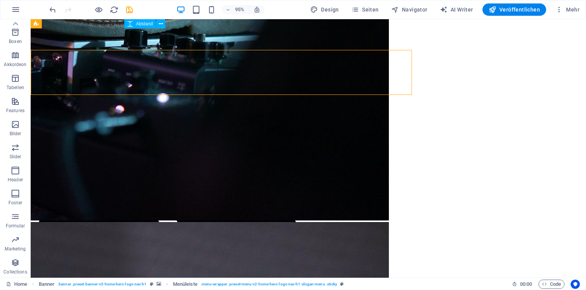
scroll to position [270, 0]
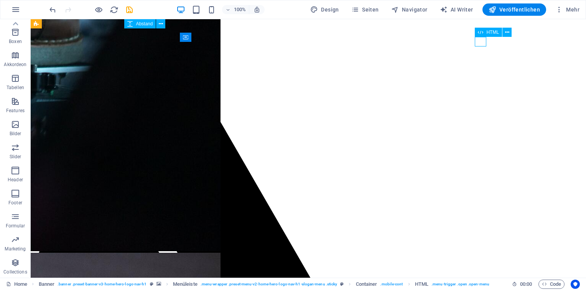
click at [133, 9] on icon "save" at bounding box center [129, 9] width 9 height 9
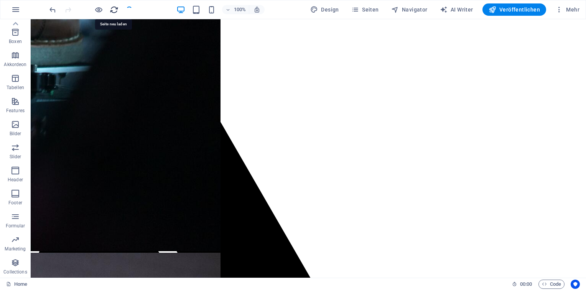
click at [110, 8] on icon "reload" at bounding box center [114, 9] width 9 height 9
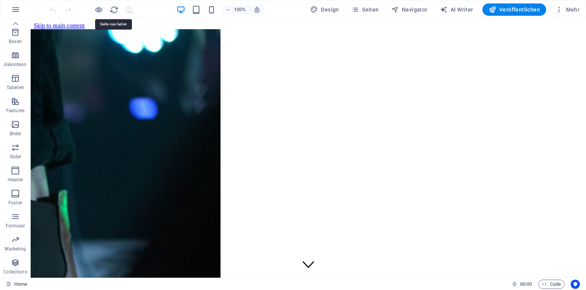
scroll to position [0, 0]
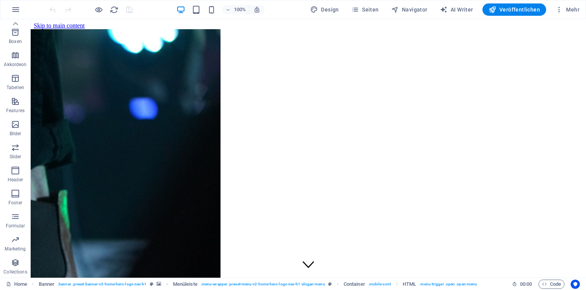
click at [93, 8] on div at bounding box center [91, 9] width 86 height 12
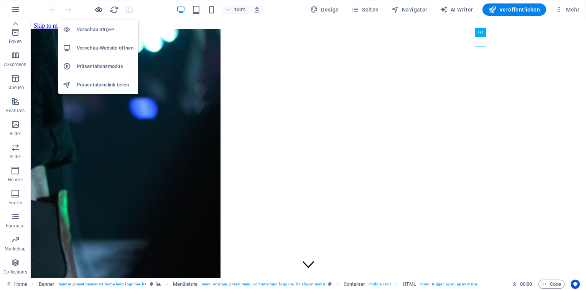
click at [99, 11] on icon "button" at bounding box center [98, 9] width 9 height 9
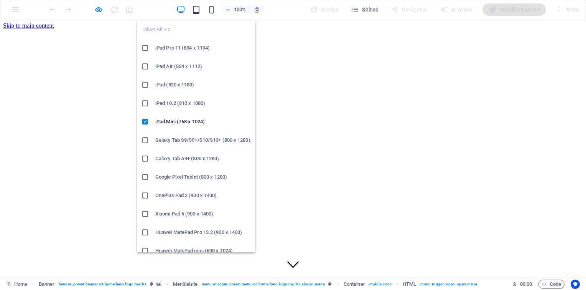
click at [195, 11] on icon "button" at bounding box center [196, 9] width 9 height 9
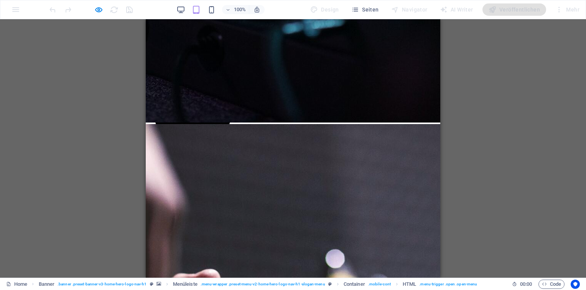
scroll to position [386, 0]
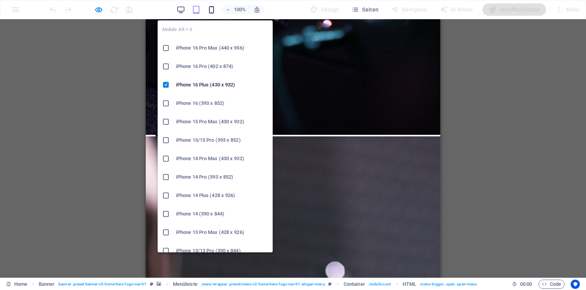
click at [213, 6] on icon "button" at bounding box center [211, 9] width 9 height 9
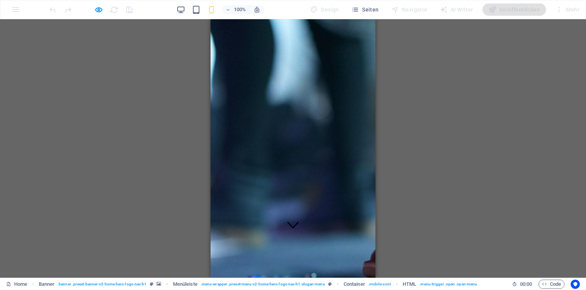
scroll to position [0, 0]
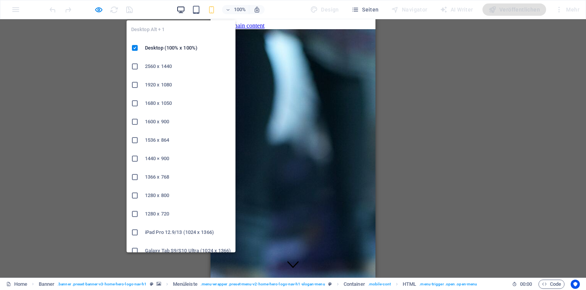
click at [182, 11] on icon "button" at bounding box center [180, 9] width 9 height 9
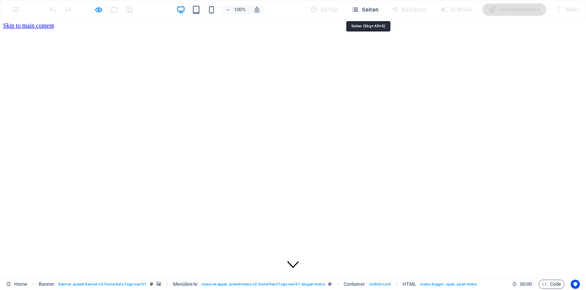
click at [374, 7] on span "Seiten" at bounding box center [365, 10] width 28 height 8
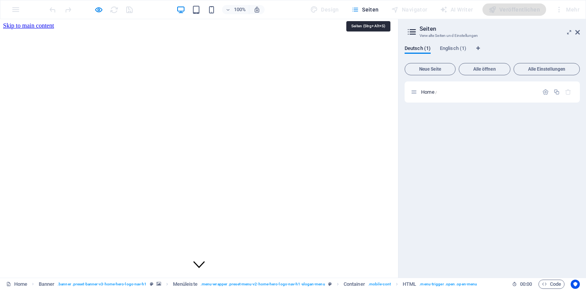
click at [359, 8] on icon "button" at bounding box center [355, 10] width 8 height 8
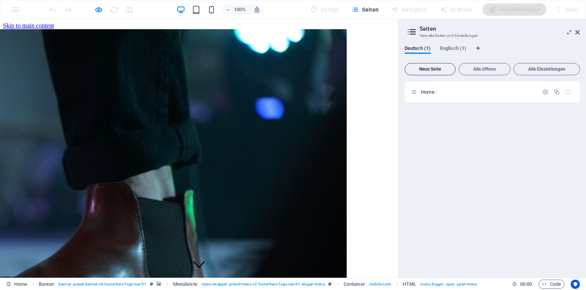
click at [429, 69] on span "Neue Seite" at bounding box center [430, 69] width 44 height 5
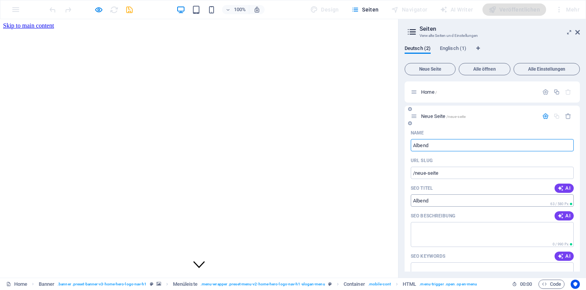
type input "Albend"
type input "/albend"
type input "Alben"
type input "/alben"
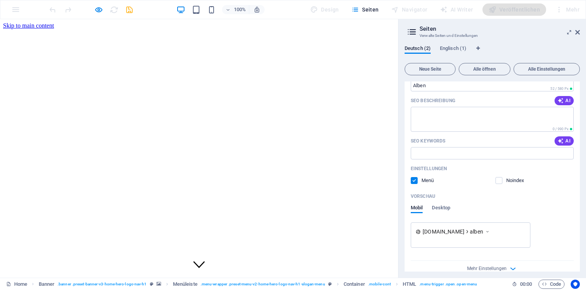
scroll to position [126, 0]
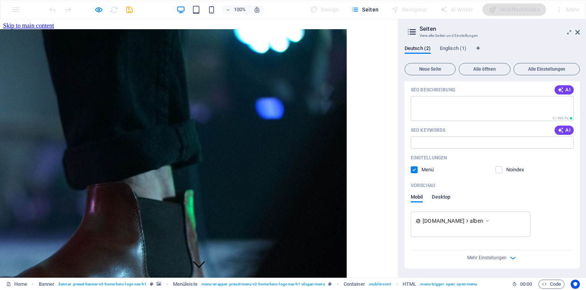
type input "Alben"
click at [440, 196] on span "Desktop" at bounding box center [441, 197] width 18 height 11
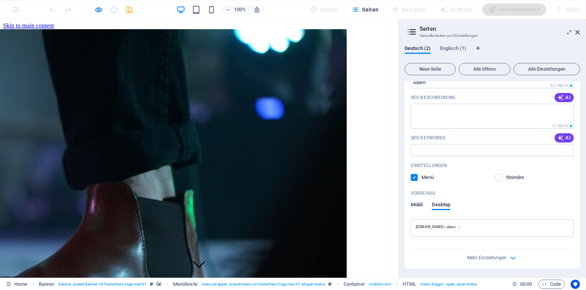
click at [414, 205] on span "Mobil" at bounding box center [417, 205] width 12 height 11
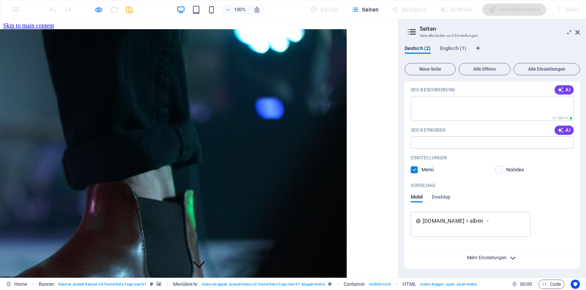
click at [494, 258] on span "Mehr Einstellungen" at bounding box center [487, 257] width 40 height 5
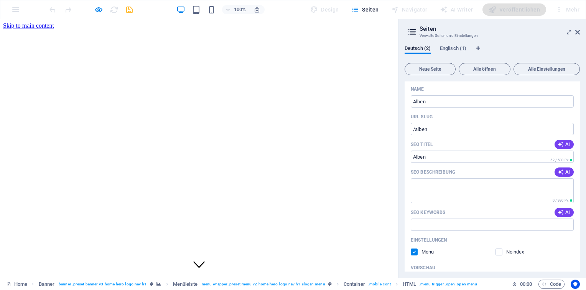
scroll to position [0, 0]
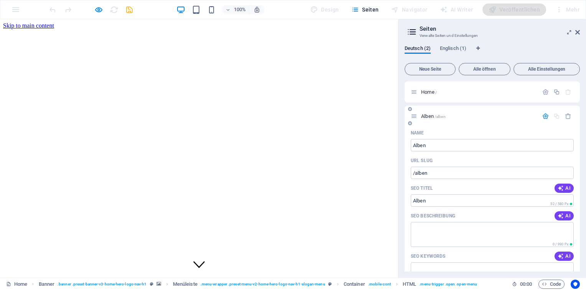
click at [543, 117] on icon "button" at bounding box center [545, 116] width 7 height 7
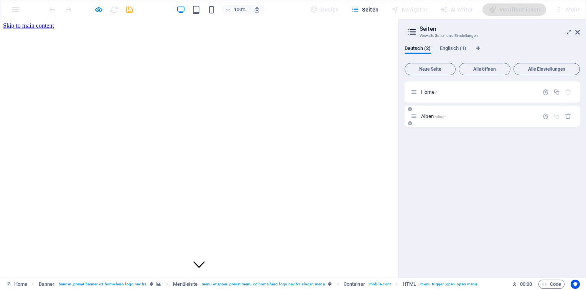
click at [427, 115] on span "Alben /alben" at bounding box center [433, 116] width 25 height 6
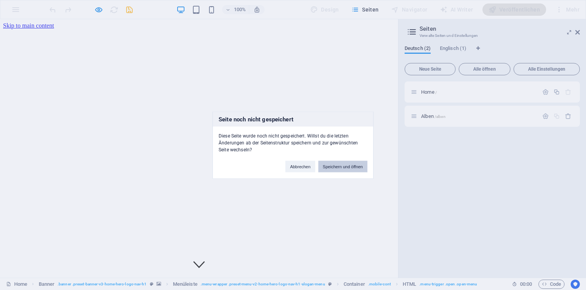
drag, startPoint x: 345, startPoint y: 166, endPoint x: 347, endPoint y: 148, distance: 18.2
click at [345, 166] on button "Speichern und öffnen" at bounding box center [342, 166] width 49 height 12
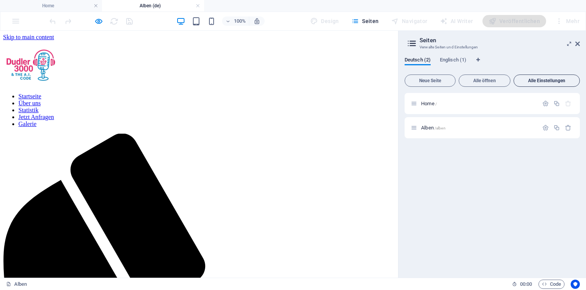
click at [541, 78] on span "Alle Einstellungen" at bounding box center [546, 80] width 59 height 5
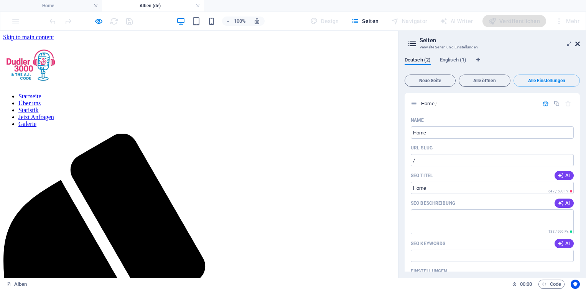
click at [576, 45] on icon at bounding box center [577, 44] width 5 height 6
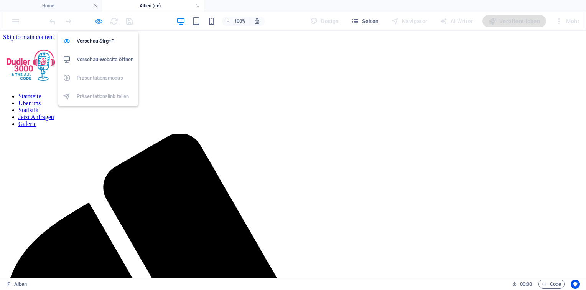
click at [99, 23] on icon "button" at bounding box center [98, 21] width 9 height 9
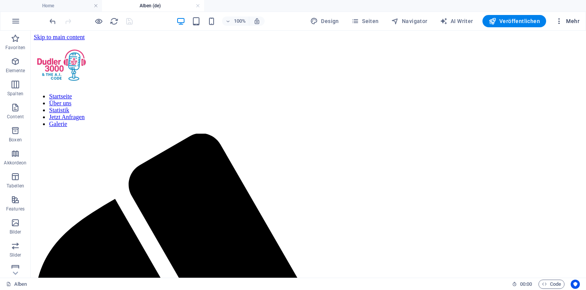
click at [575, 21] on span "Mehr" at bounding box center [567, 21] width 24 height 8
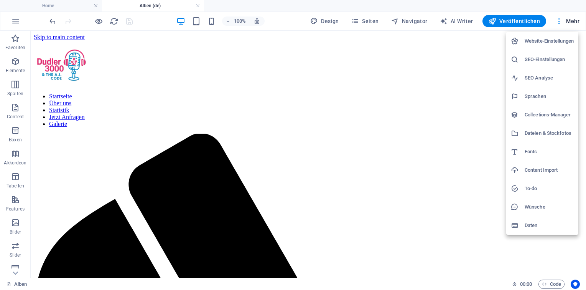
click at [370, 21] on div at bounding box center [293, 145] width 586 height 290
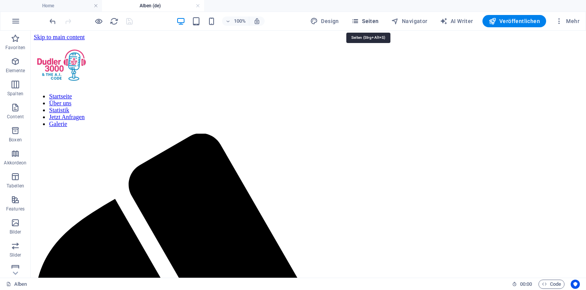
click at [369, 21] on span "Seiten" at bounding box center [365, 21] width 28 height 8
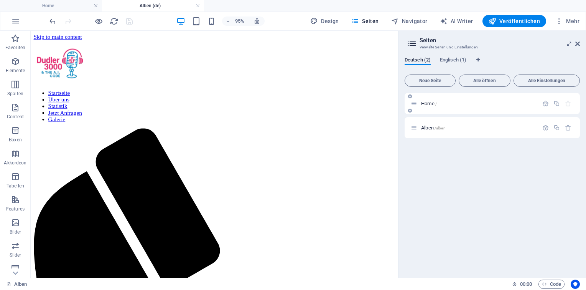
click at [428, 103] on span "Home /" at bounding box center [429, 103] width 16 height 6
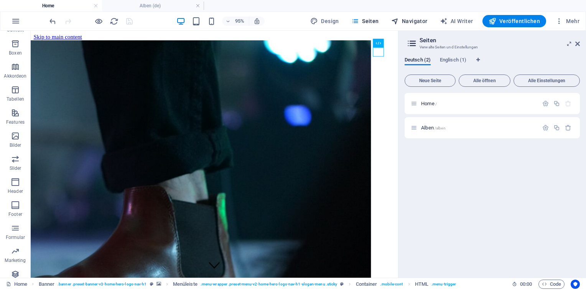
click at [415, 23] on span "Navigator" at bounding box center [409, 21] width 36 height 8
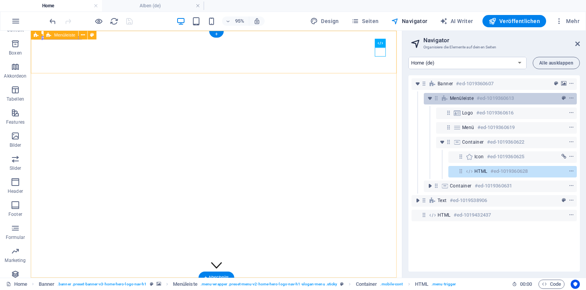
click at [468, 95] on div "Menüleiste #ed-1019360613" at bounding box center [494, 98] width 89 height 9
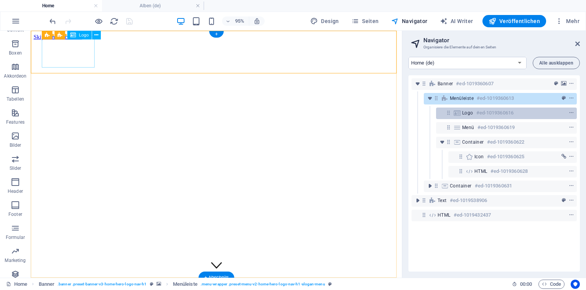
click at [474, 112] on div "Logo #ed-1019360616" at bounding box center [500, 112] width 76 height 9
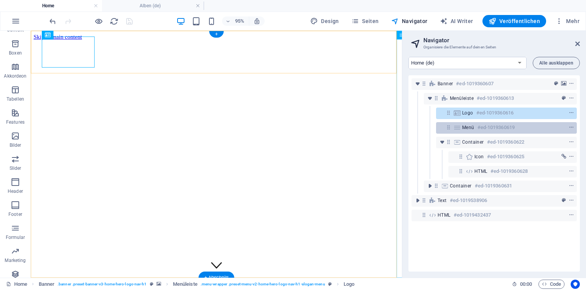
click at [476, 127] on div "Menü #ed-1019360619" at bounding box center [500, 127] width 76 height 9
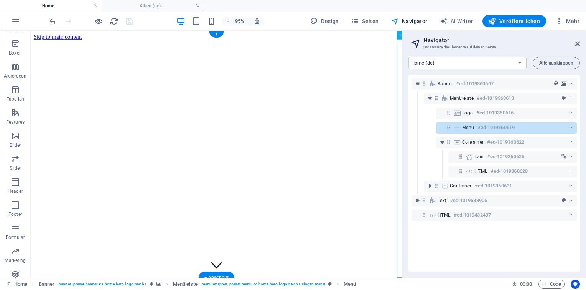
click at [478, 127] on h6 "#ed-1019360619" at bounding box center [496, 127] width 37 height 9
select select
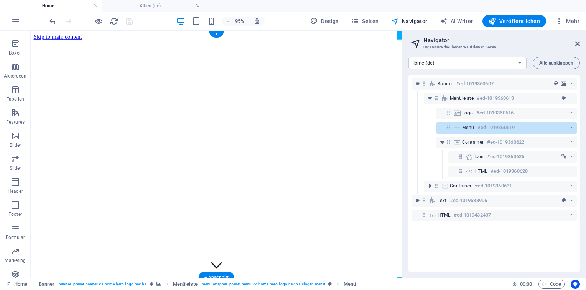
select select
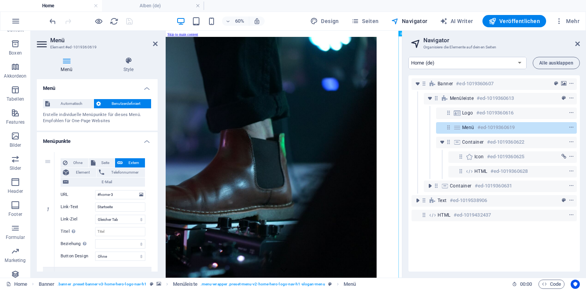
click at [66, 64] on h4 "Menü" at bounding box center [68, 65] width 63 height 16
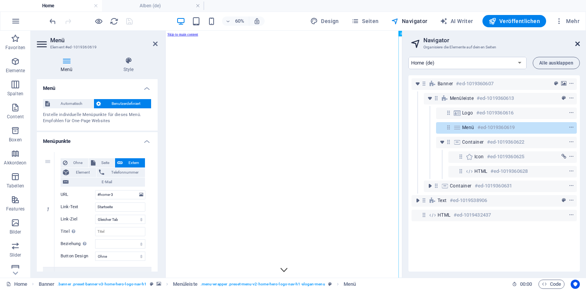
click at [577, 45] on icon at bounding box center [577, 44] width 5 height 6
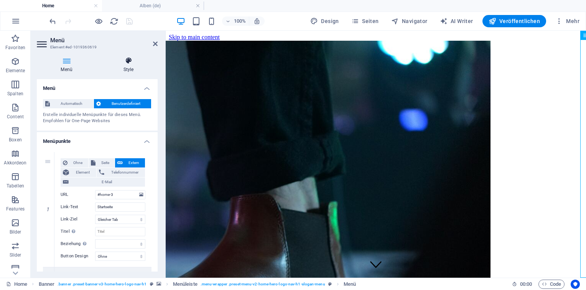
click at [127, 61] on icon at bounding box center [128, 61] width 58 height 8
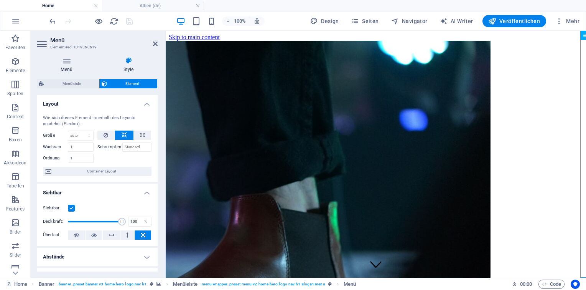
click at [71, 65] on h4 "Menü" at bounding box center [68, 65] width 63 height 16
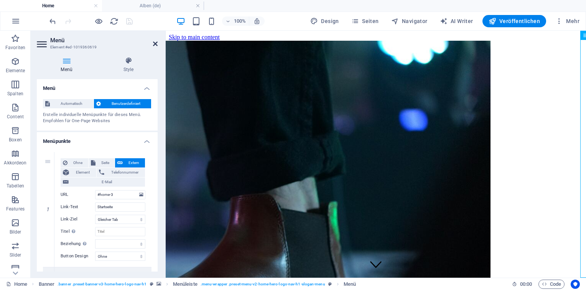
click at [156, 43] on icon at bounding box center [155, 44] width 5 height 6
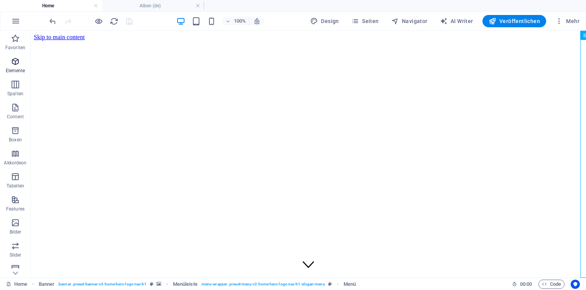
click at [17, 64] on icon "button" at bounding box center [15, 61] width 9 height 9
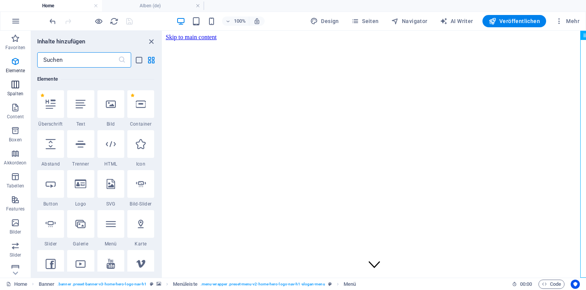
scroll to position [81, 0]
click at [61, 62] on input "text" at bounding box center [77, 59] width 81 height 15
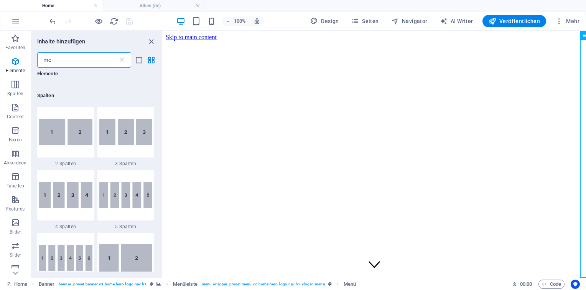
scroll to position [0, 0]
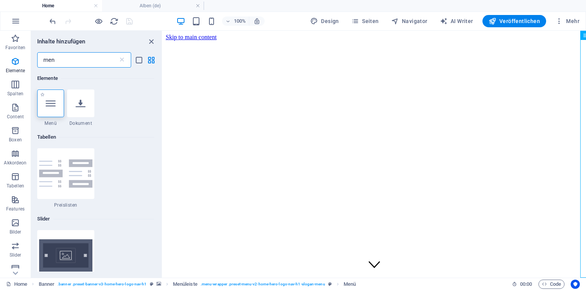
type input "men"
click at [54, 99] on icon at bounding box center [51, 103] width 10 height 10
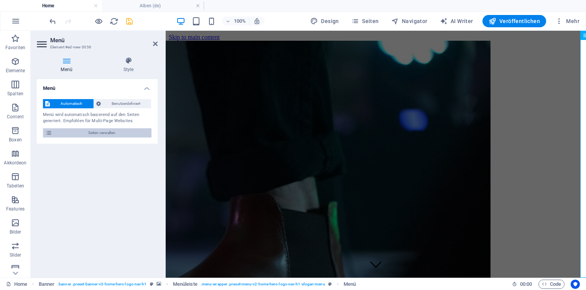
drag, startPoint x: 74, startPoint y: 133, endPoint x: 81, endPoint y: 132, distance: 6.8
click at [74, 133] on span "Seiten verwalten" at bounding box center [101, 132] width 95 height 9
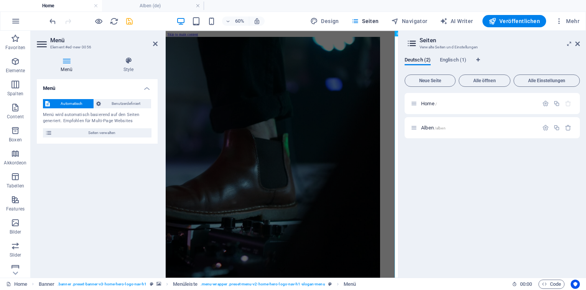
click at [71, 100] on span "Automatisch" at bounding box center [71, 103] width 39 height 9
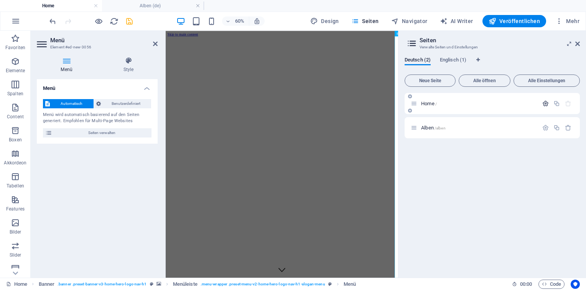
click at [546, 101] on icon "button" at bounding box center [545, 103] width 7 height 7
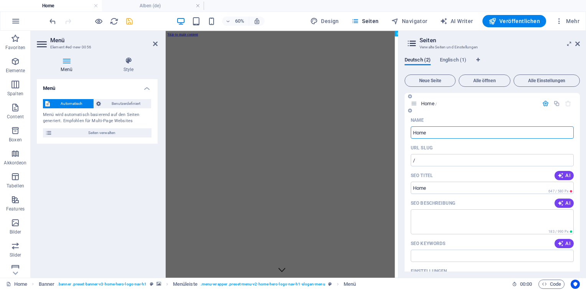
click at [542, 101] on icon "button" at bounding box center [545, 103] width 7 height 7
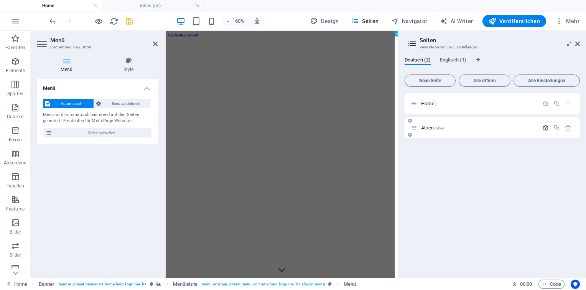
click at [545, 127] on icon "button" at bounding box center [545, 127] width 7 height 7
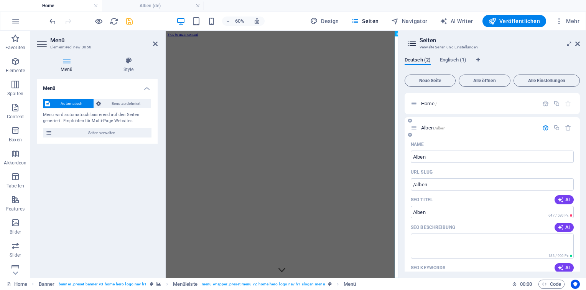
click at [548, 128] on button "button" at bounding box center [545, 127] width 11 height 7
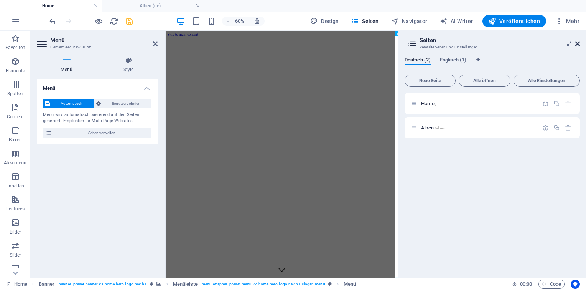
click at [577, 43] on icon at bounding box center [577, 44] width 5 height 6
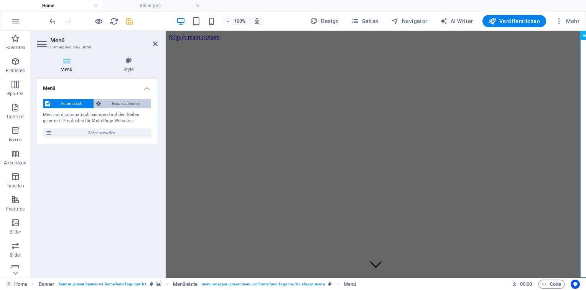
click at [115, 103] on span "Benutzerdefiniert" at bounding box center [126, 103] width 46 height 9
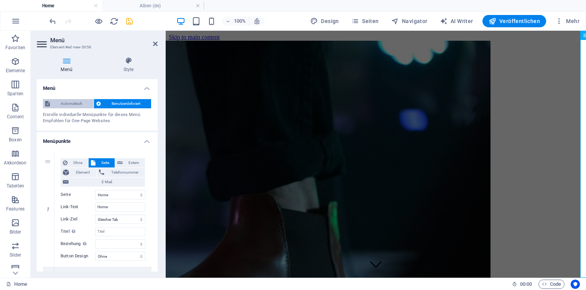
click at [75, 105] on span "Automatisch" at bounding box center [71, 103] width 39 height 9
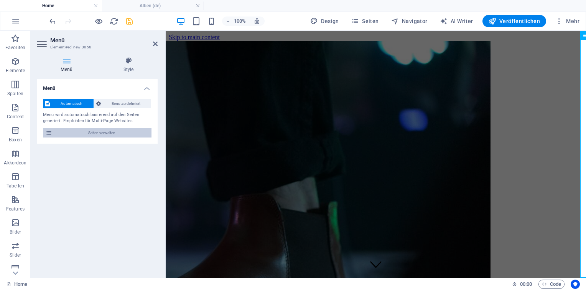
click at [89, 132] on span "Seiten verwalten" at bounding box center [101, 132] width 95 height 9
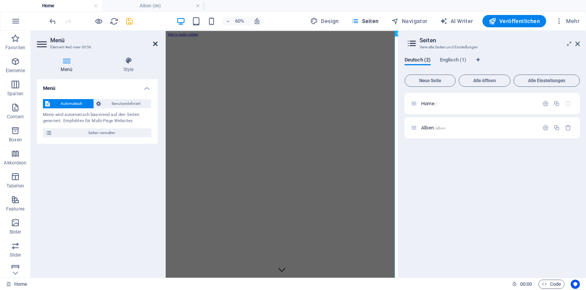
click at [155, 42] on icon at bounding box center [155, 44] width 5 height 6
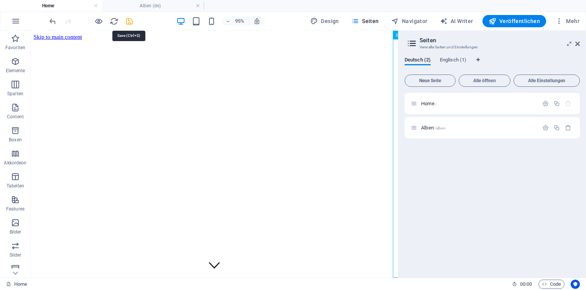
click at [127, 22] on icon "save" at bounding box center [129, 21] width 9 height 9
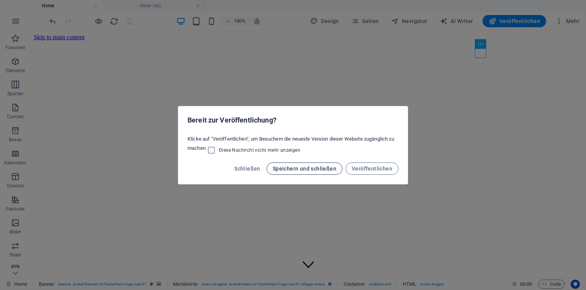
click at [308, 169] on span "Speichern und schließen" at bounding box center [305, 168] width 64 height 6
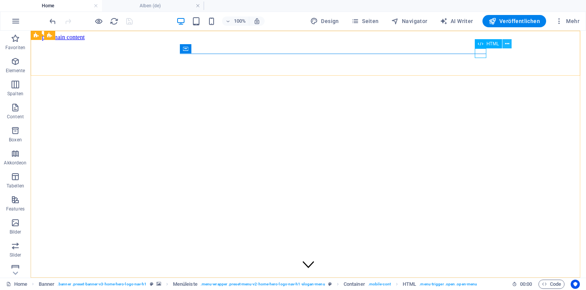
click at [506, 44] on icon at bounding box center [507, 44] width 4 height 8
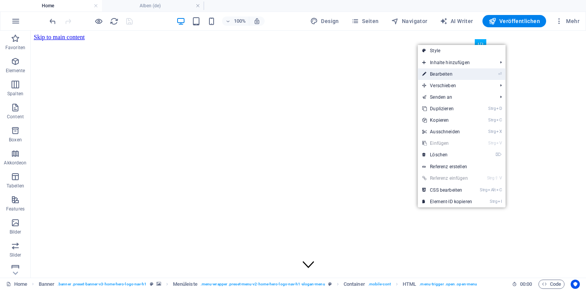
click at [452, 74] on link "⏎ Bearbeiten" at bounding box center [447, 74] width 59 height 12
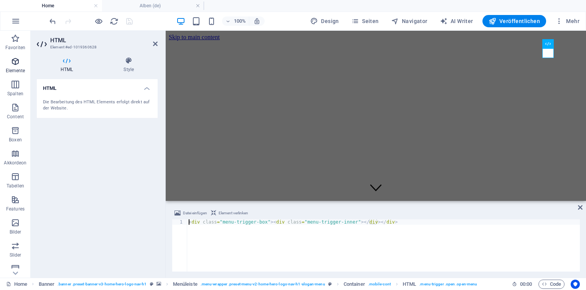
click at [17, 64] on icon "button" at bounding box center [15, 61] width 9 height 9
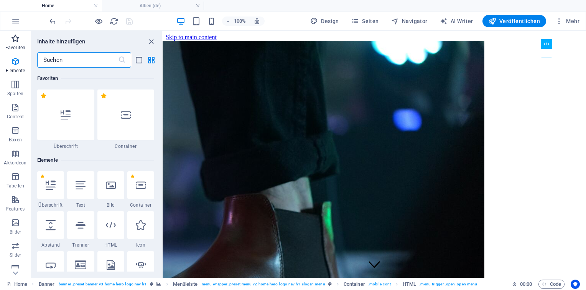
scroll to position [81, 0]
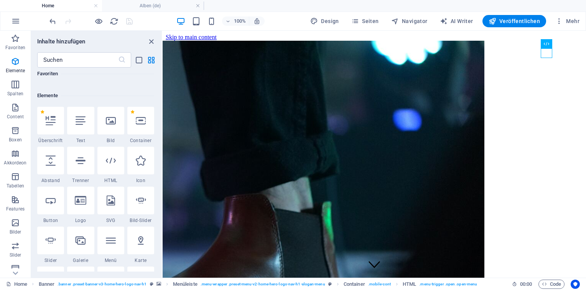
scroll to position [153, 0]
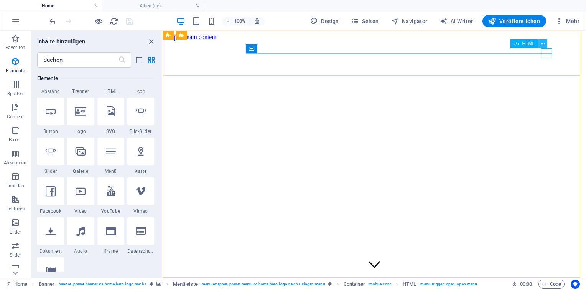
click at [544, 43] on icon at bounding box center [543, 44] width 4 height 8
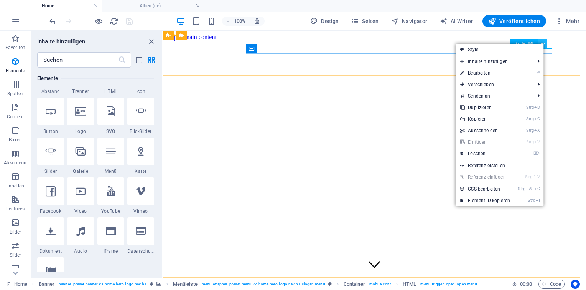
click at [544, 43] on icon at bounding box center [543, 44] width 4 height 8
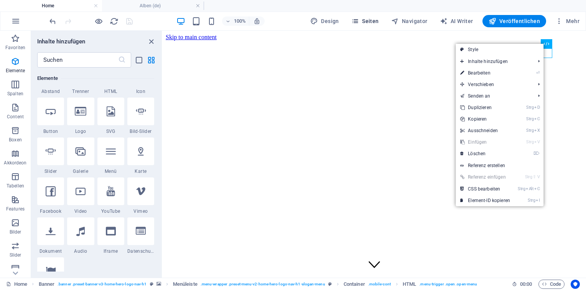
click at [359, 24] on icon "button" at bounding box center [355, 21] width 8 height 8
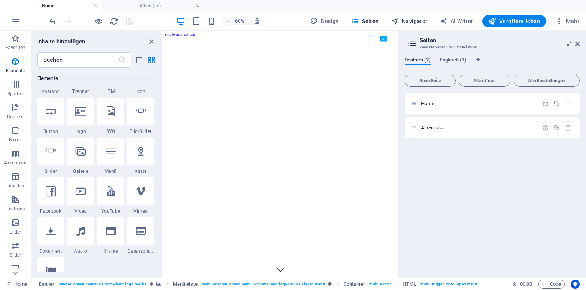
click at [418, 24] on span "Navigator" at bounding box center [409, 21] width 36 height 8
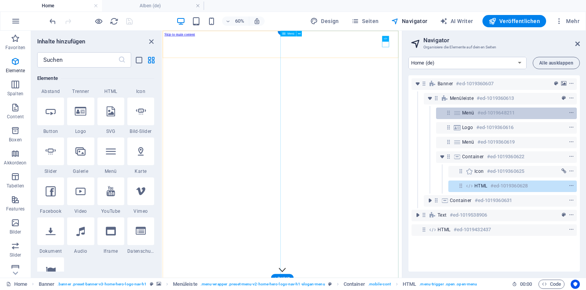
click at [473, 111] on span "Menü" at bounding box center [468, 113] width 12 height 6
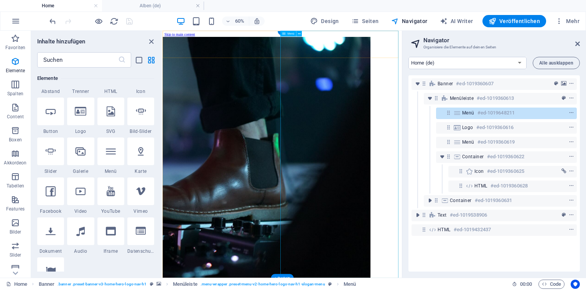
click at [460, 110] on icon at bounding box center [457, 113] width 8 height 6
click at [290, 34] on span "Menü" at bounding box center [290, 33] width 7 height 3
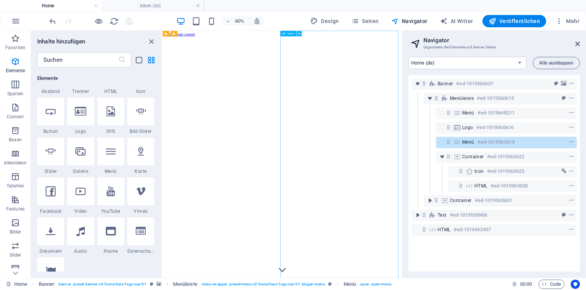
click at [299, 34] on icon at bounding box center [299, 33] width 3 height 5
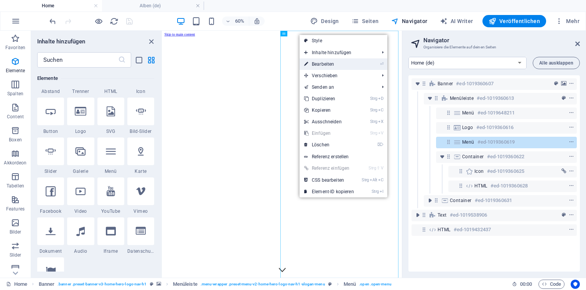
click at [337, 61] on link "⏎ Bearbeiten" at bounding box center [329, 64] width 59 height 12
select select
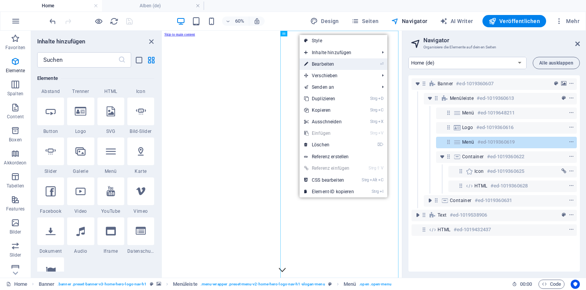
select select
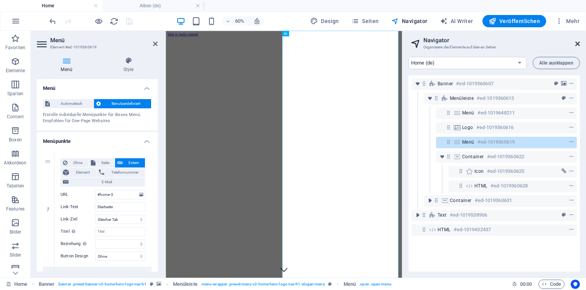
click at [578, 44] on icon at bounding box center [577, 44] width 5 height 6
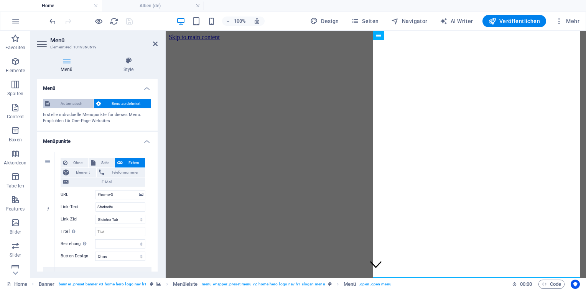
click at [53, 104] on span "Automatisch" at bounding box center [71, 103] width 39 height 9
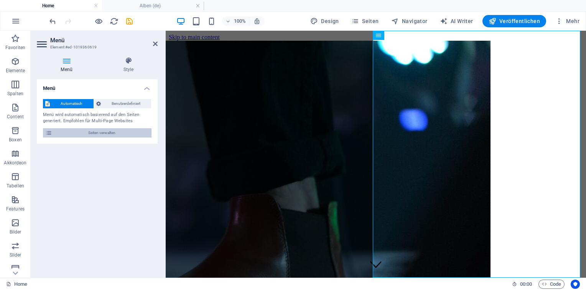
click at [109, 129] on span "Seiten verwalten" at bounding box center [101, 132] width 95 height 9
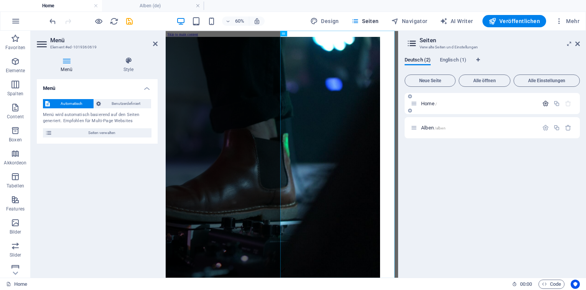
click at [549, 104] on button "button" at bounding box center [545, 103] width 11 height 7
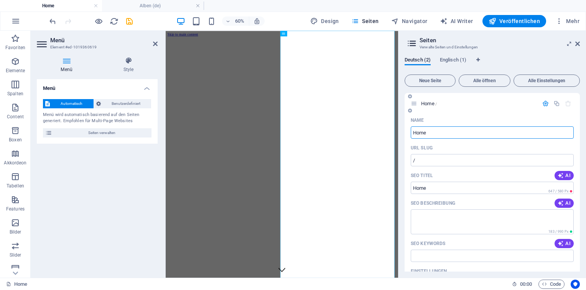
click at [423, 130] on input "Home" at bounding box center [492, 132] width 163 height 12
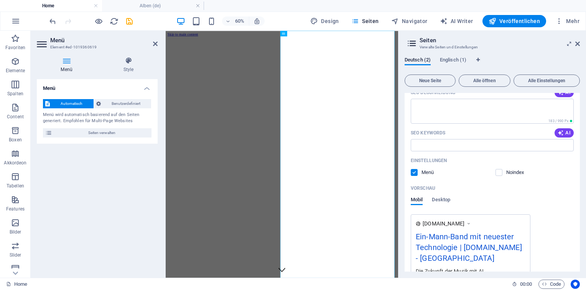
scroll to position [0, 0]
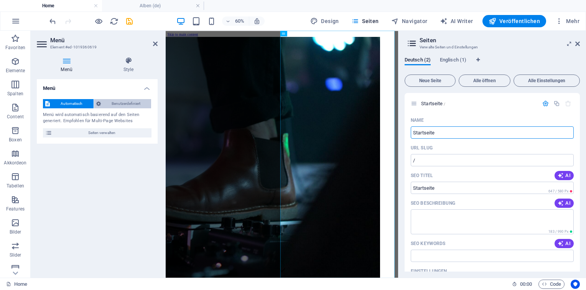
type input "Startseite"
click at [142, 104] on span "Benutzerdefiniert" at bounding box center [126, 103] width 46 height 9
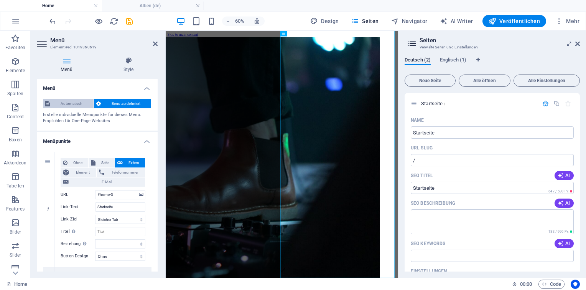
click at [74, 102] on span "Automatisch" at bounding box center [71, 103] width 39 height 9
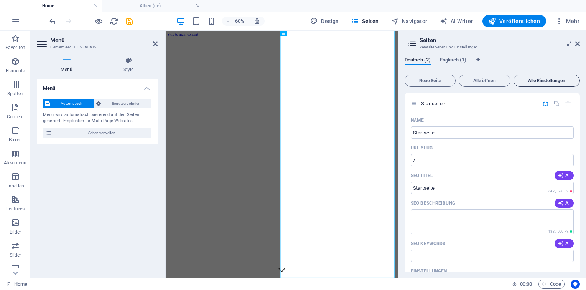
click at [551, 78] on span "Alle Einstellungen" at bounding box center [546, 80] width 59 height 5
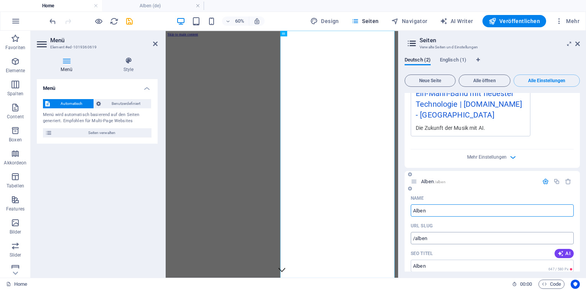
scroll to position [243, 0]
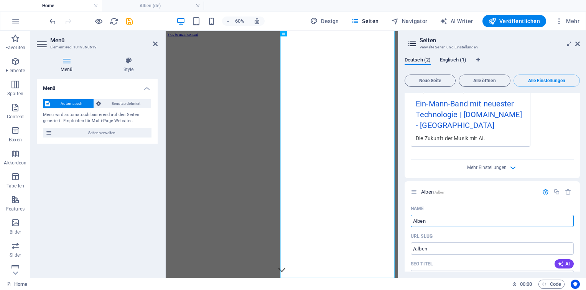
click at [451, 61] on span "Englisch (1)" at bounding box center [453, 60] width 26 height 11
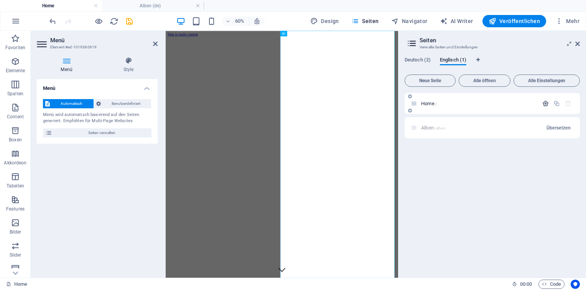
click at [543, 101] on icon "button" at bounding box center [545, 103] width 7 height 7
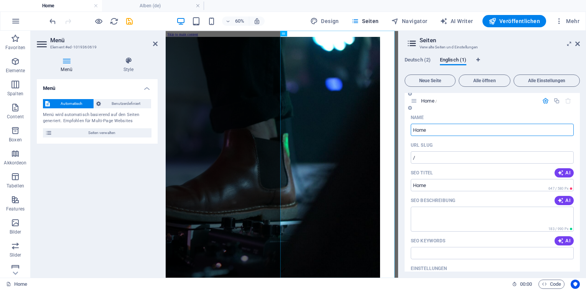
scroll to position [0, 0]
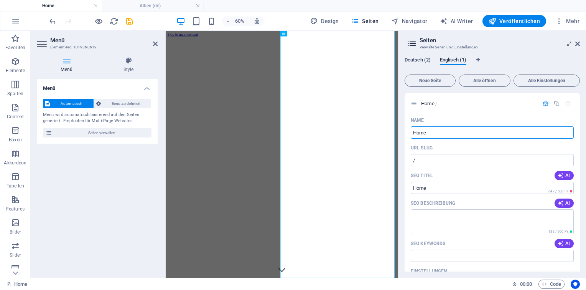
click at [412, 60] on span "Deutsch (2)" at bounding box center [418, 60] width 26 height 11
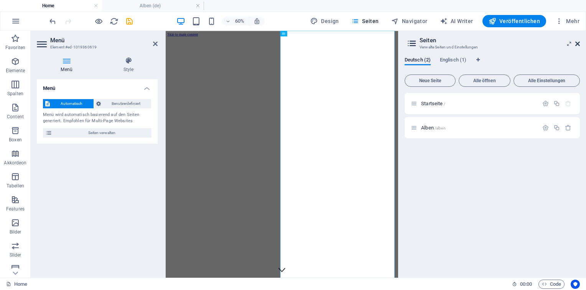
click at [579, 44] on icon at bounding box center [577, 44] width 5 height 6
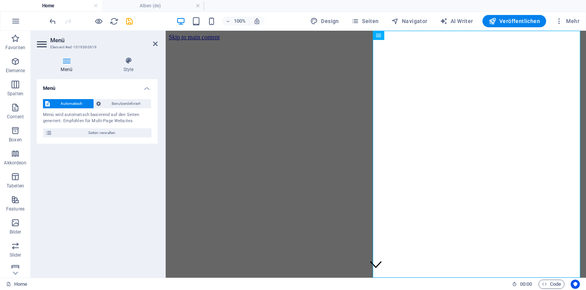
click at [123, 205] on div "Menü Automatisch Benutzerdefiniert Menü wird automatisch basierend auf den Seit…" at bounding box center [97, 175] width 121 height 192
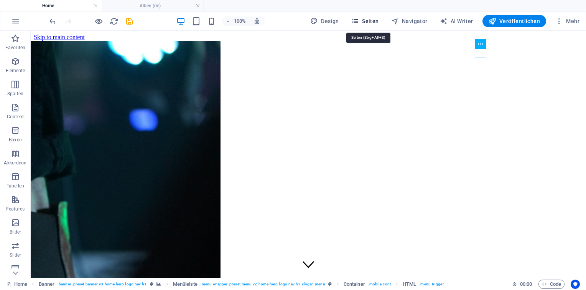
click at [379, 21] on span "Seiten" at bounding box center [365, 21] width 28 height 8
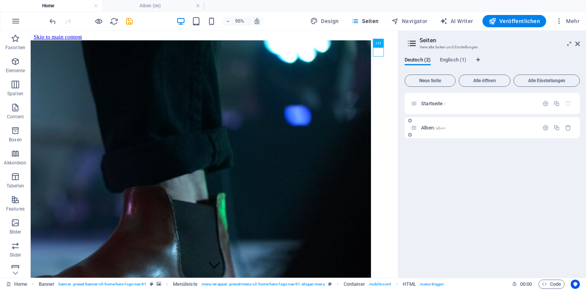
click at [483, 127] on p "Alben /alben" at bounding box center [478, 127] width 115 height 5
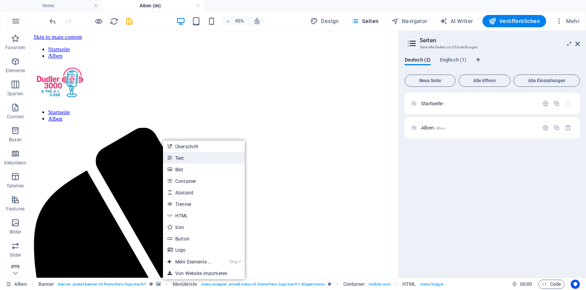
click at [199, 156] on link "Text" at bounding box center [204, 158] width 82 height 12
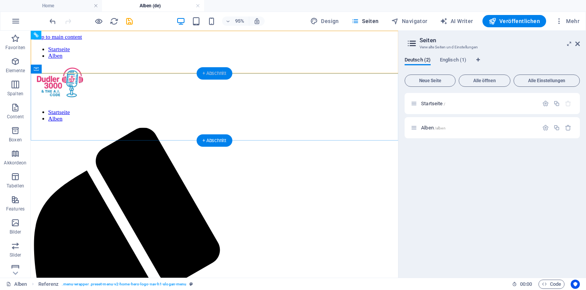
click at [206, 74] on div "+ Abschnitt" at bounding box center [215, 73] width 36 height 12
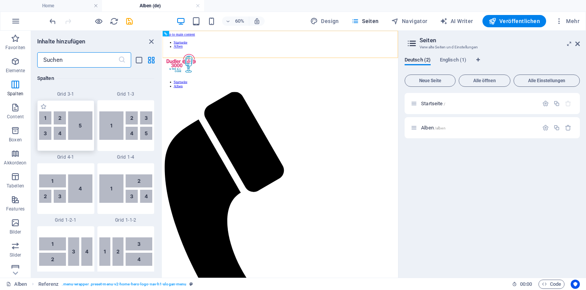
scroll to position [1074, 0]
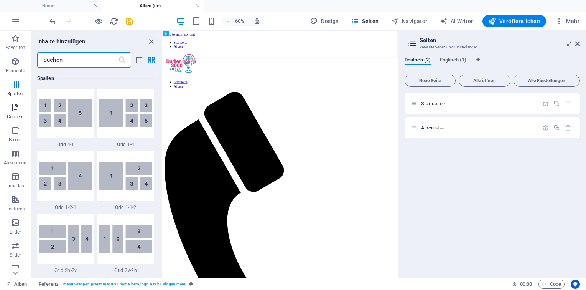
click at [11, 110] on icon "button" at bounding box center [15, 107] width 9 height 9
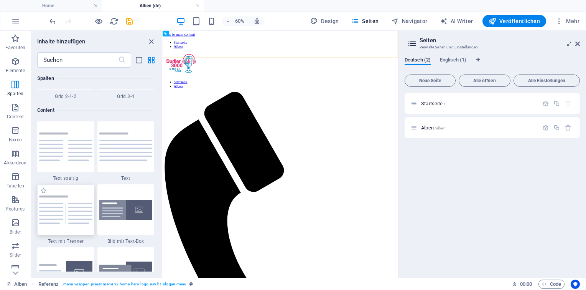
scroll to position [1304, 0]
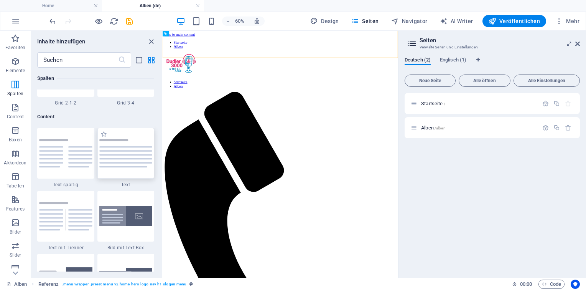
click at [109, 160] on img at bounding box center [125, 153] width 53 height 28
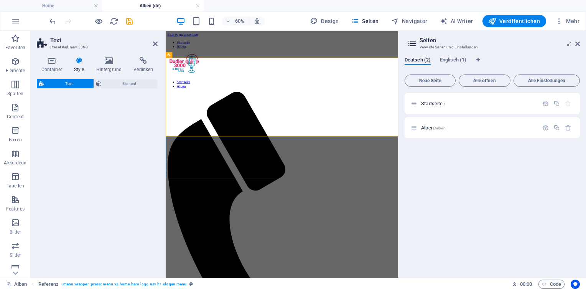
select select "preset-text-v2-default"
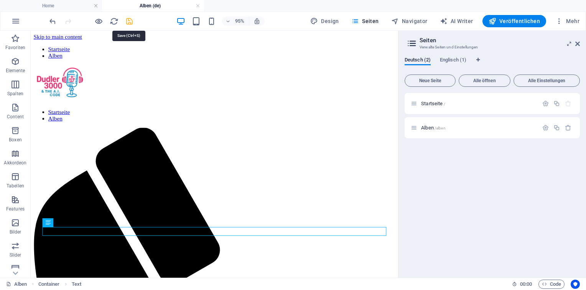
click at [132, 20] on icon "save" at bounding box center [129, 21] width 9 height 9
